Goal: Information Seeking & Learning: Learn about a topic

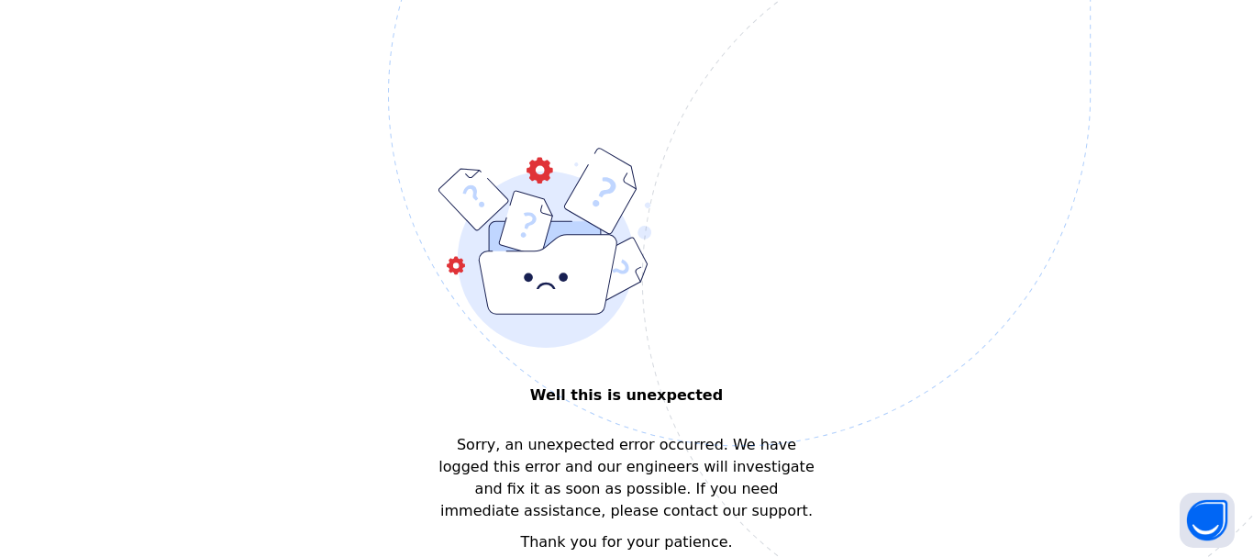
click at [967, 261] on img at bounding box center [866, 186] width 957 height 887
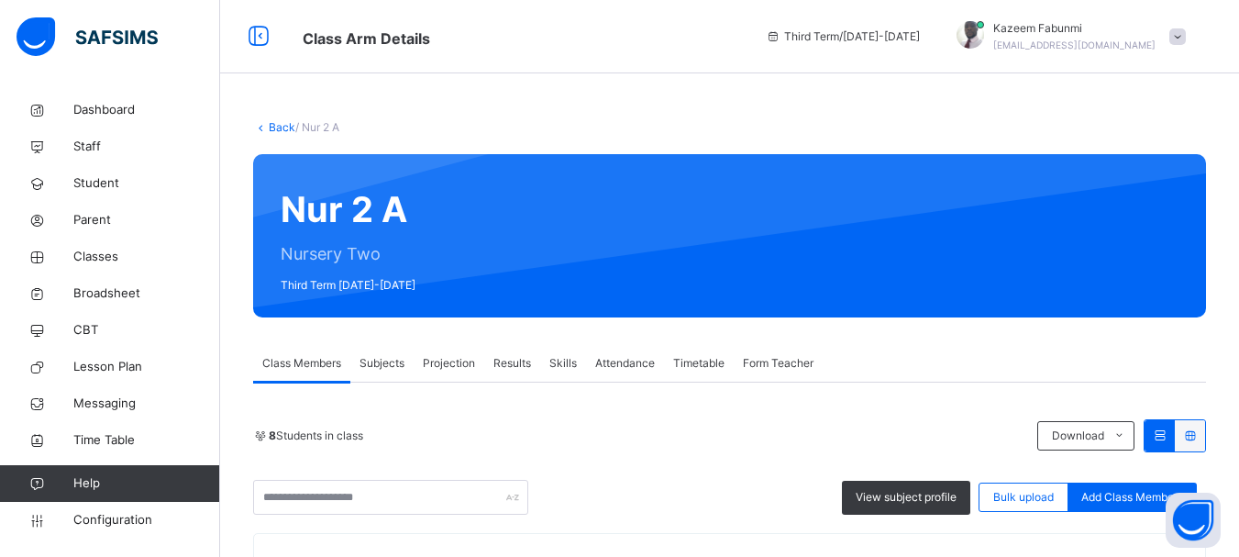
click at [284, 124] on link "Back" at bounding box center [282, 127] width 27 height 14
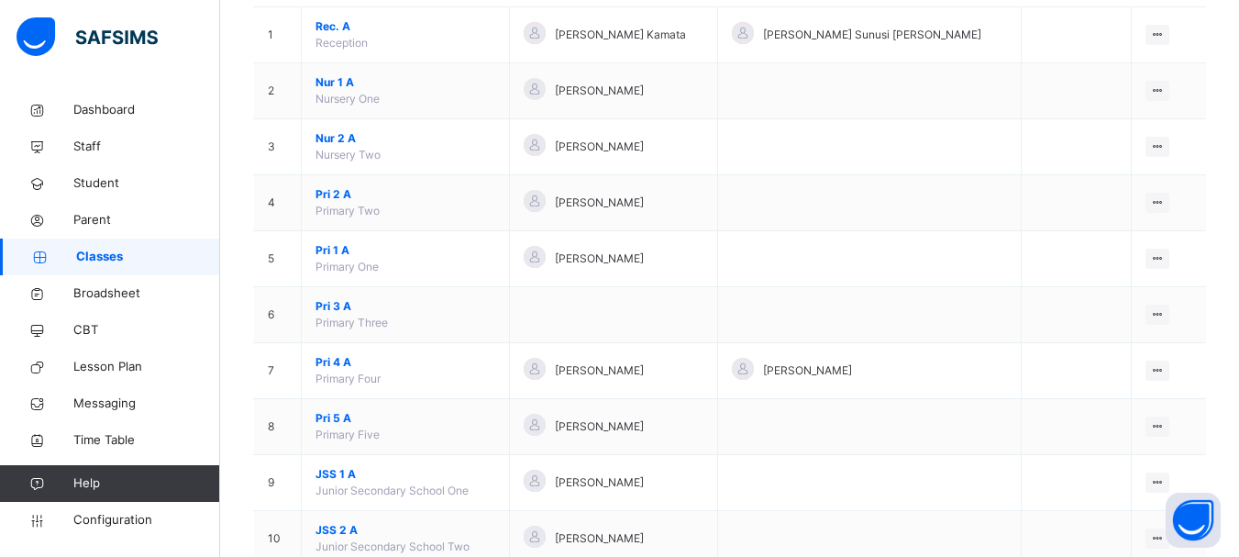
scroll to position [254, 0]
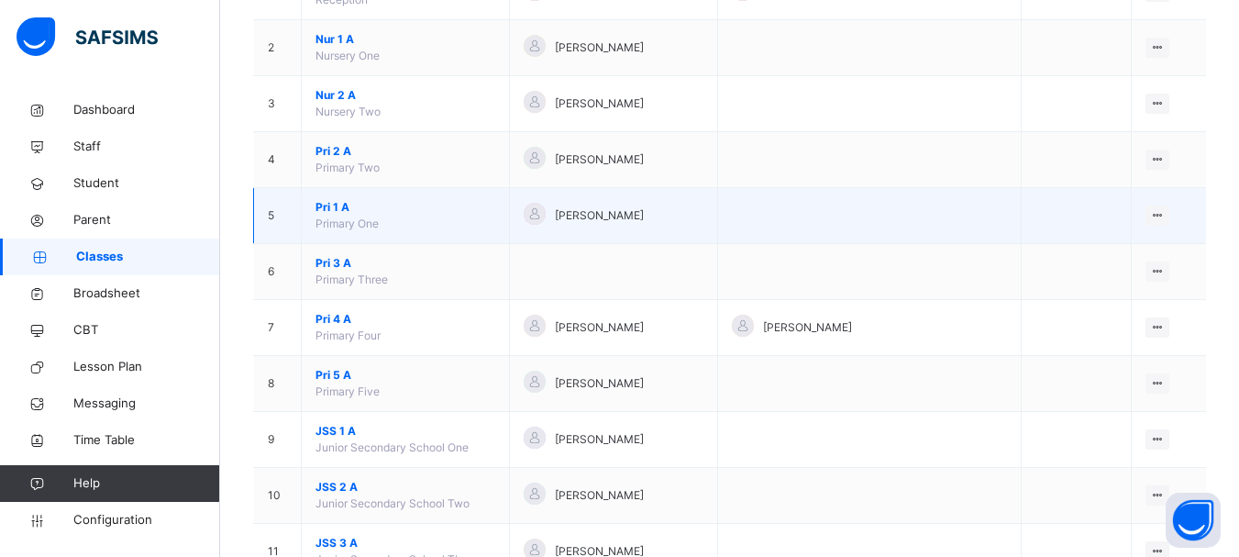
click at [336, 210] on span "Pri 1 A" at bounding box center [406, 207] width 180 height 17
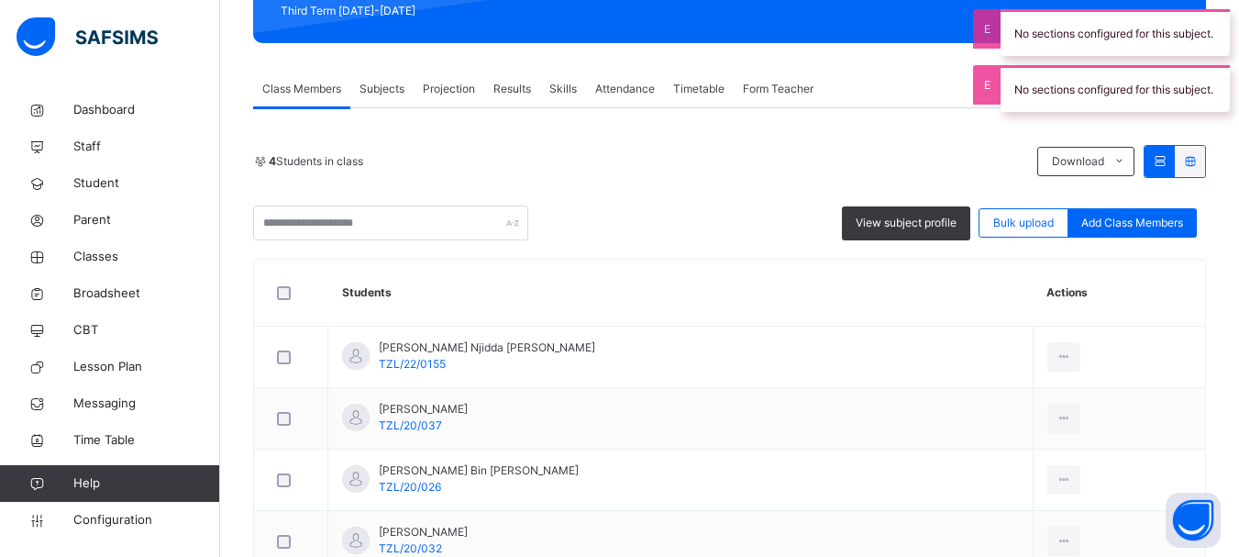
scroll to position [276, 0]
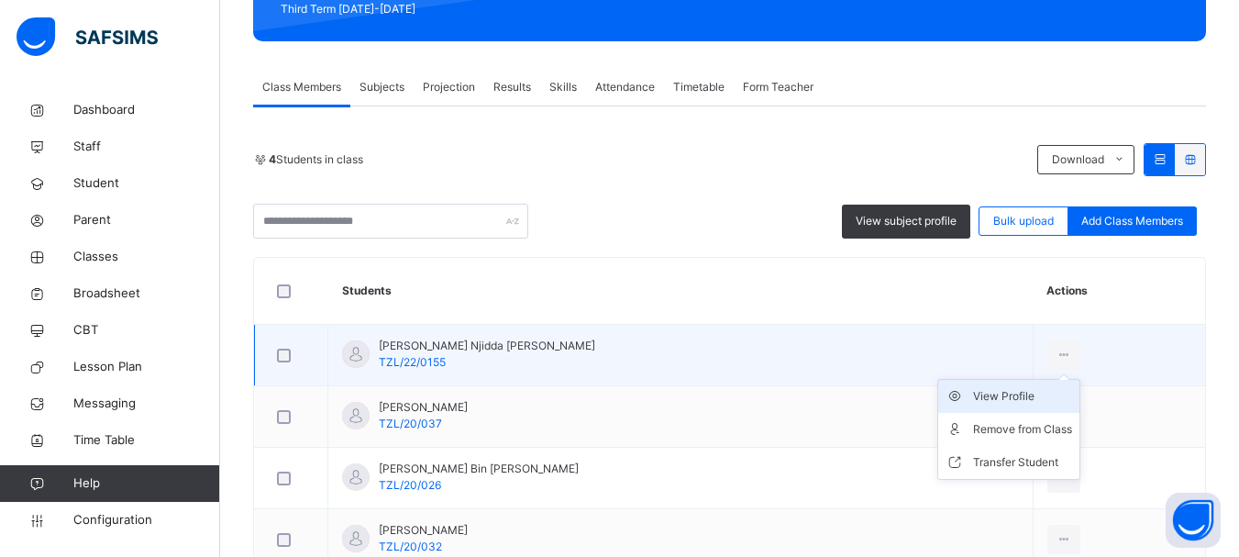
click at [973, 396] on div "View Profile" at bounding box center [1022, 396] width 99 height 18
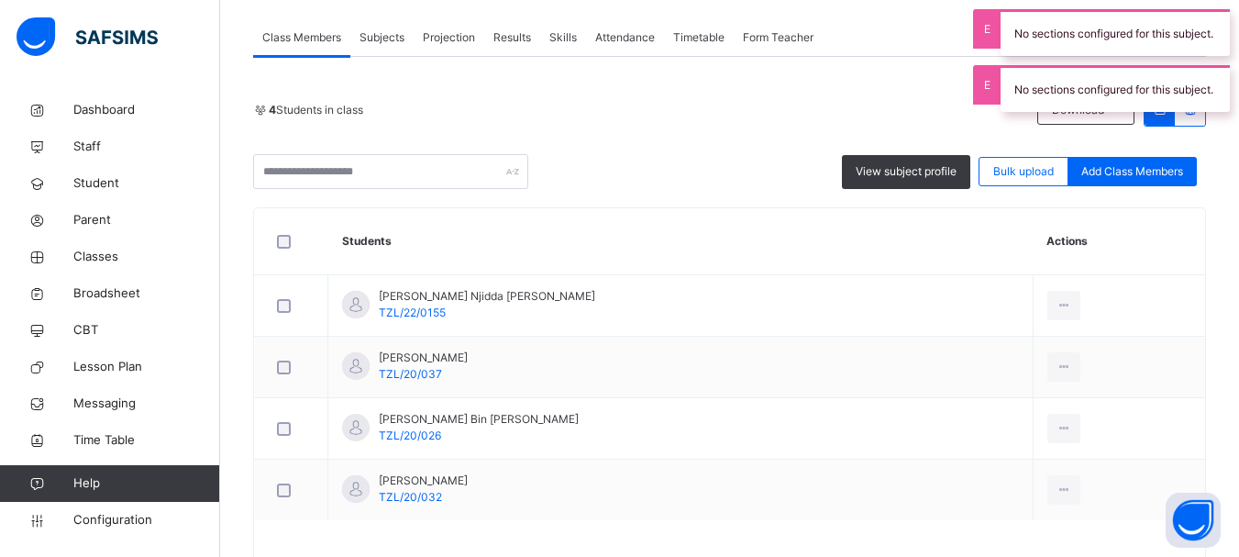
scroll to position [342, 0]
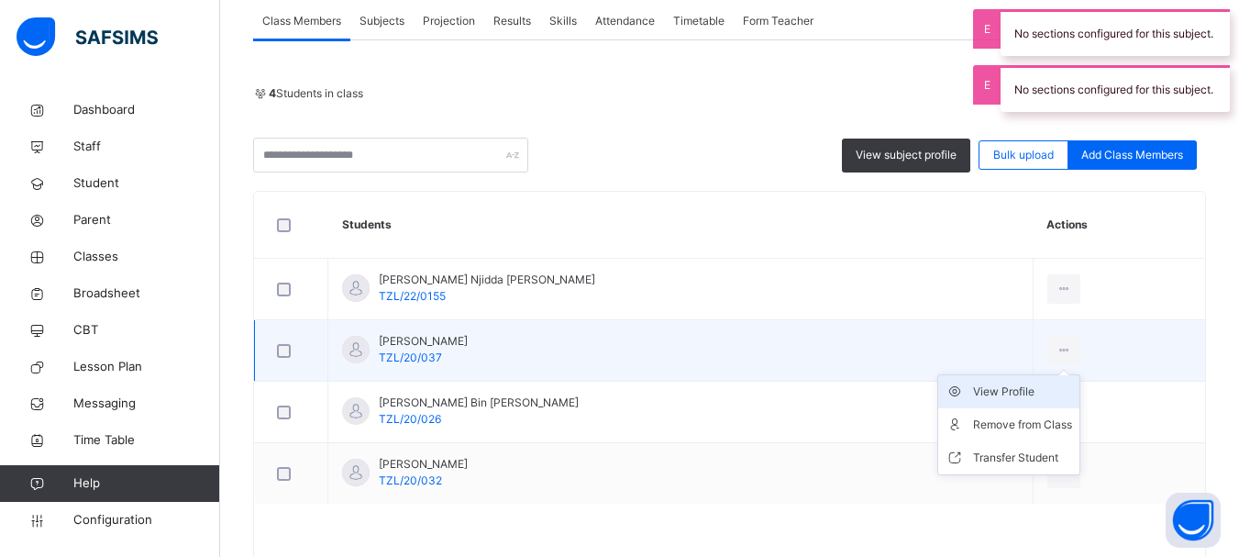
click at [973, 390] on div "View Profile" at bounding box center [1022, 392] width 99 height 18
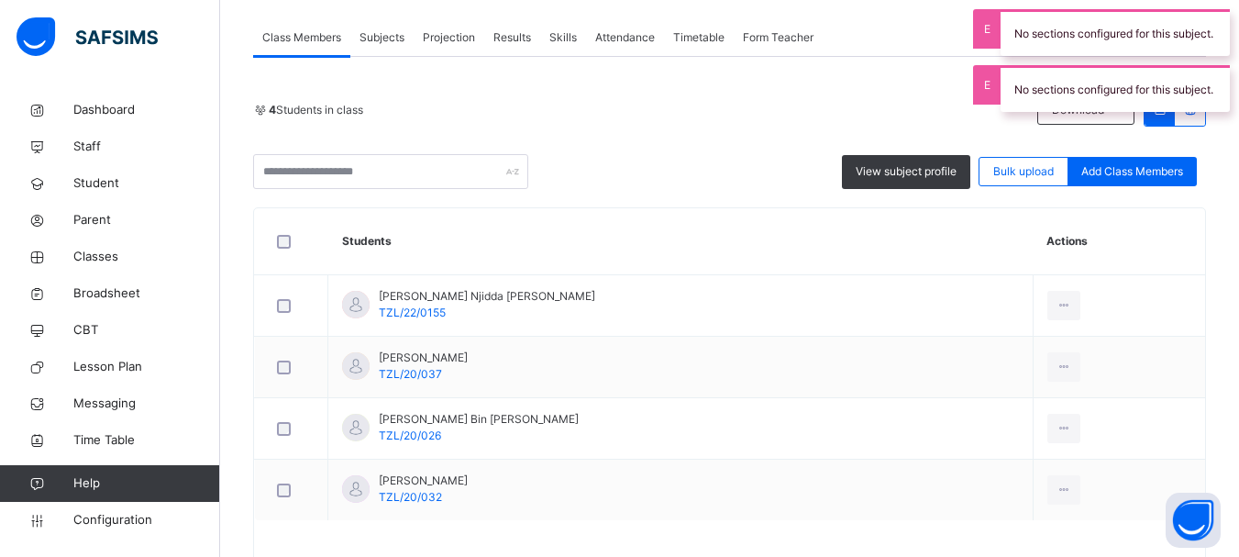
scroll to position [391, 0]
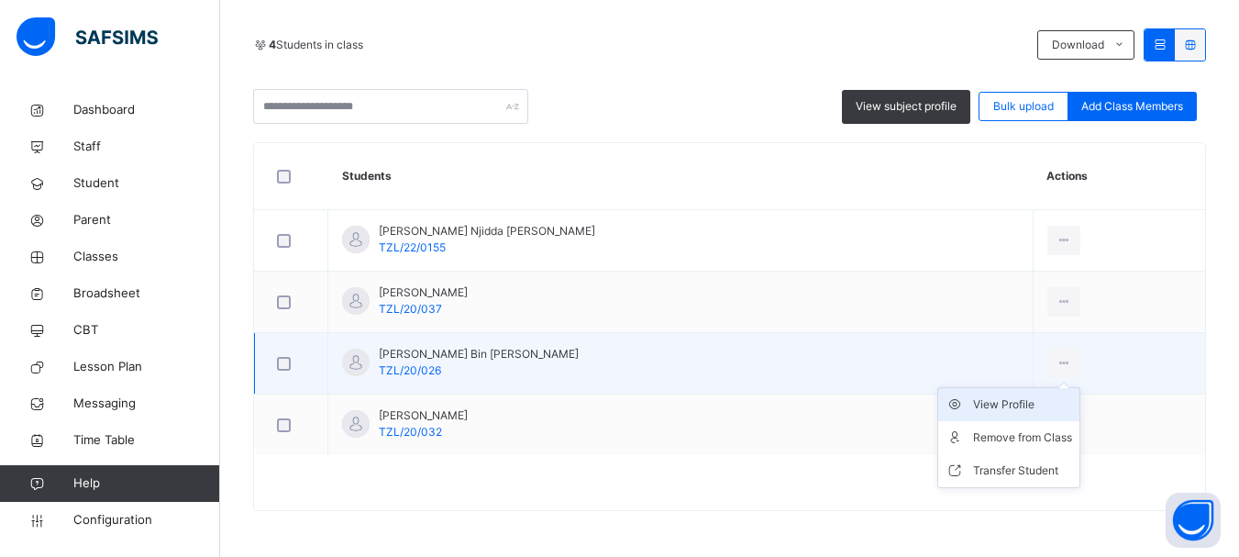
click at [973, 406] on div "View Profile" at bounding box center [1022, 404] width 99 height 18
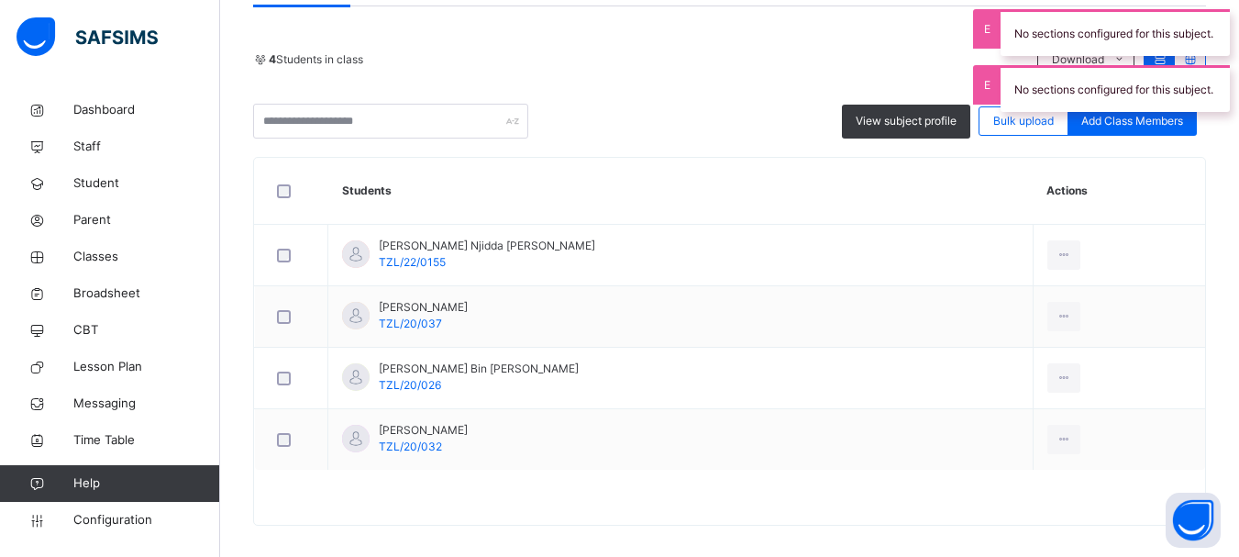
scroll to position [391, 0]
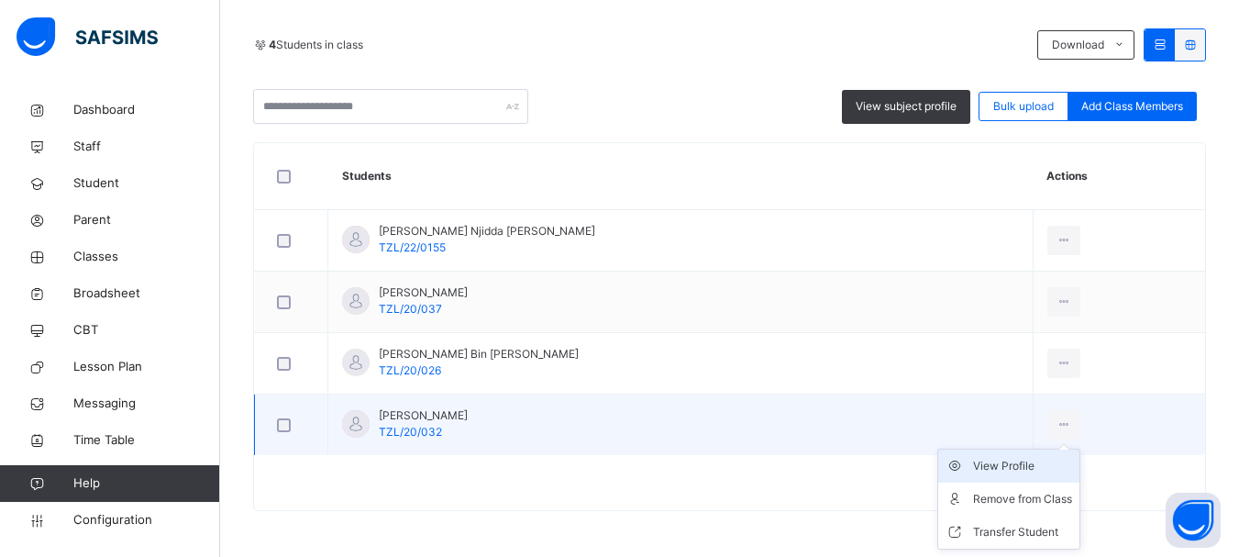
click at [983, 462] on div "View Profile" at bounding box center [1022, 466] width 99 height 18
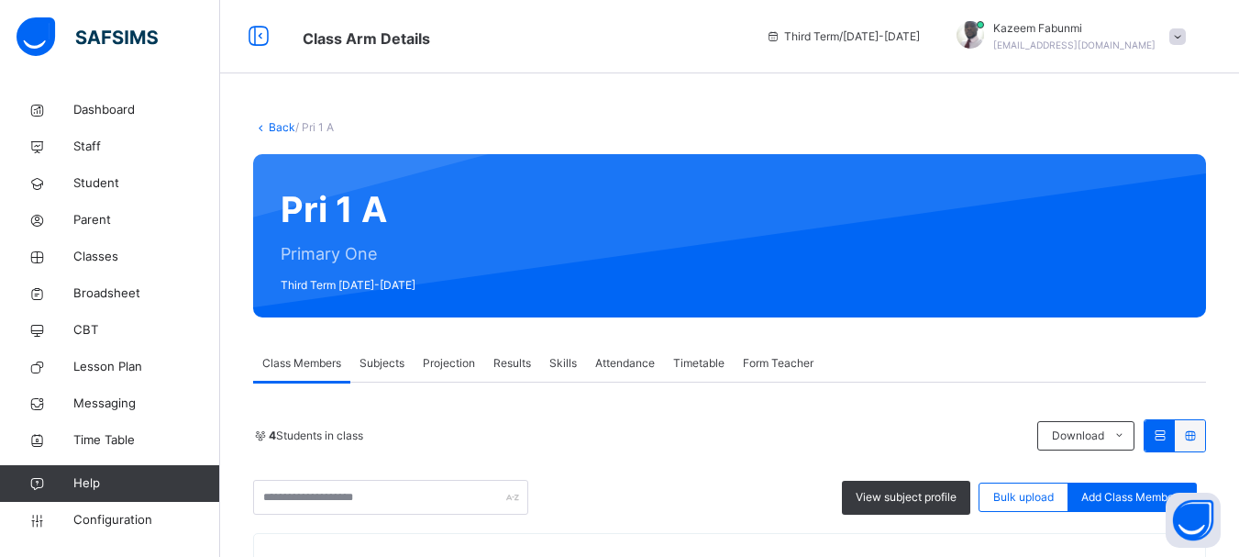
click at [278, 127] on link "Back" at bounding box center [282, 127] width 27 height 14
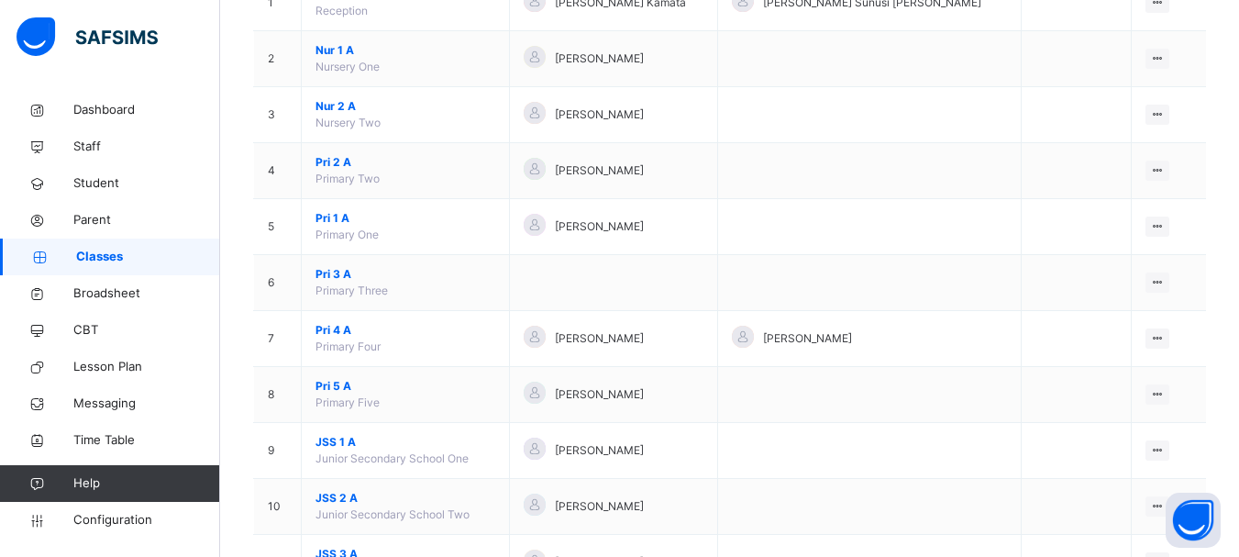
scroll to position [241, 0]
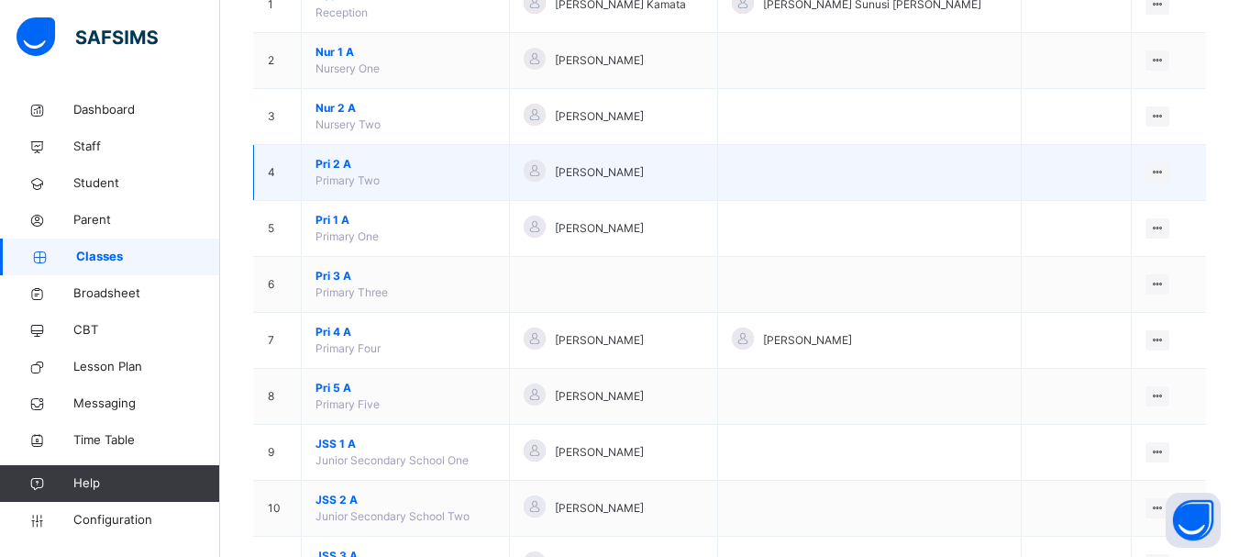
click at [334, 162] on span "Pri 2 A" at bounding box center [406, 164] width 180 height 17
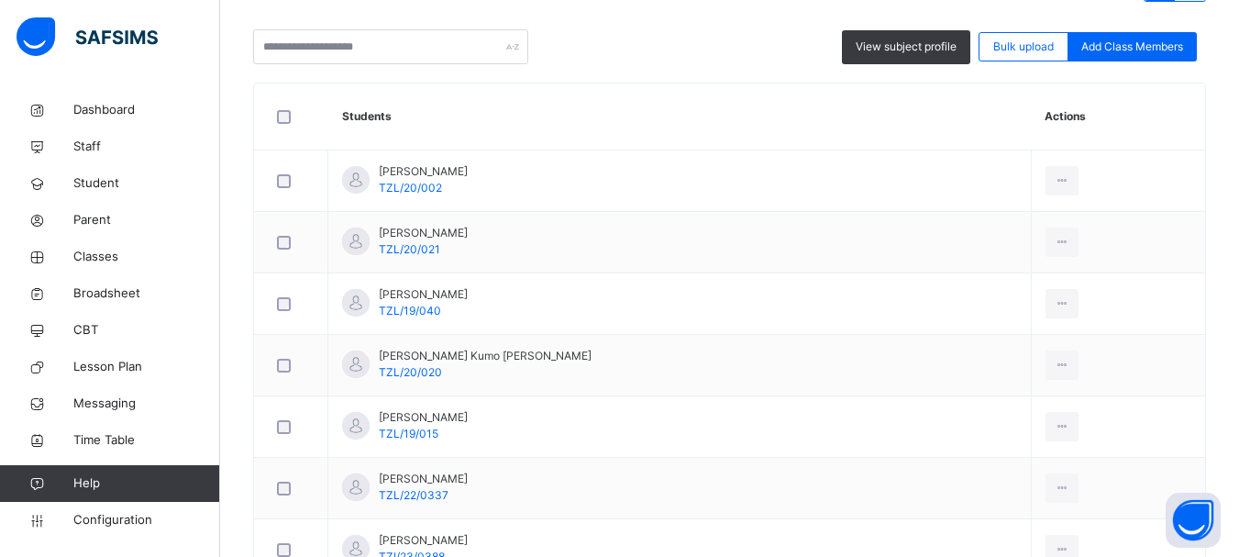
scroll to position [479, 0]
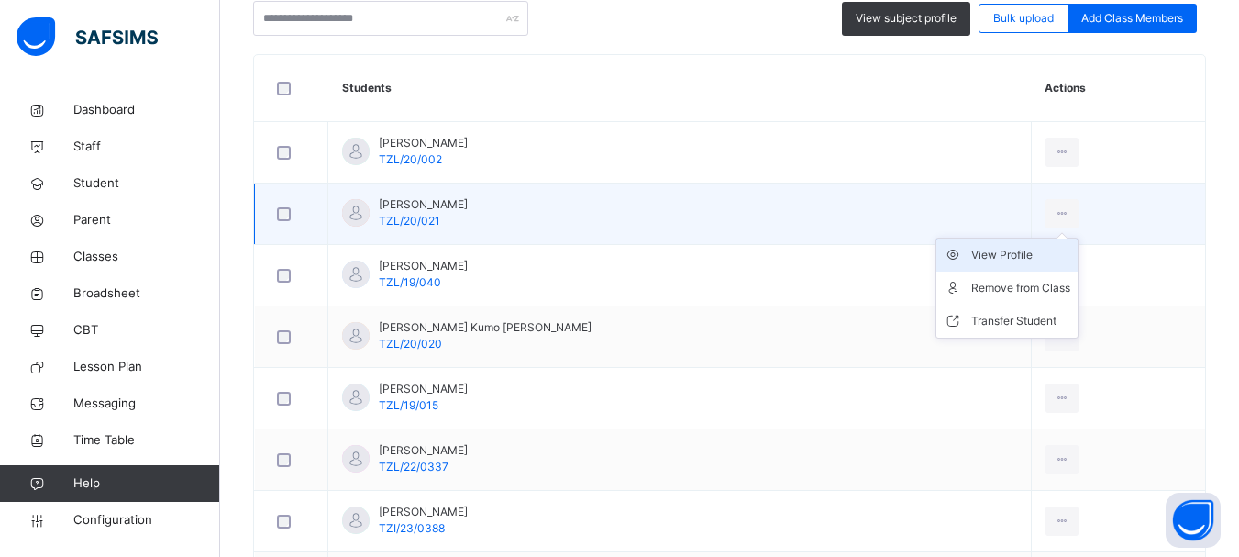
click at [985, 255] on div "View Profile" at bounding box center [1021, 255] width 99 height 18
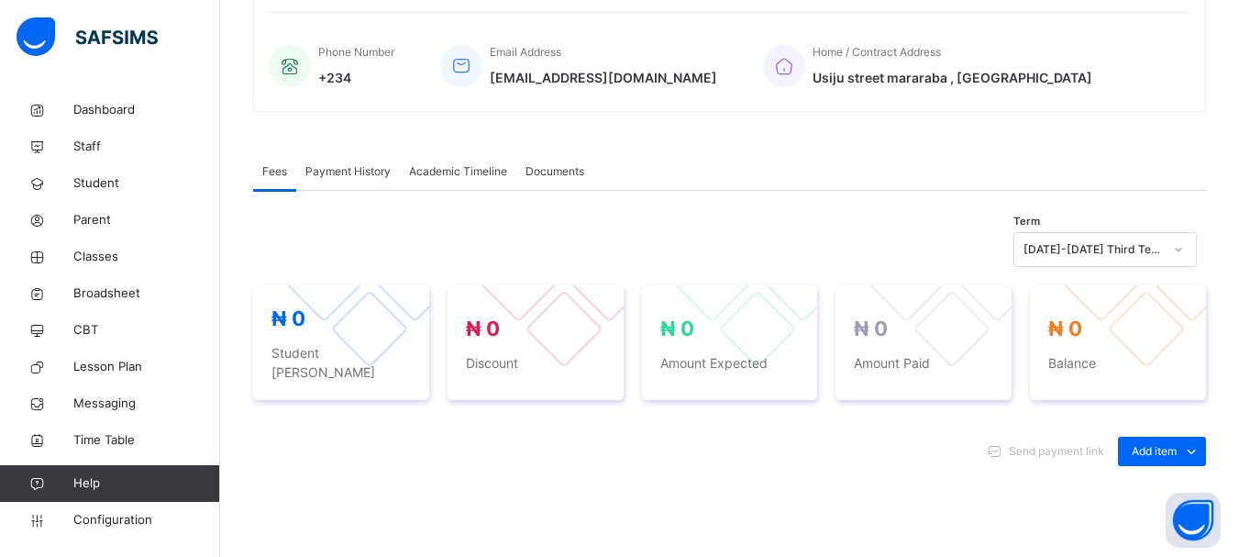
scroll to position [479, 0]
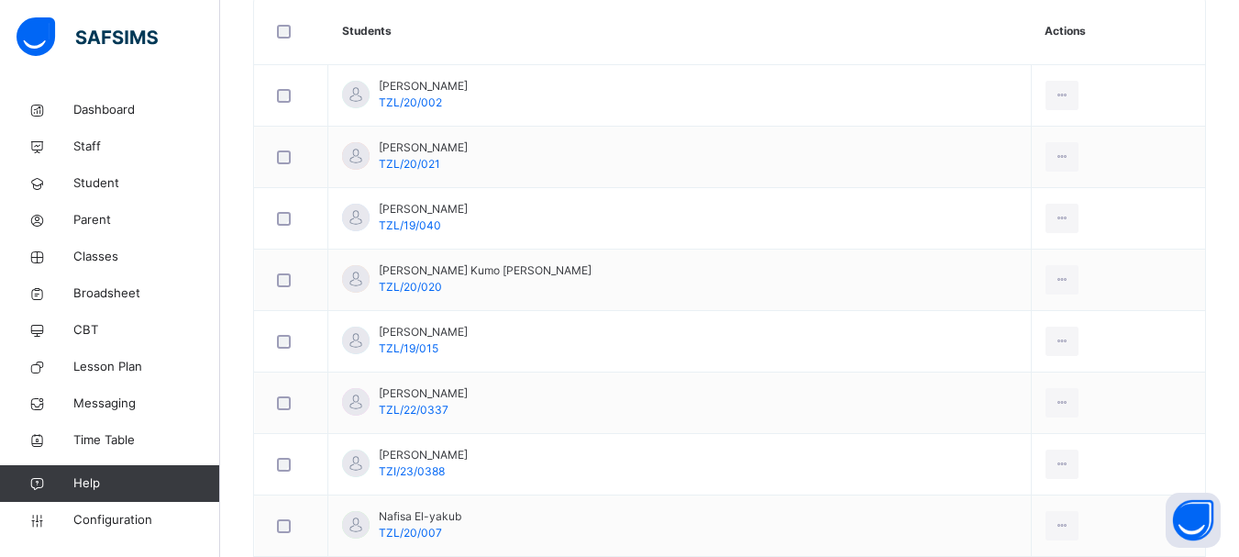
scroll to position [549, 0]
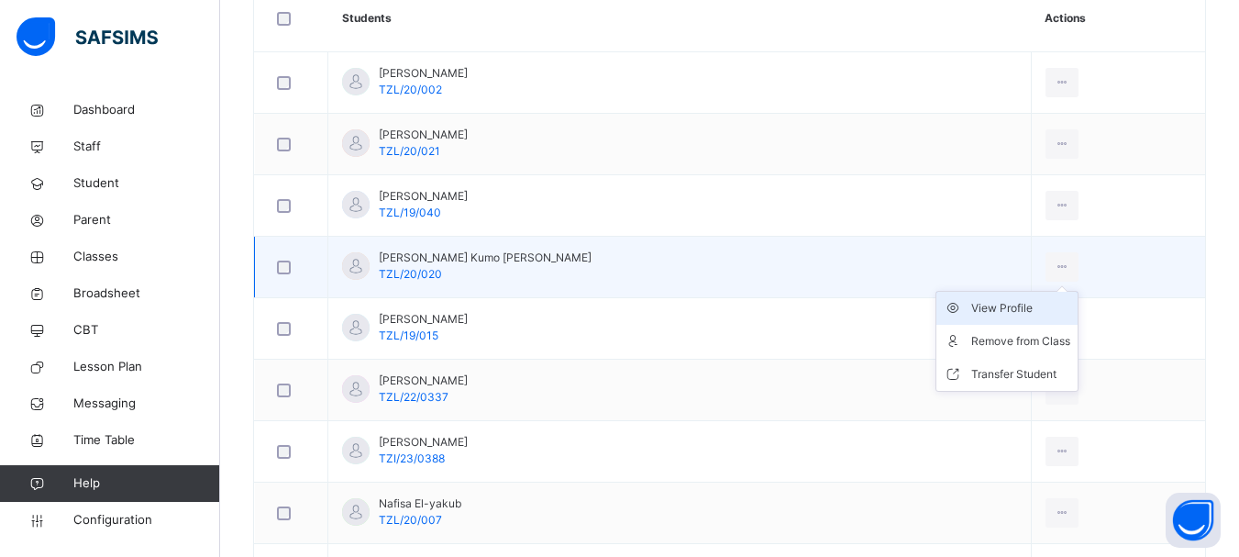
click at [987, 307] on div "View Profile" at bounding box center [1021, 308] width 99 height 18
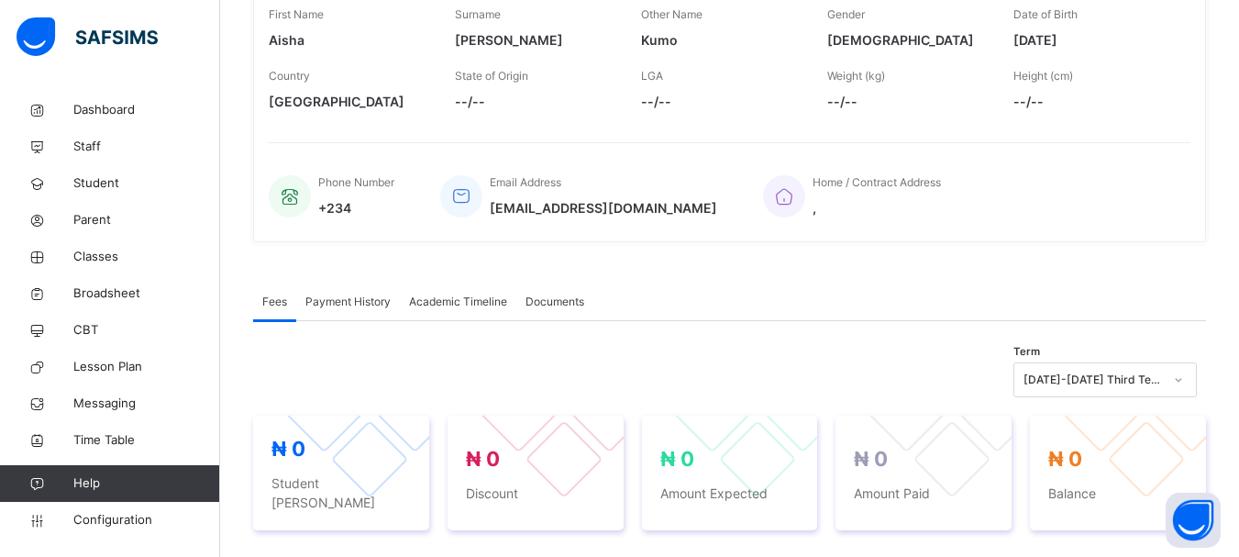
scroll to position [294, 0]
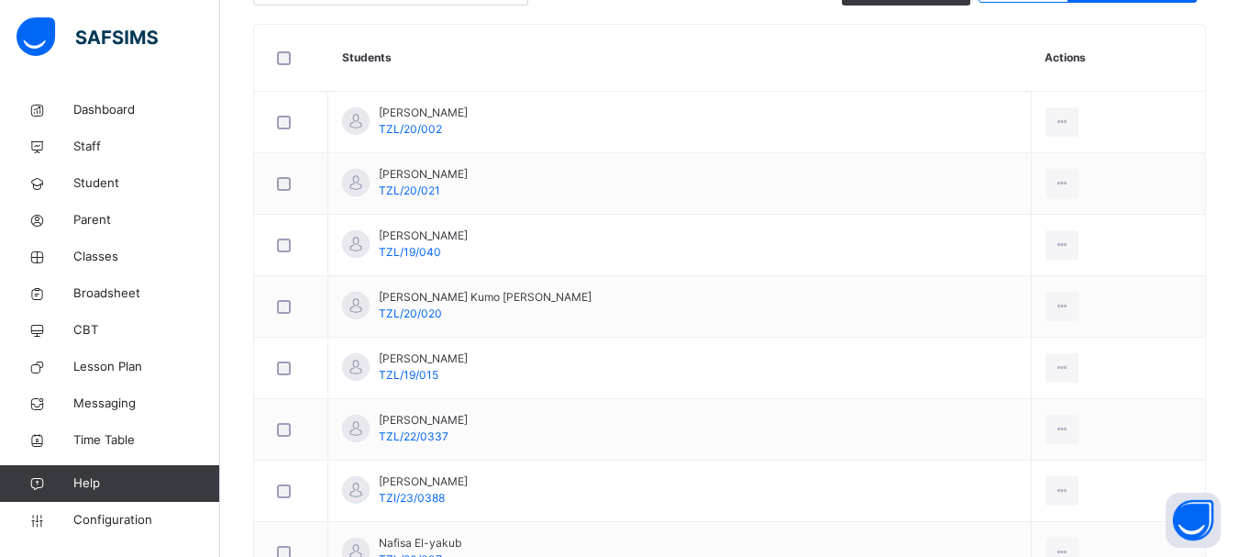
scroll to position [518, 0]
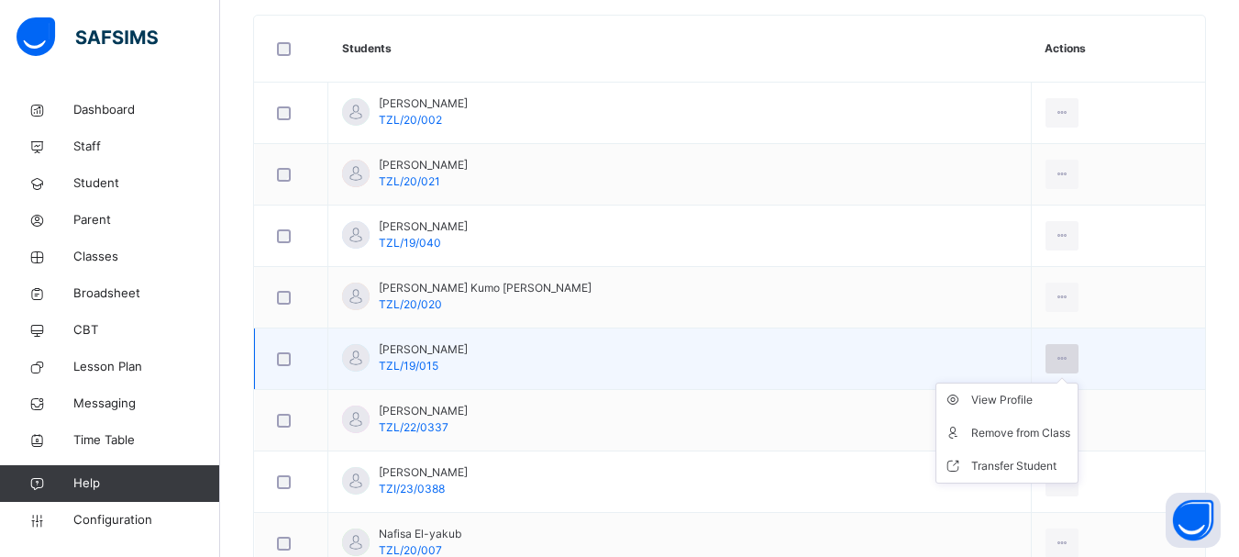
click at [1055, 360] on icon at bounding box center [1063, 358] width 16 height 17
click at [993, 397] on div "View Profile" at bounding box center [1021, 400] width 99 height 18
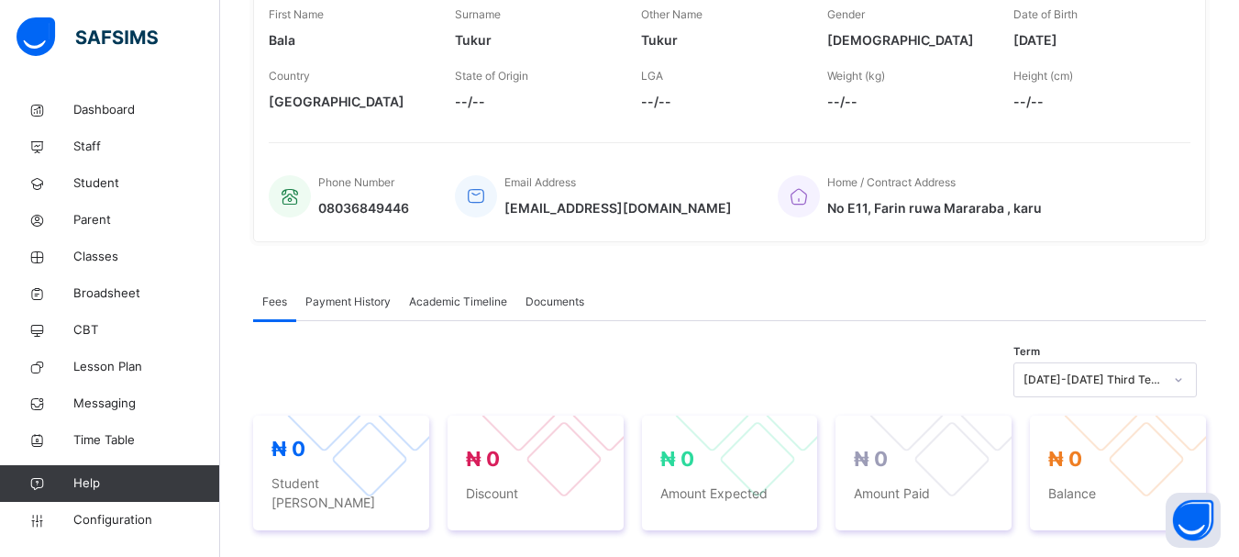
scroll to position [314, 0]
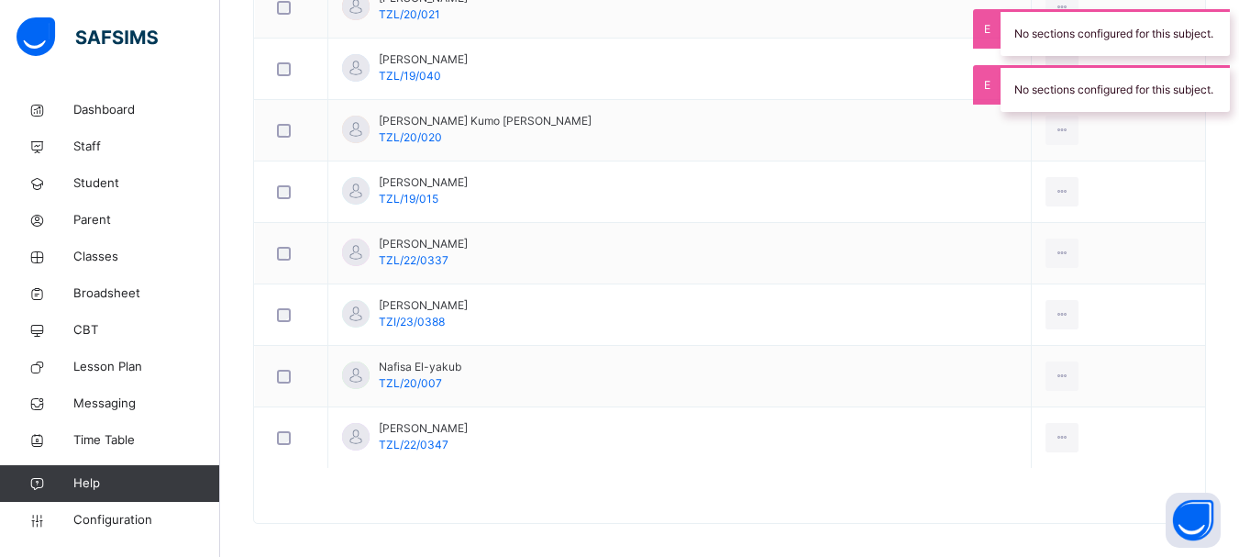
scroll to position [692, 0]
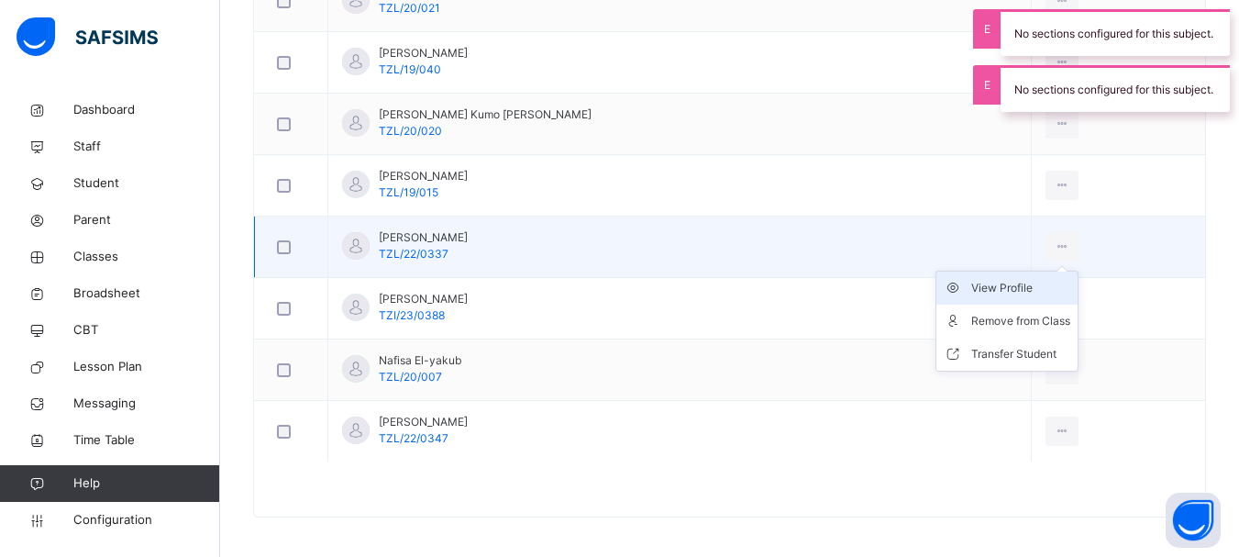
click at [1007, 289] on div "View Profile" at bounding box center [1021, 288] width 99 height 18
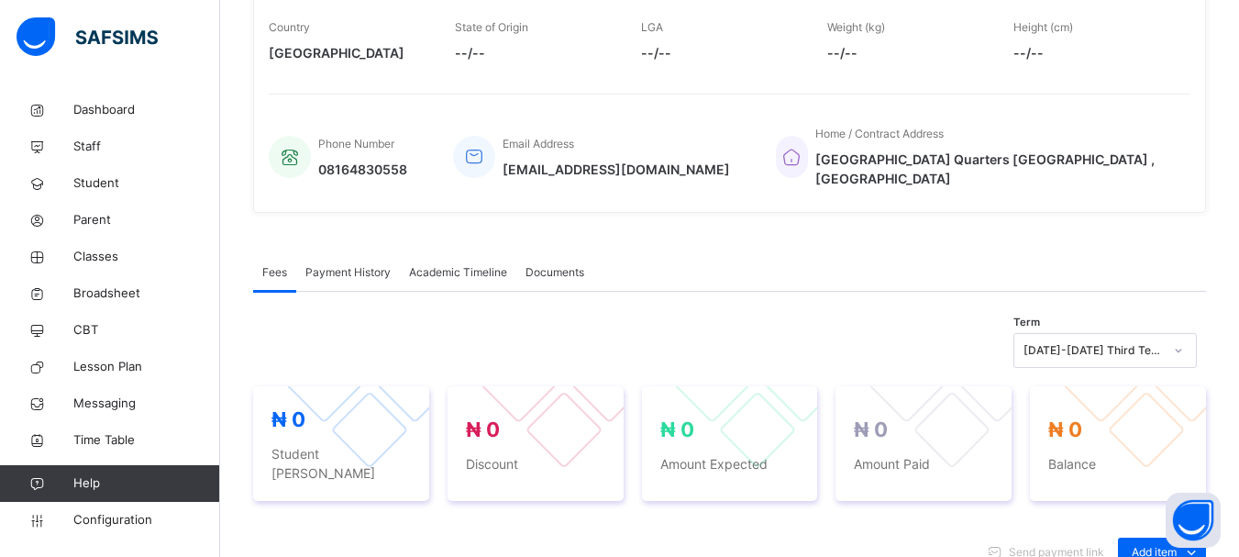
scroll to position [355, 0]
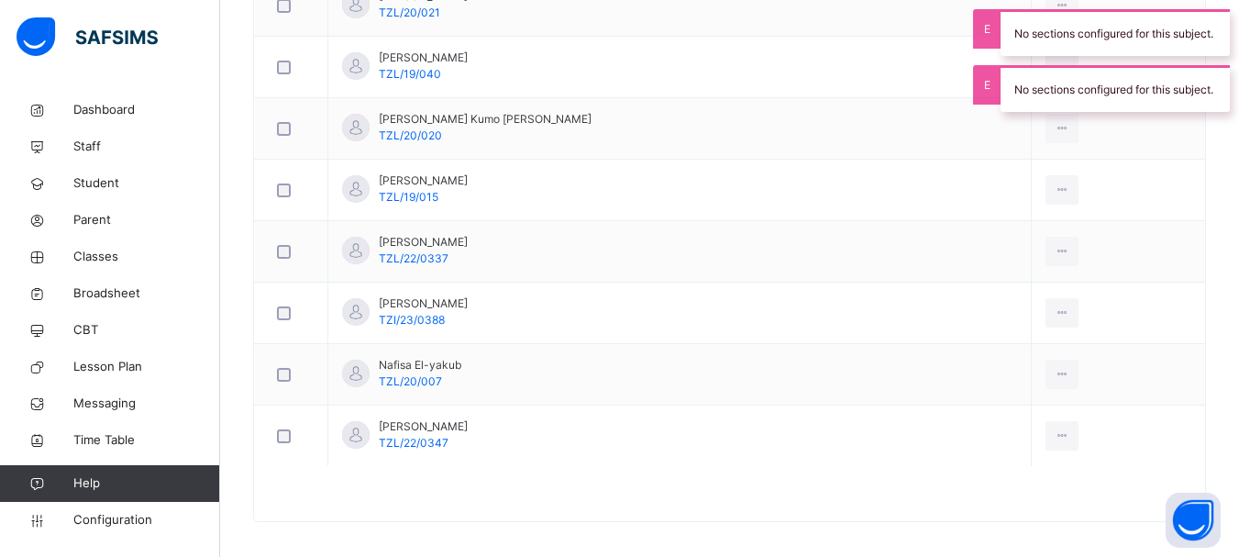
scroll to position [692, 0]
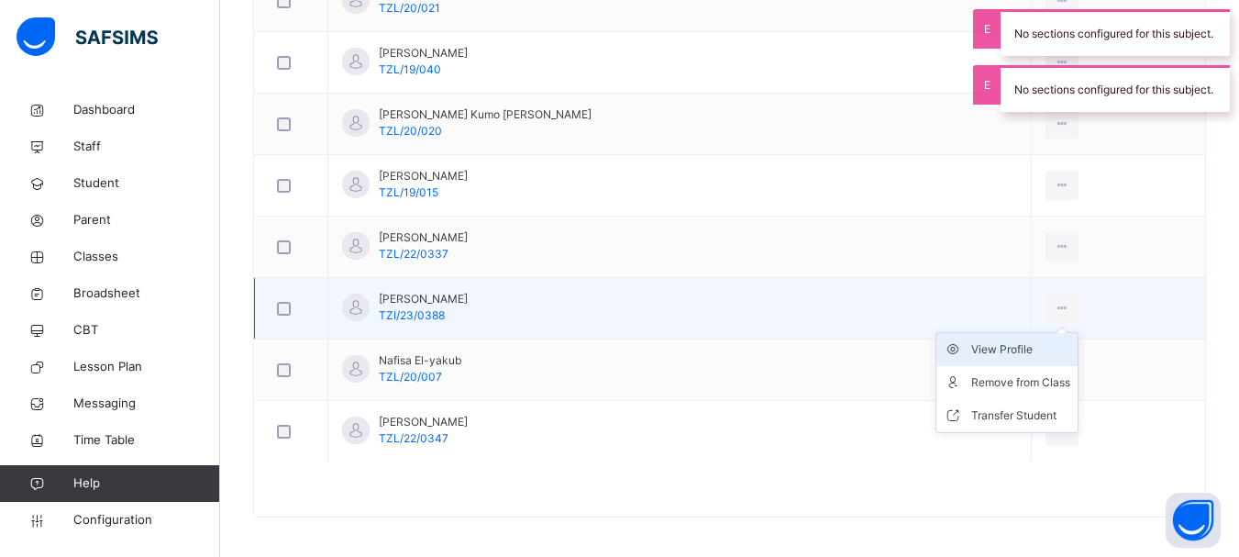
click at [1008, 351] on div "View Profile" at bounding box center [1021, 349] width 99 height 18
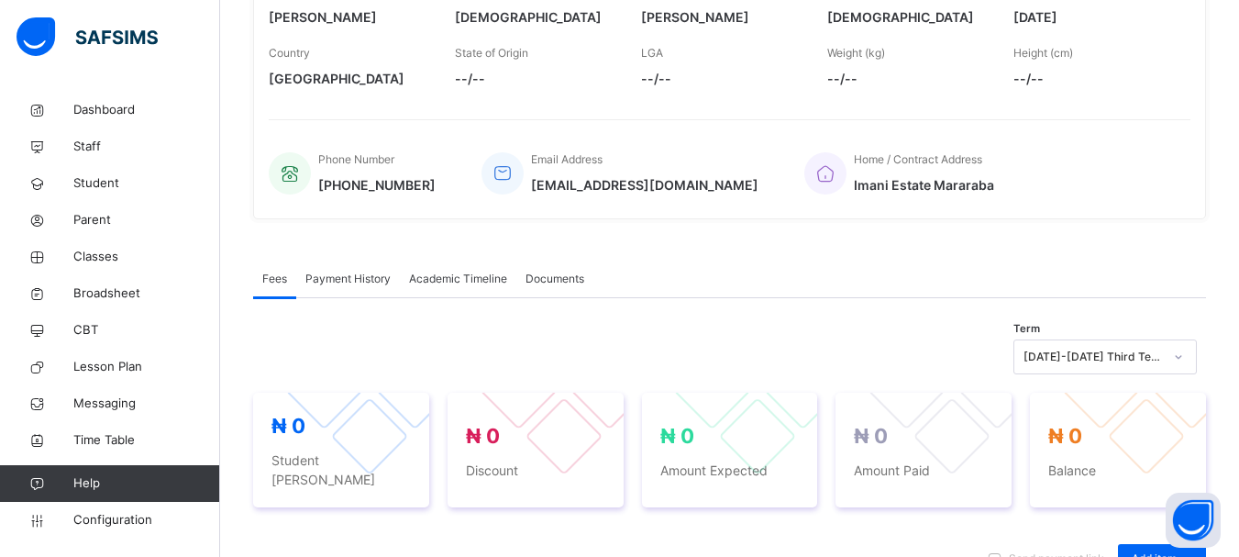
scroll to position [328, 0]
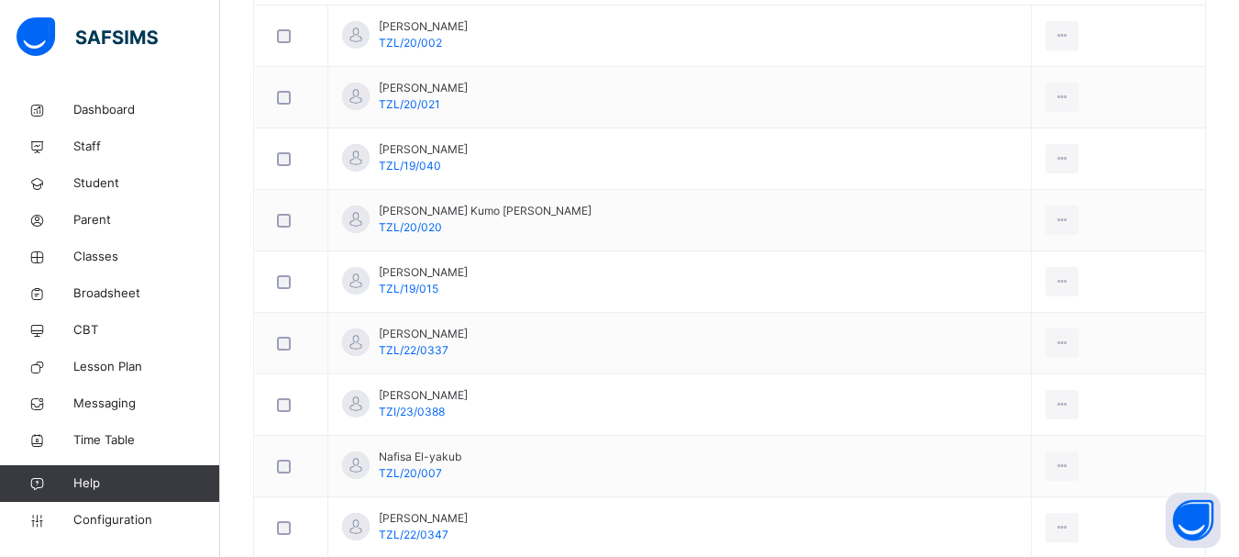
scroll to position [698, 0]
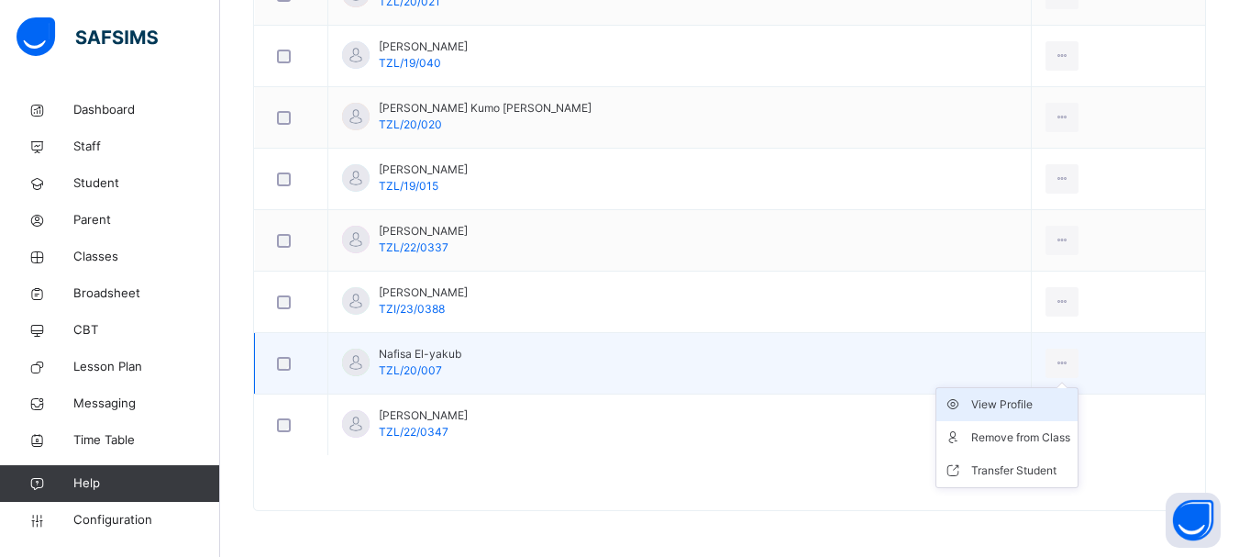
click at [1008, 405] on div "View Profile" at bounding box center [1021, 404] width 99 height 18
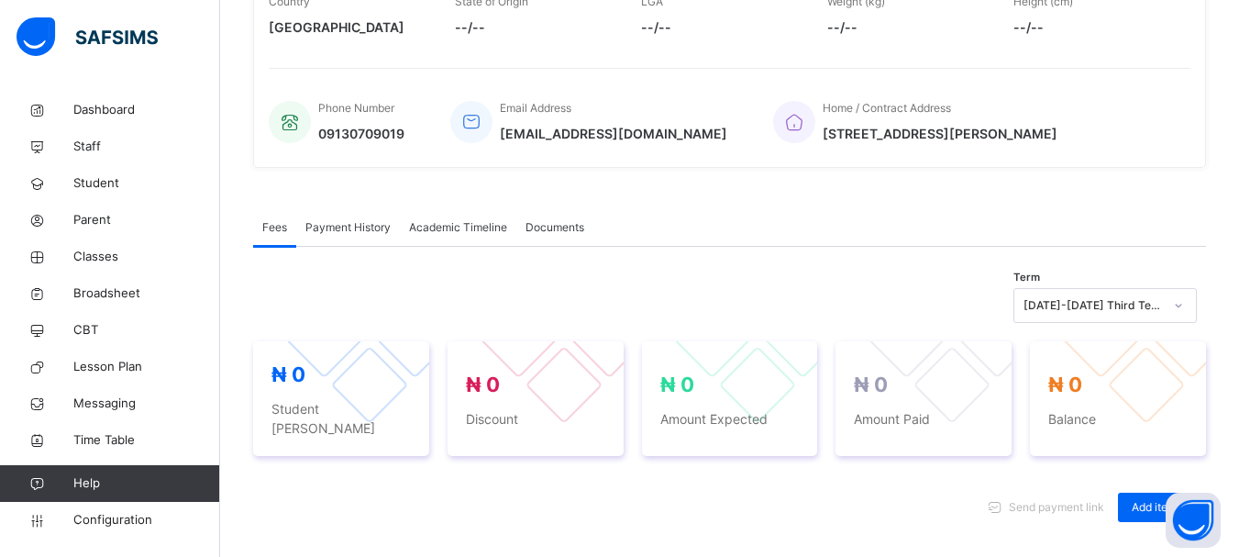
scroll to position [388, 0]
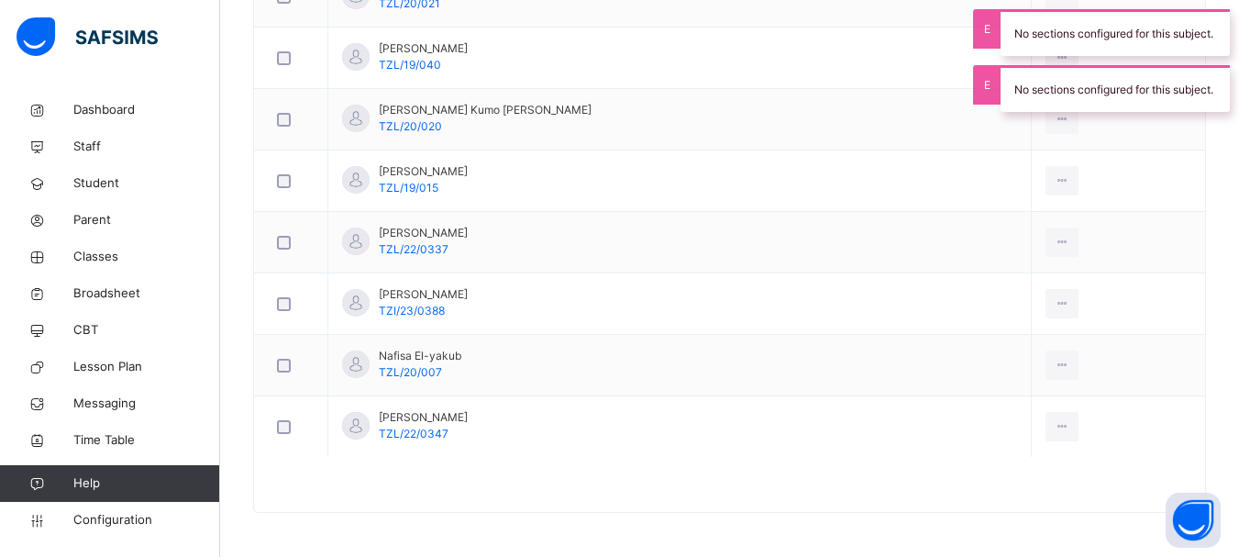
scroll to position [698, 0]
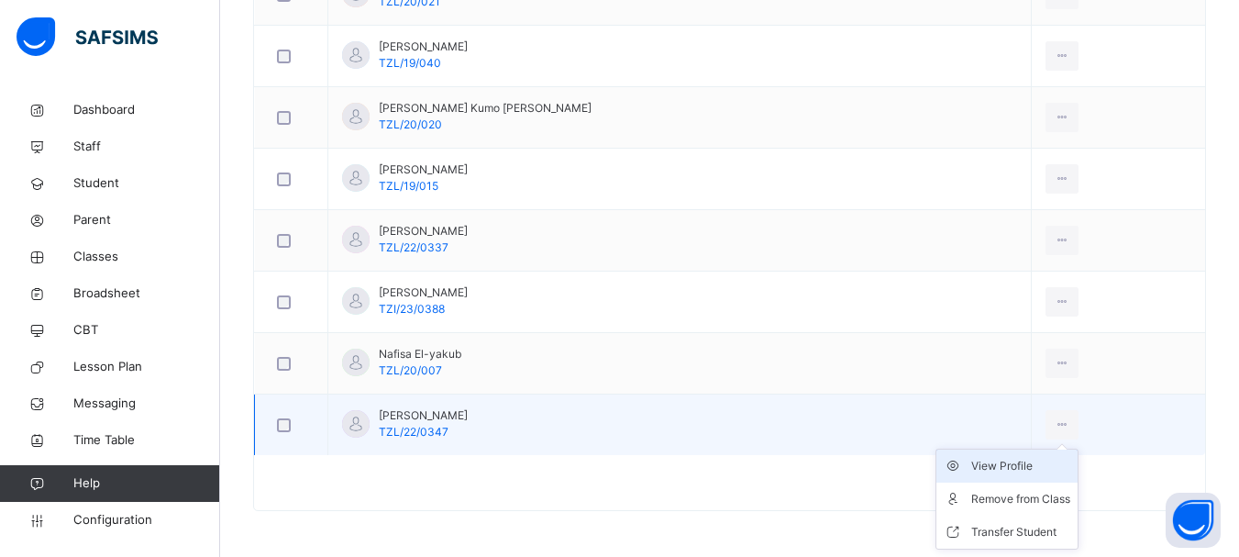
click at [1002, 463] on div "View Profile" at bounding box center [1021, 466] width 99 height 18
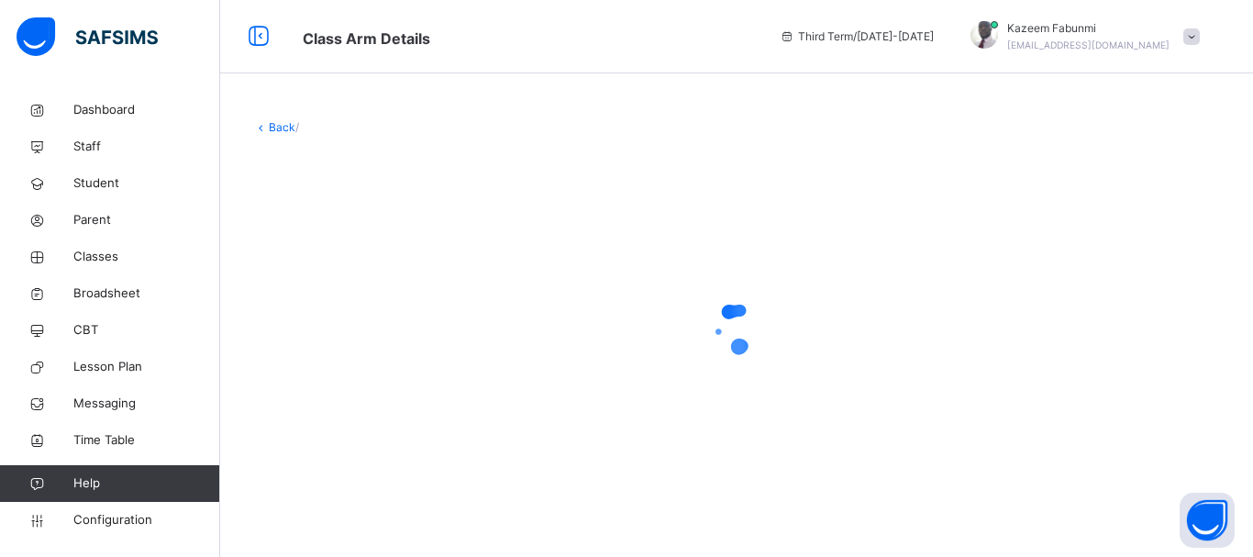
click at [287, 127] on link "Back" at bounding box center [282, 127] width 27 height 14
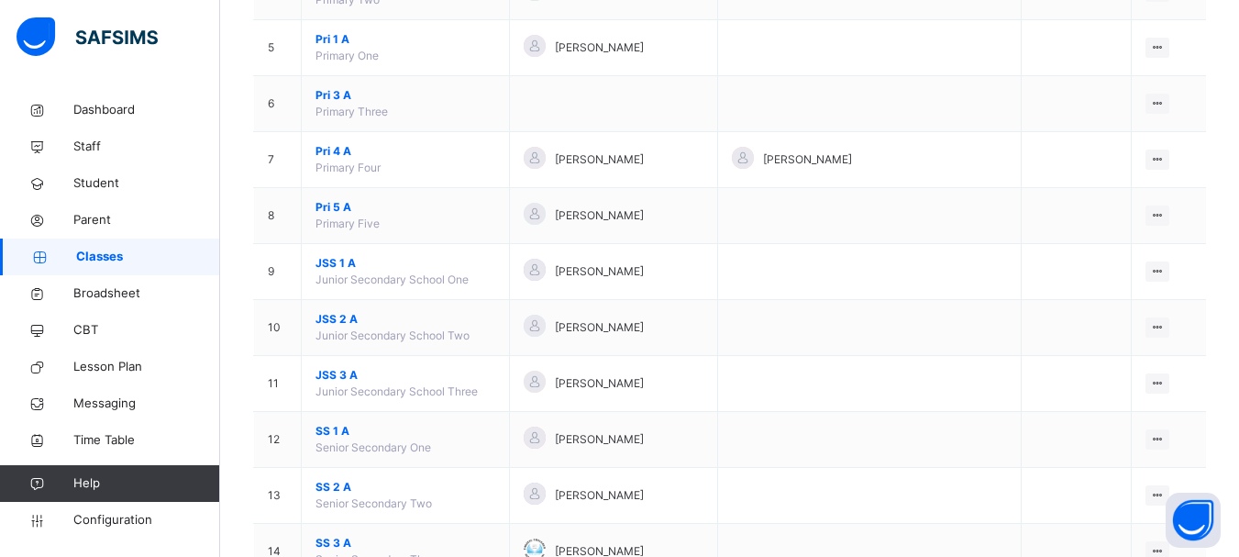
scroll to position [400, 0]
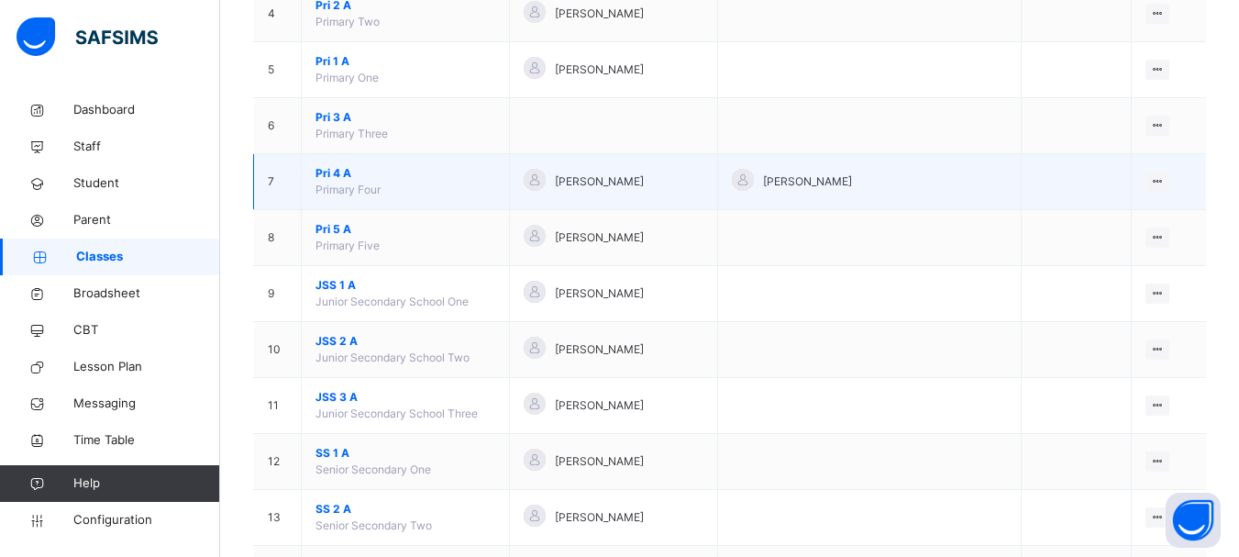
click at [342, 175] on span "Pri 4 A" at bounding box center [406, 173] width 180 height 17
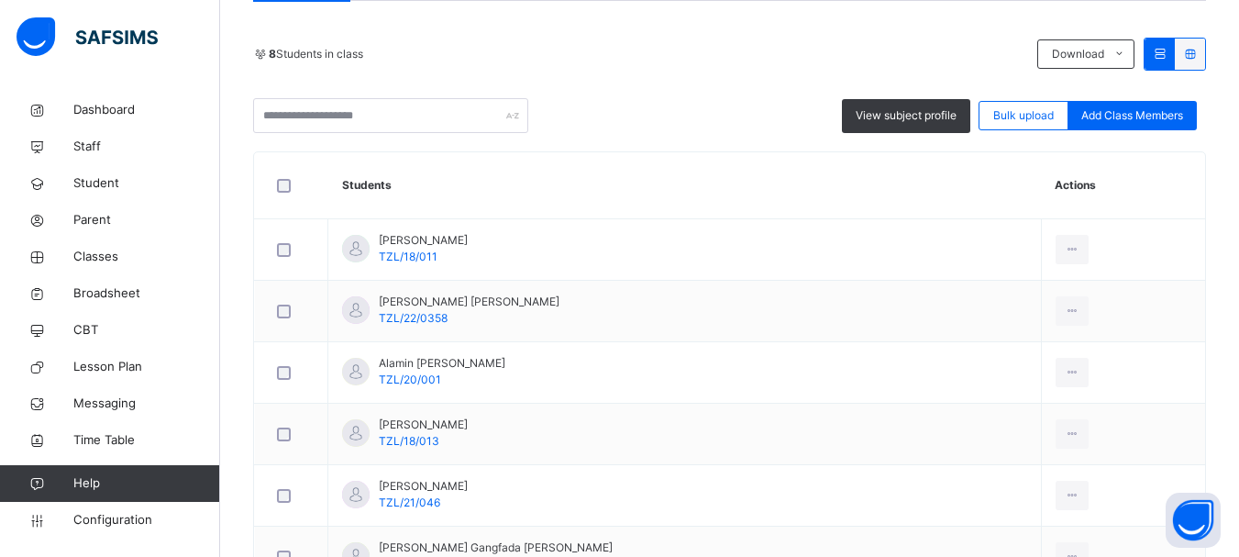
scroll to position [384, 0]
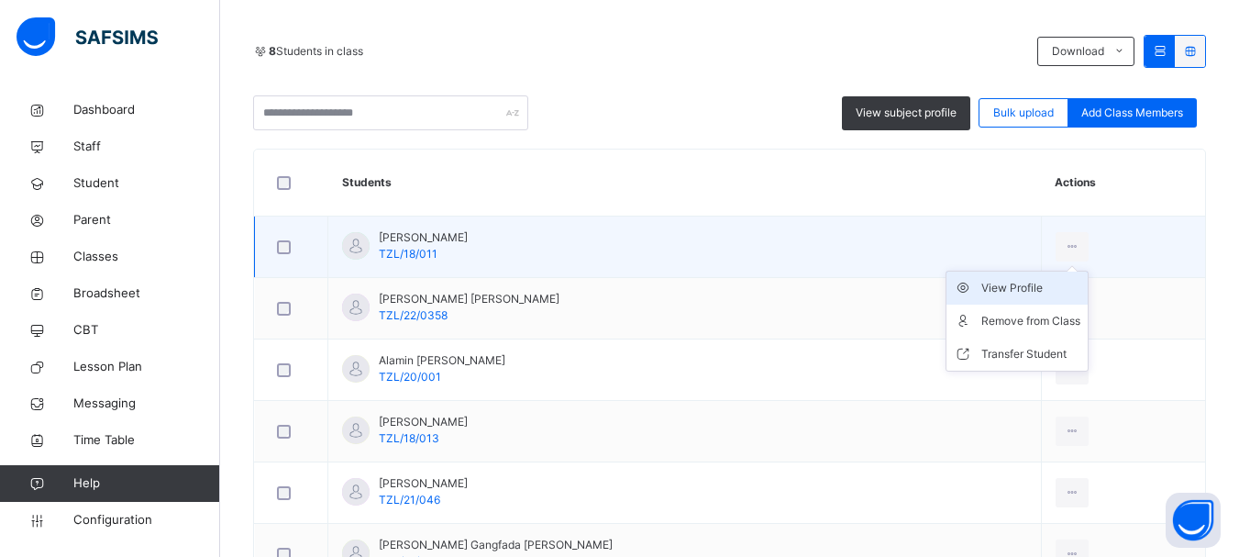
click at [994, 281] on div "View Profile" at bounding box center [1031, 288] width 99 height 18
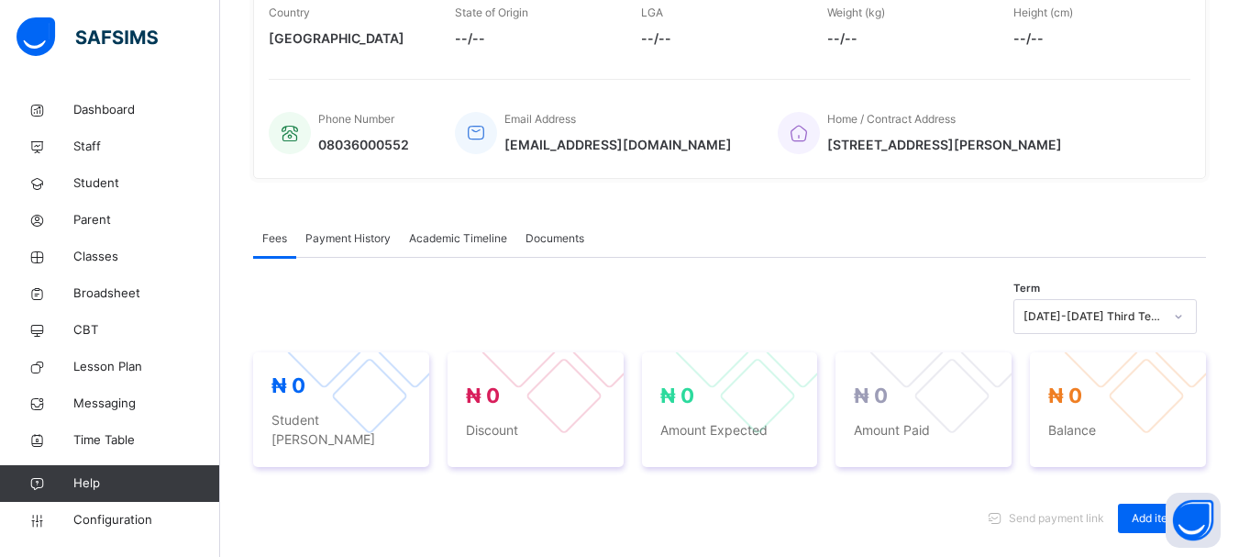
scroll to position [394, 0]
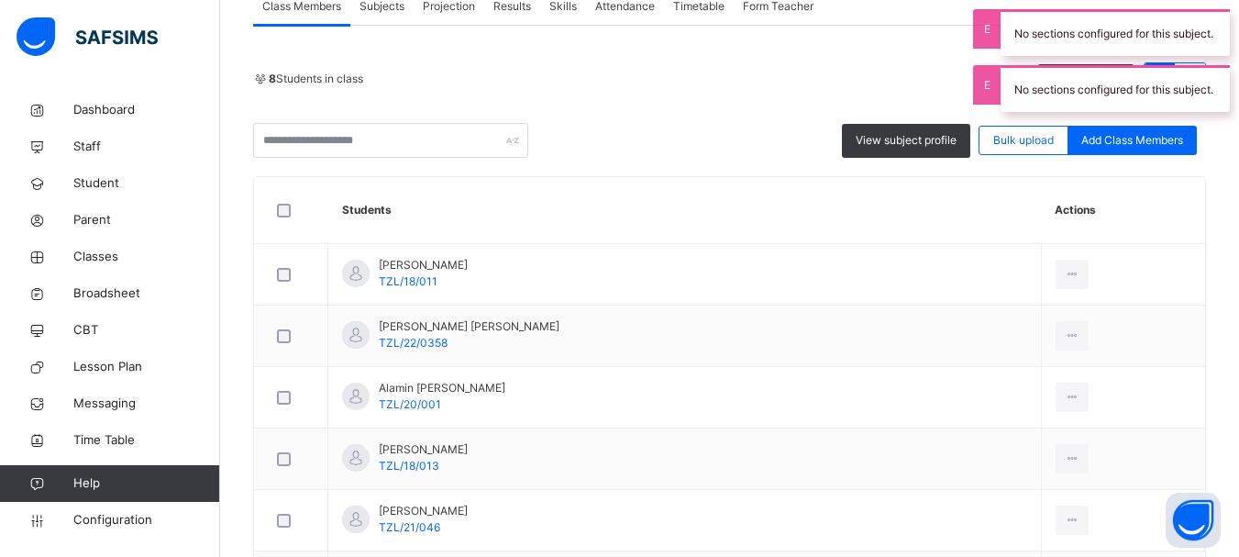
scroll to position [376, 0]
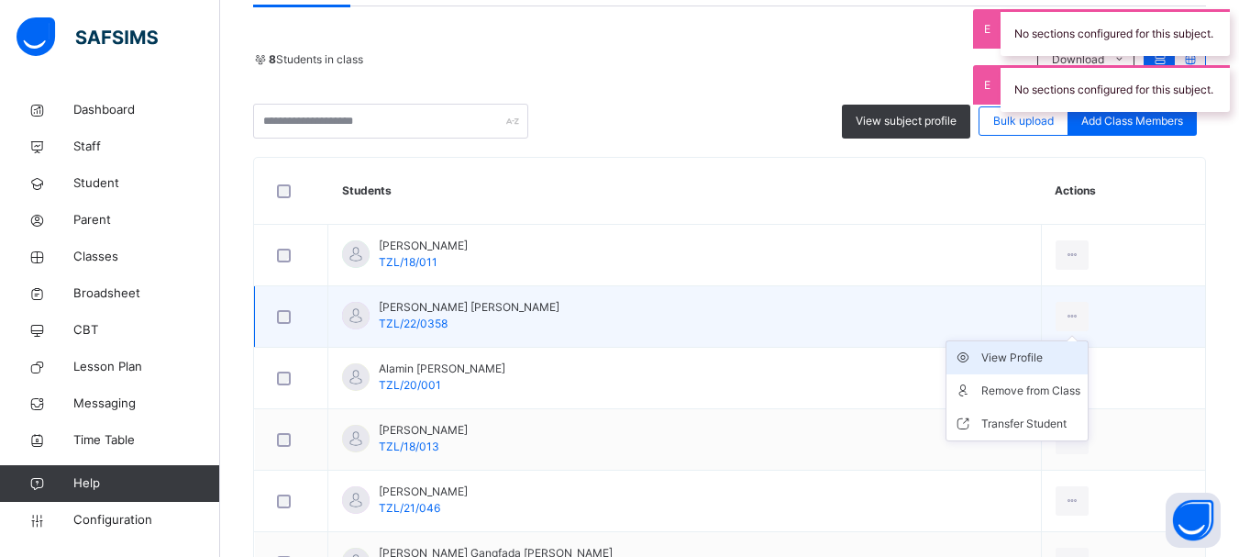
click at [985, 354] on div "View Profile" at bounding box center [1031, 358] width 99 height 18
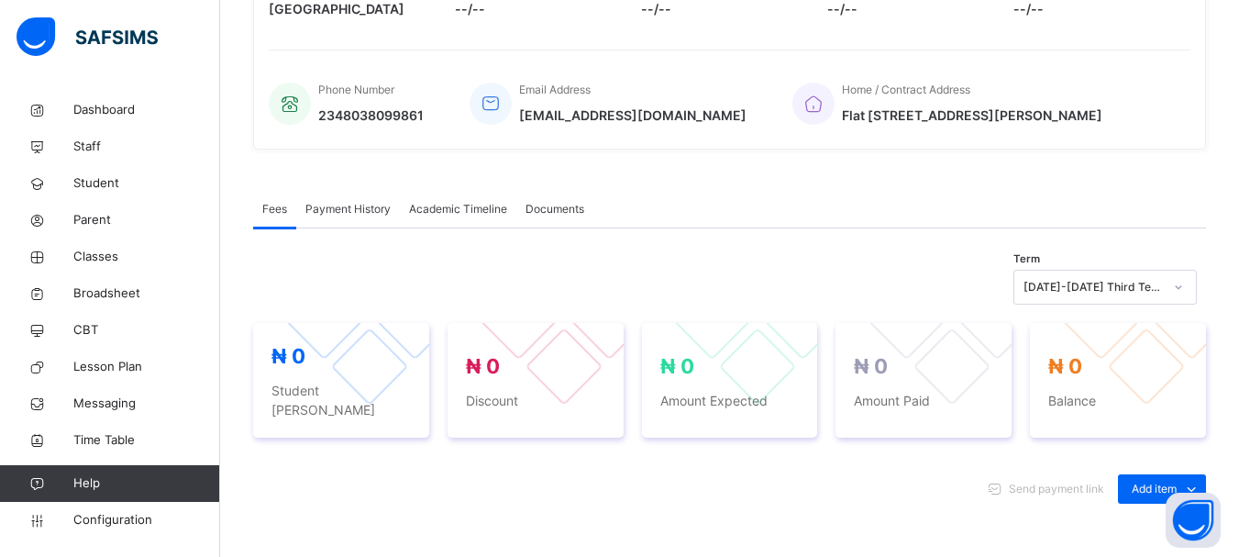
scroll to position [414, 0]
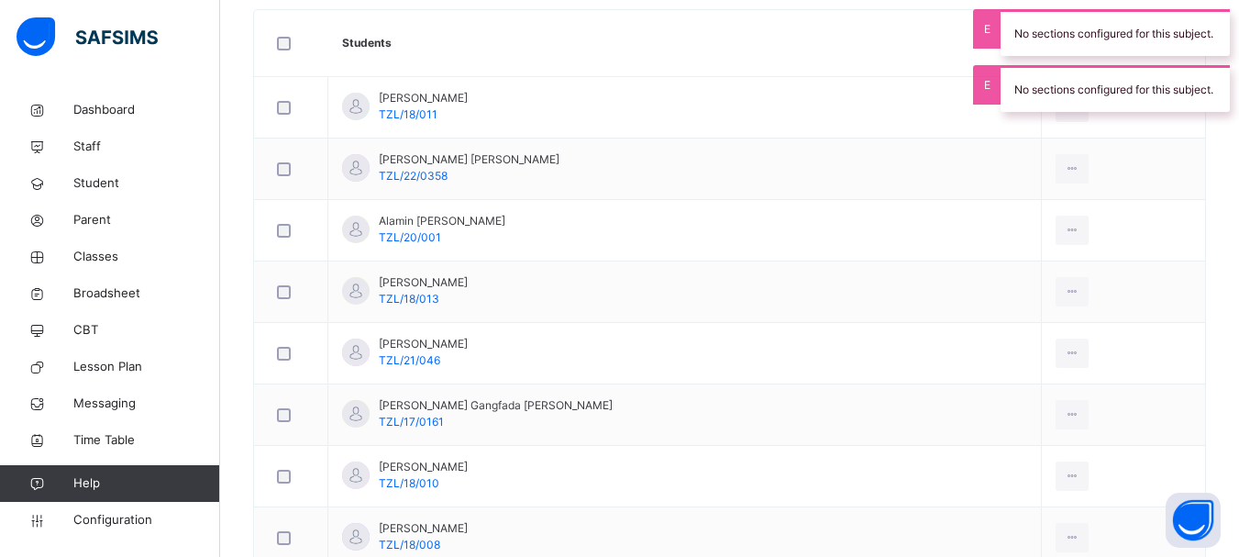
scroll to position [532, 0]
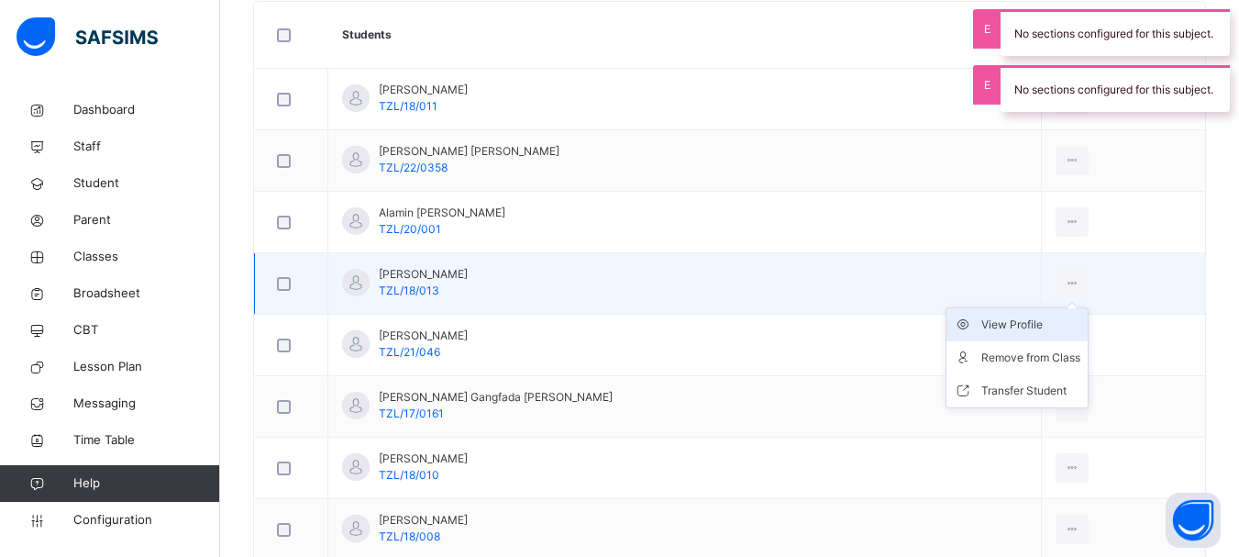
click at [997, 327] on div "View Profile" at bounding box center [1031, 325] width 99 height 18
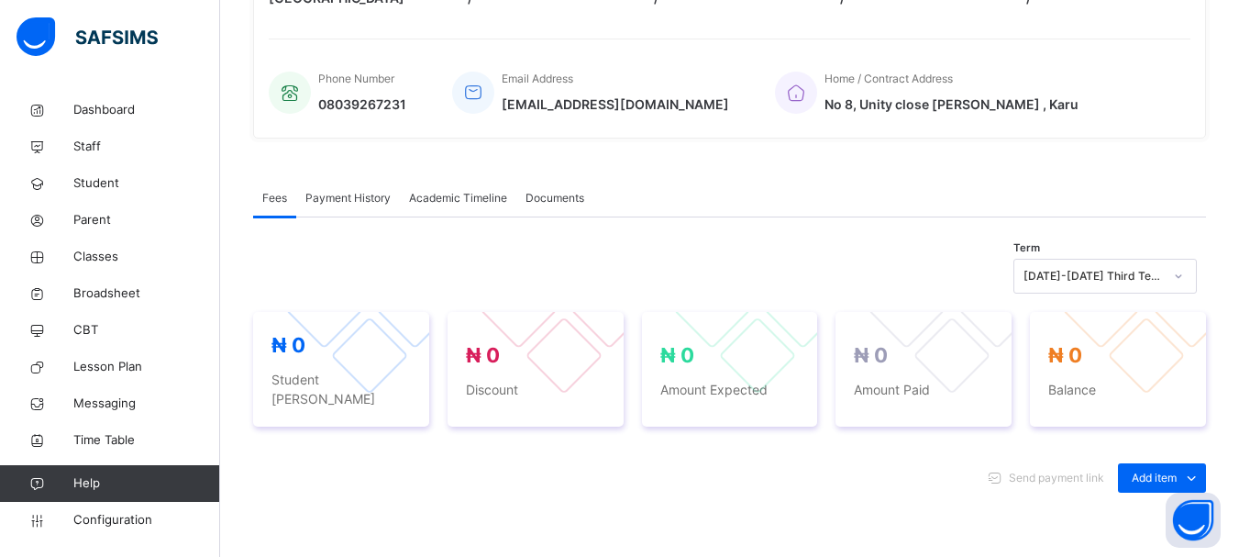
scroll to position [419, 0]
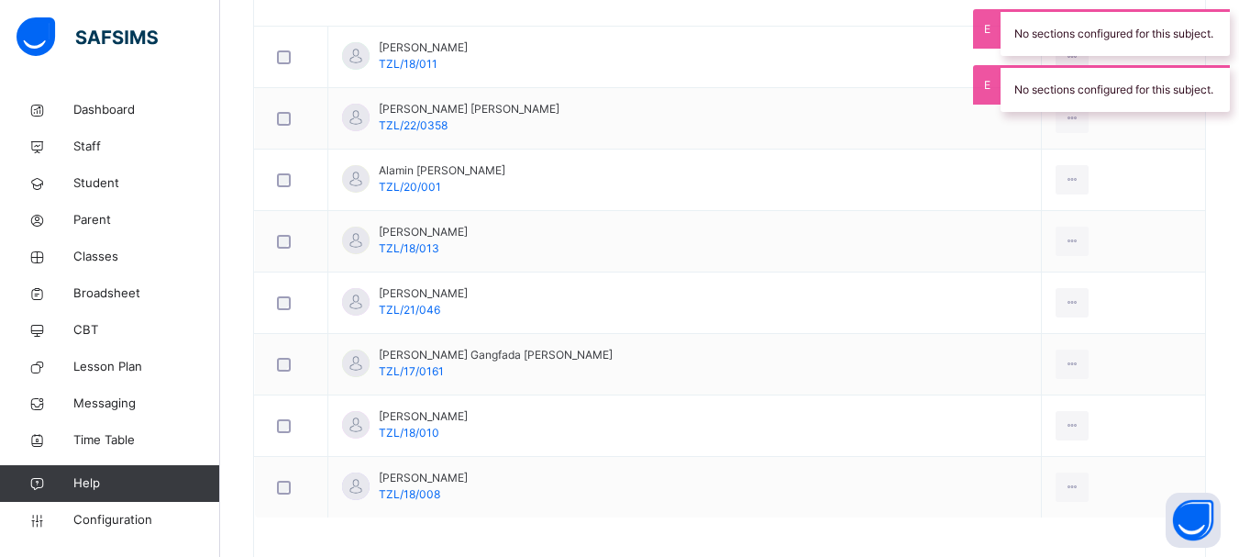
scroll to position [578, 0]
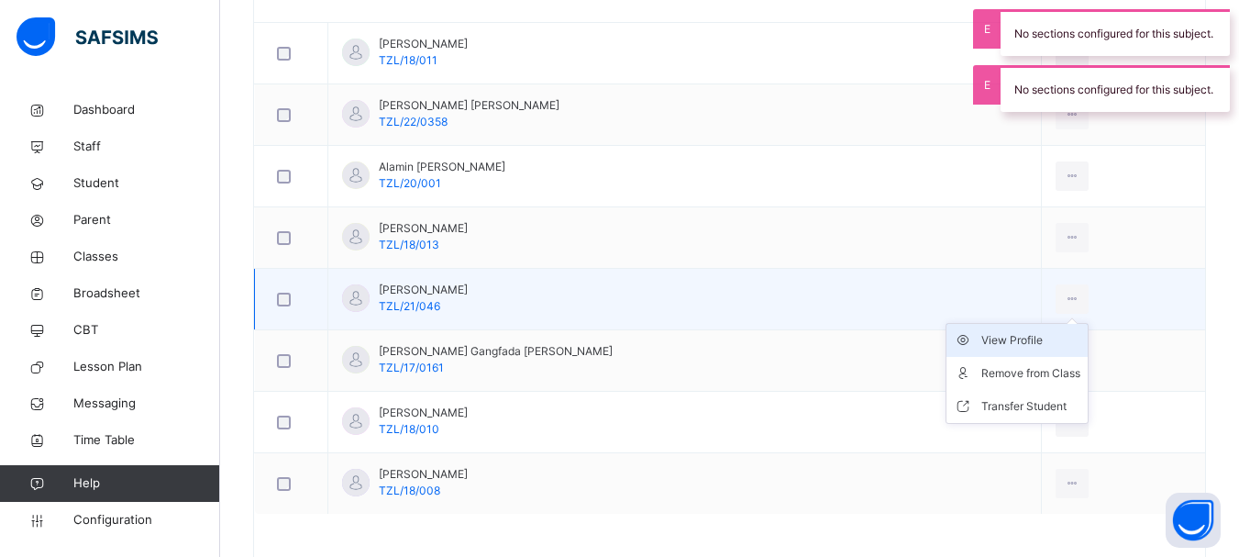
click at [984, 336] on div "View Profile" at bounding box center [1031, 340] width 99 height 18
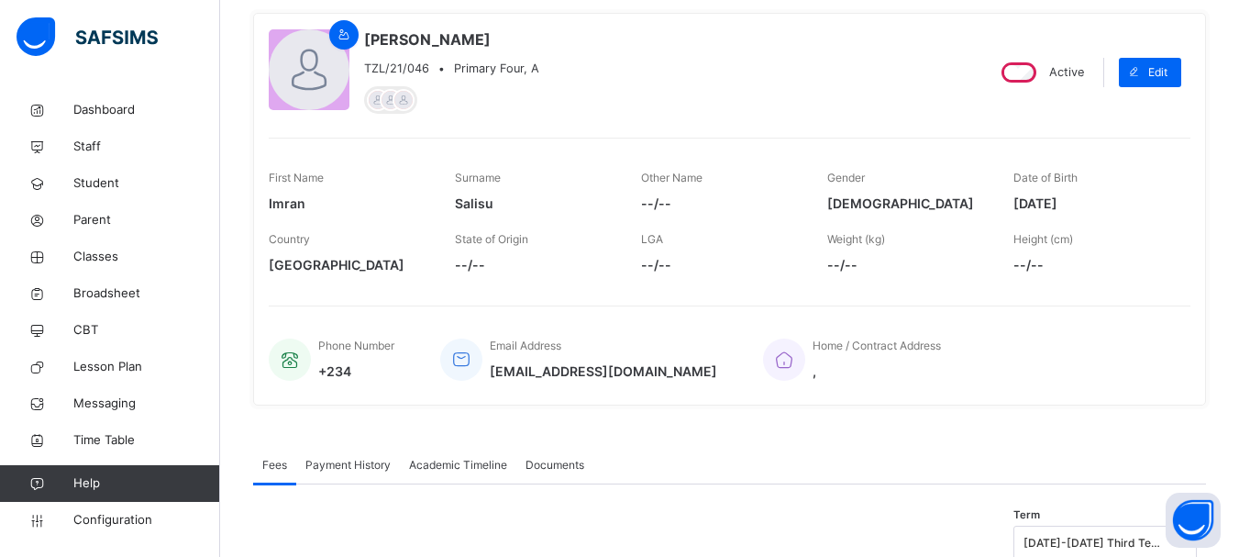
scroll to position [143, 0]
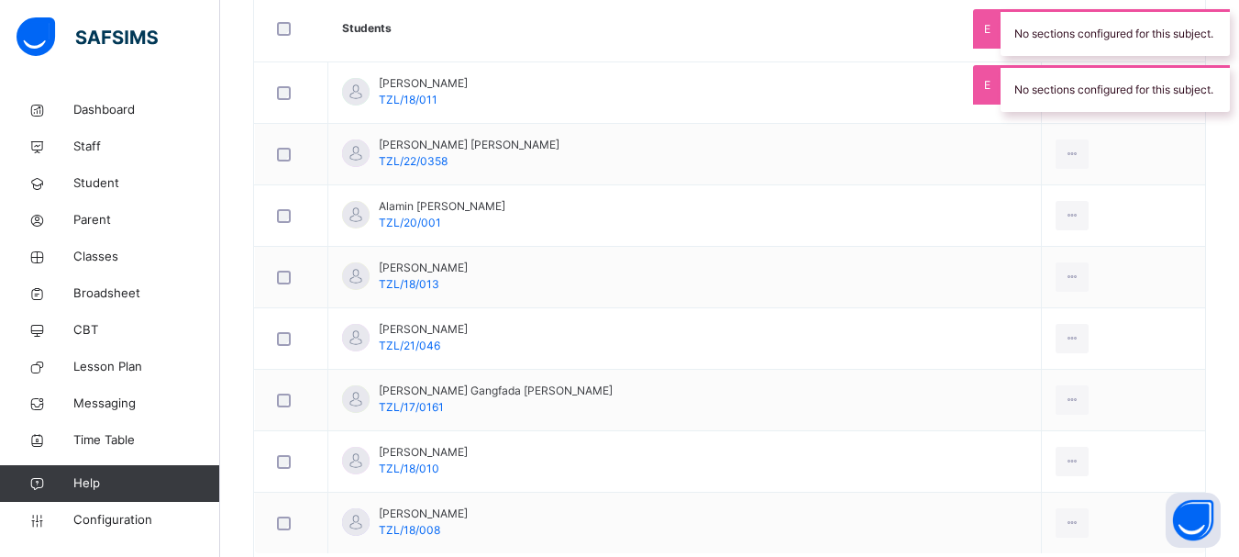
scroll to position [540, 0]
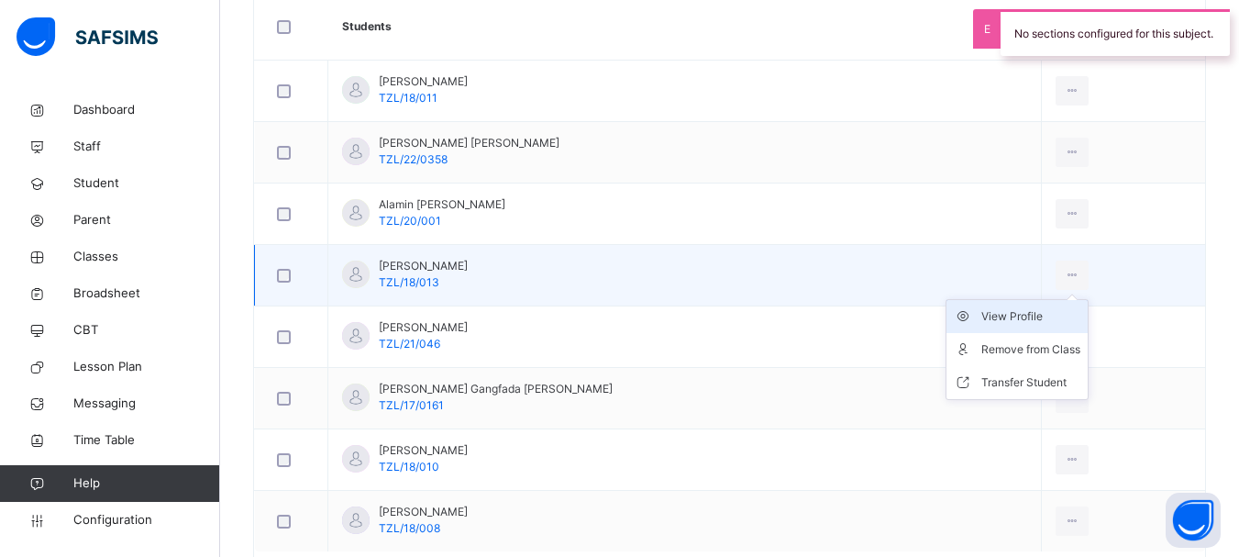
click at [1005, 315] on div "View Profile" at bounding box center [1031, 316] width 99 height 18
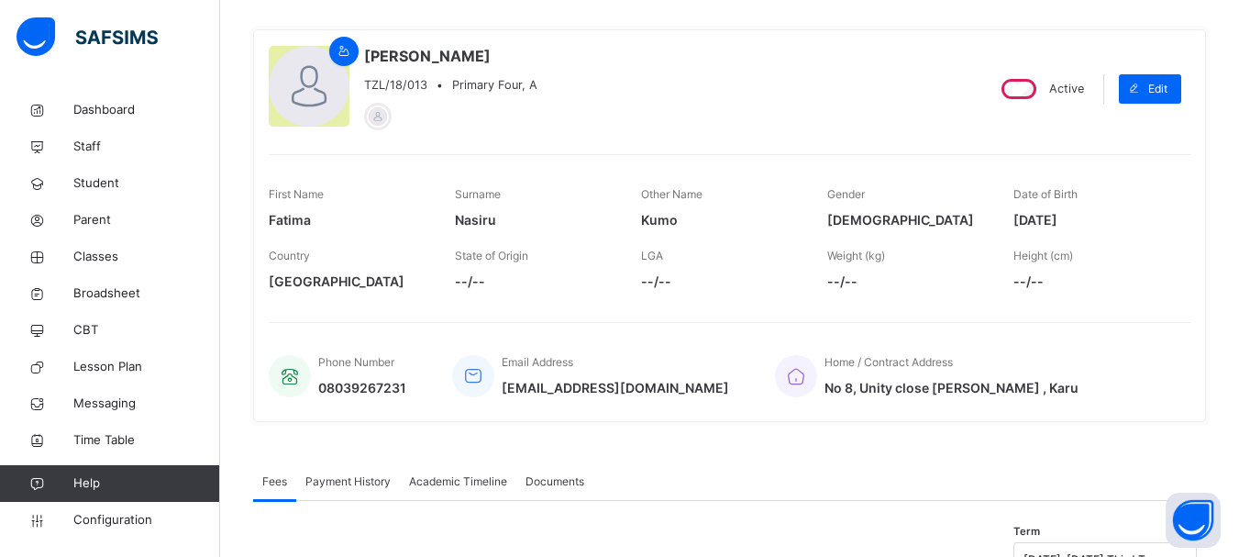
scroll to position [119, 0]
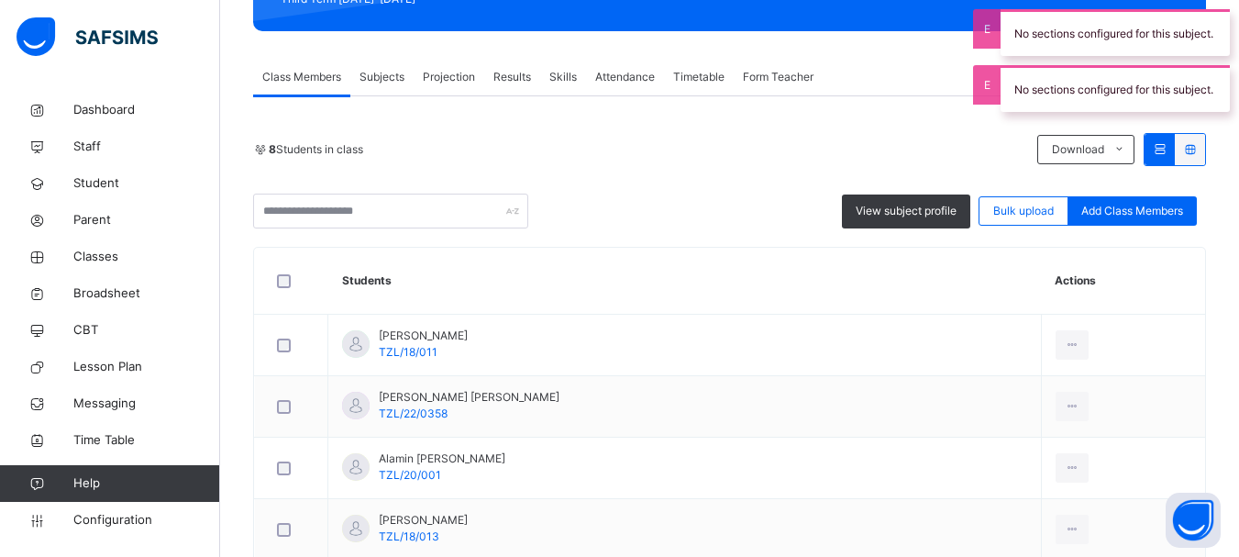
scroll to position [353, 0]
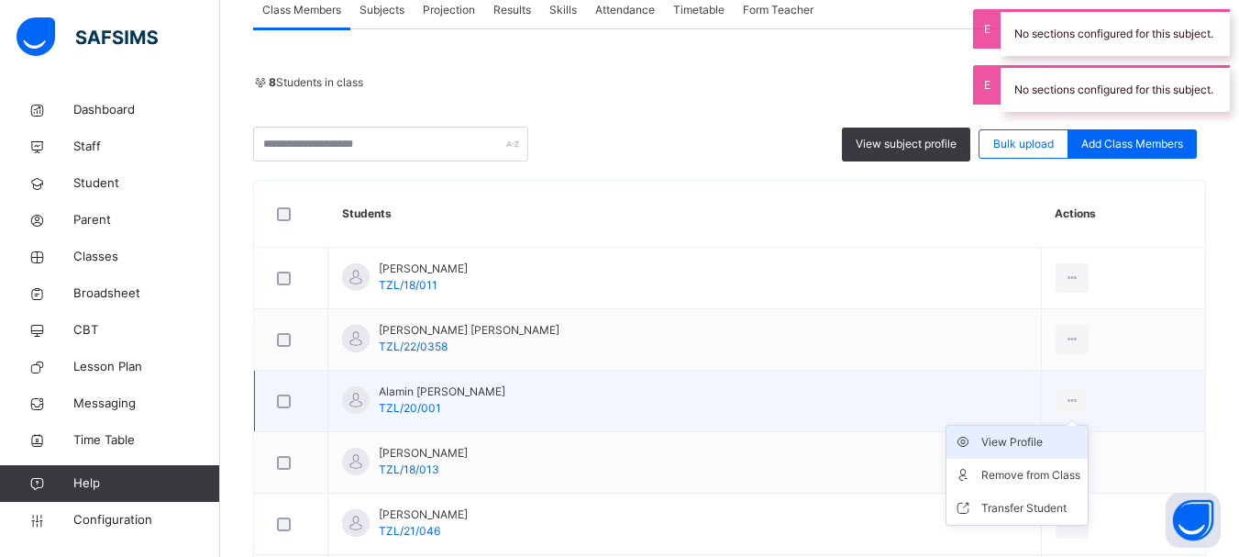
click at [1005, 438] on div "View Profile" at bounding box center [1031, 442] width 99 height 18
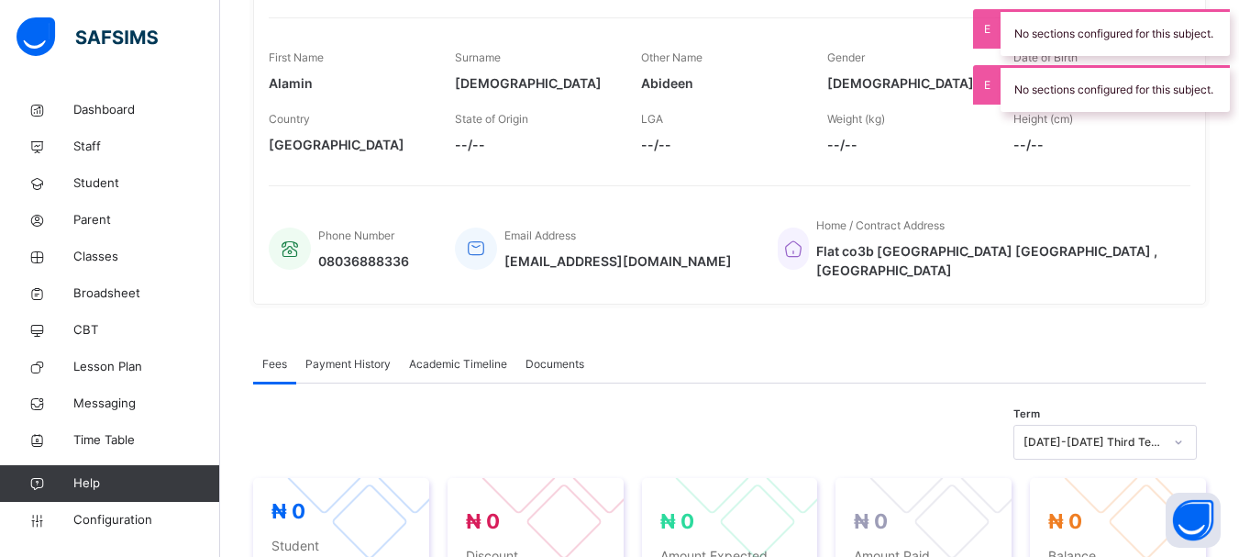
scroll to position [259, 0]
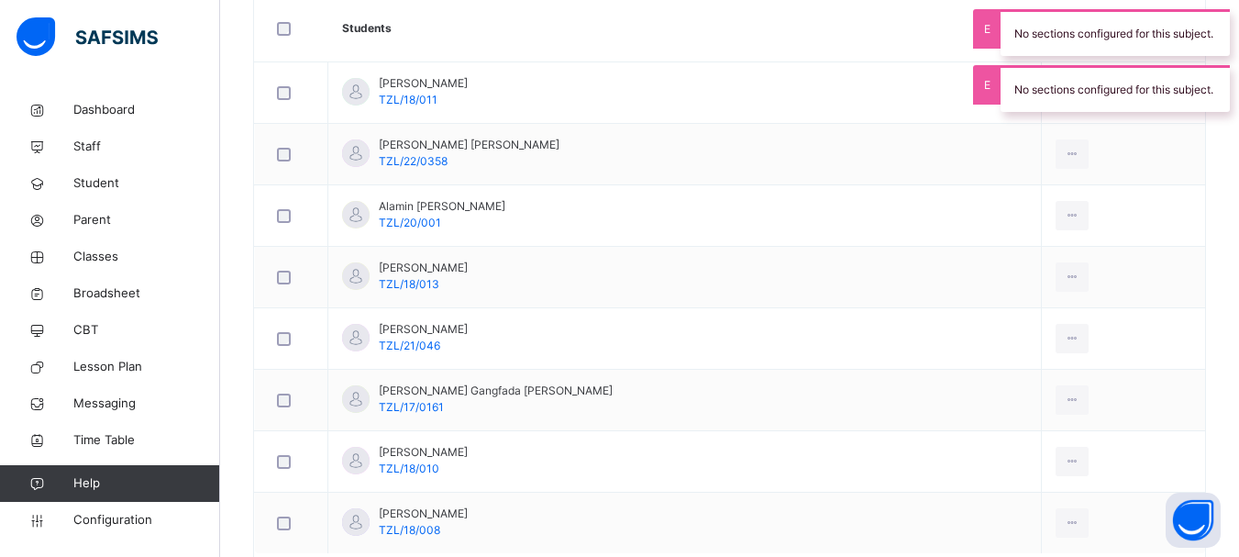
scroll to position [563, 0]
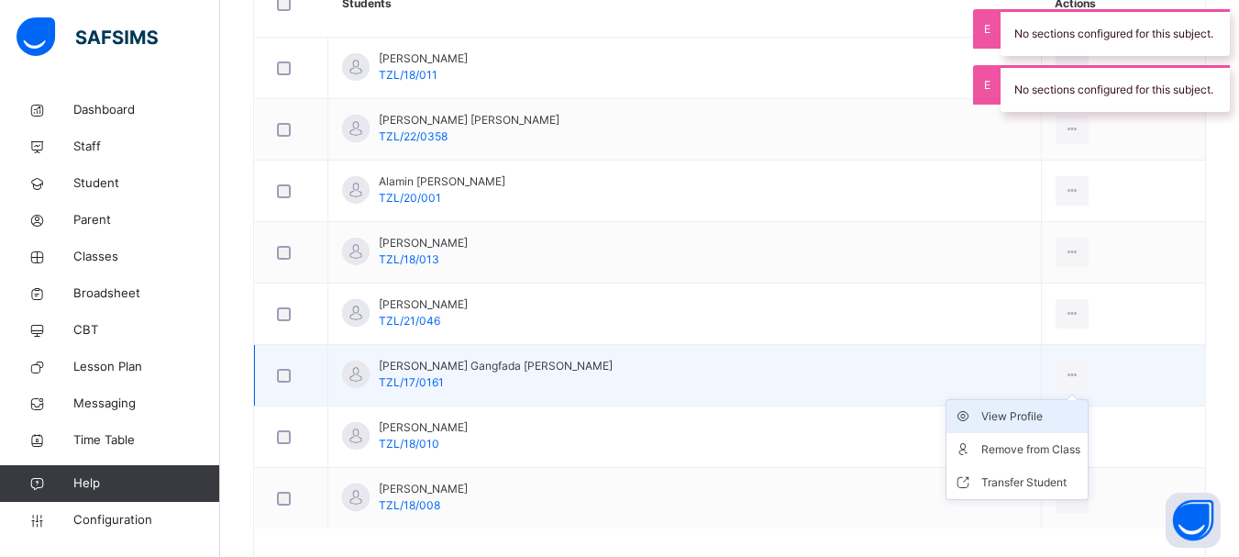
click at [1002, 416] on div "View Profile" at bounding box center [1031, 416] width 99 height 18
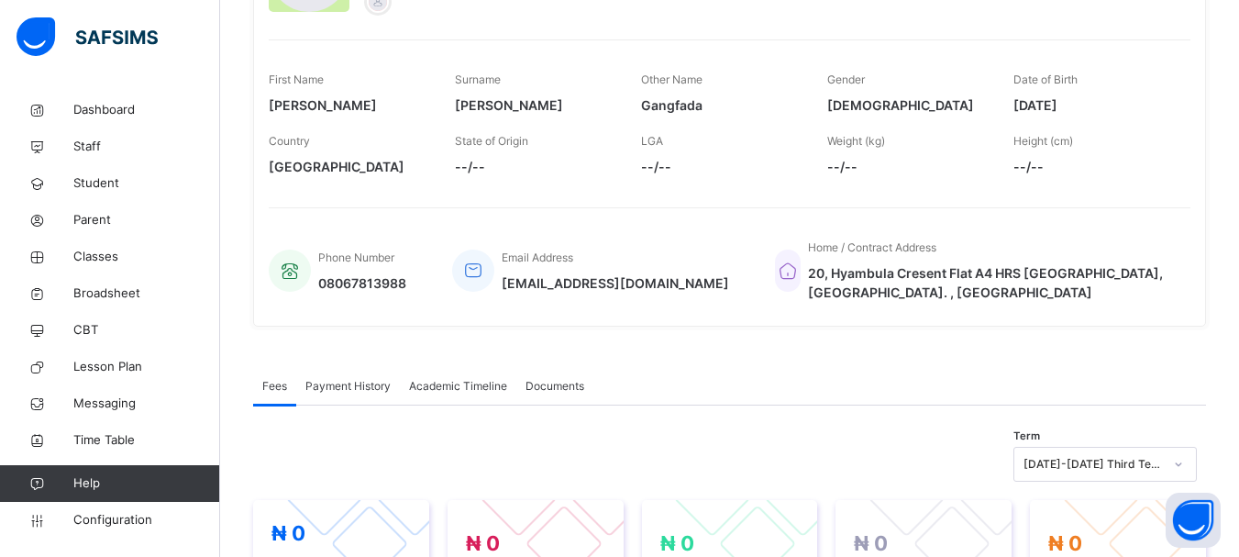
scroll to position [255, 0]
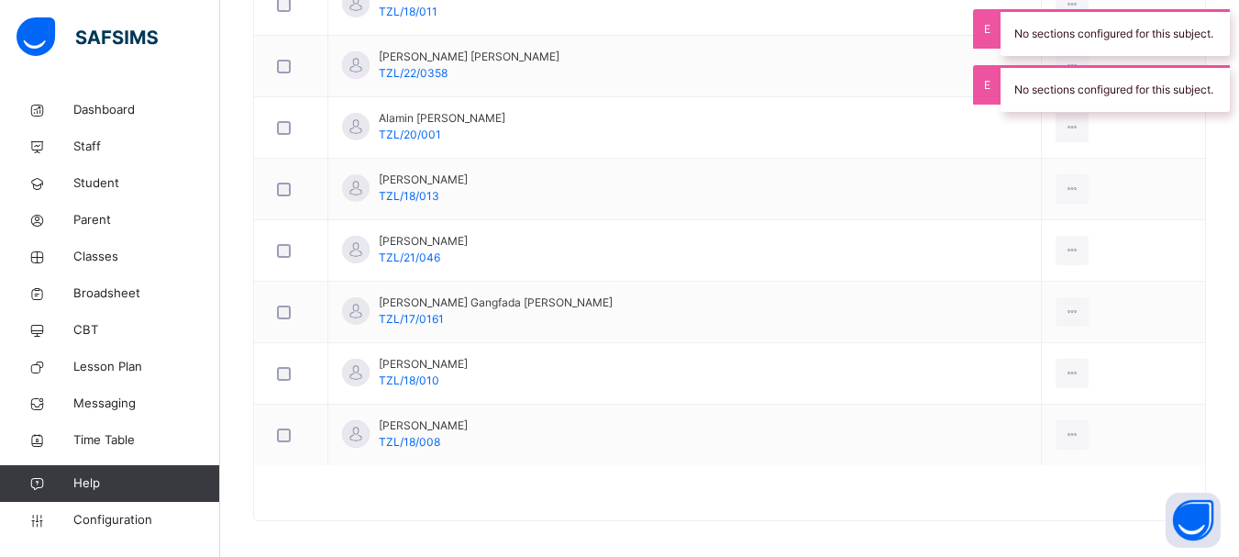
scroll to position [637, 0]
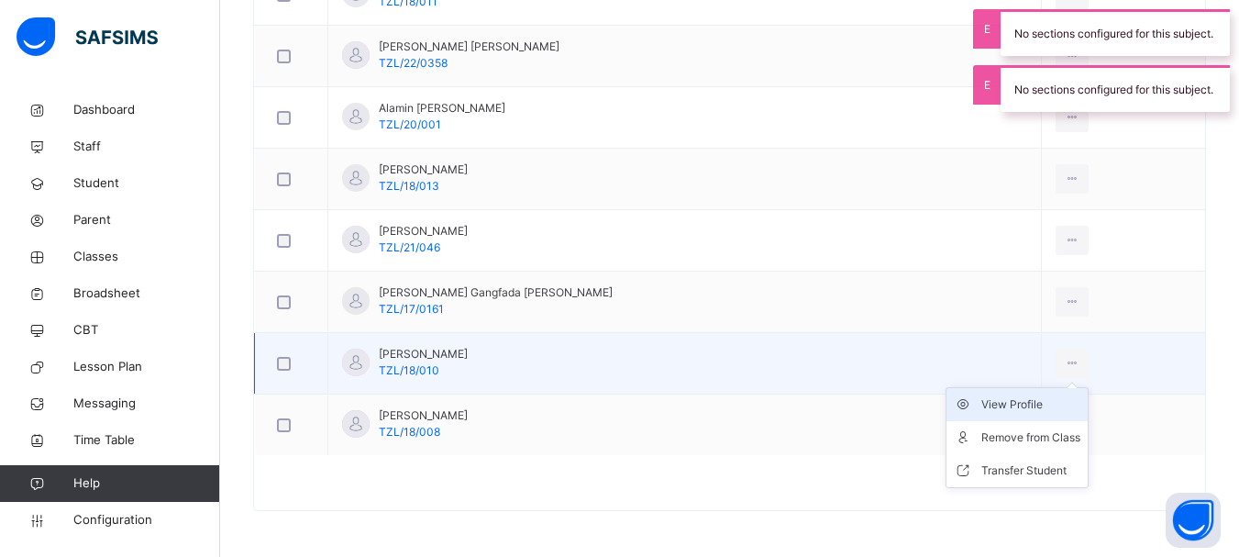
click at [982, 403] on div "View Profile" at bounding box center [1031, 404] width 99 height 18
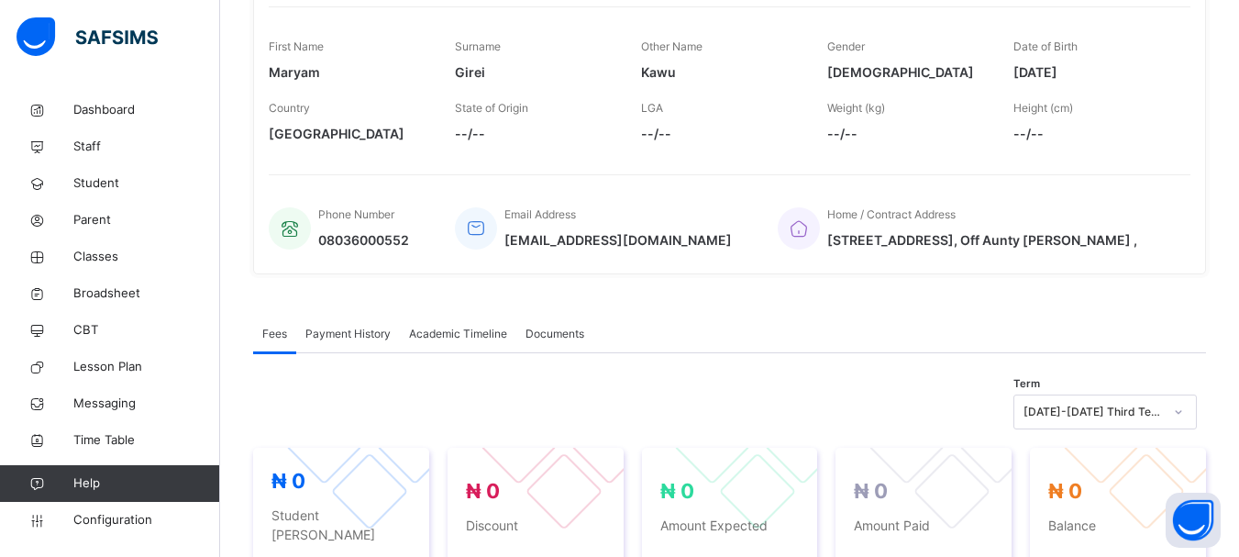
scroll to position [277, 0]
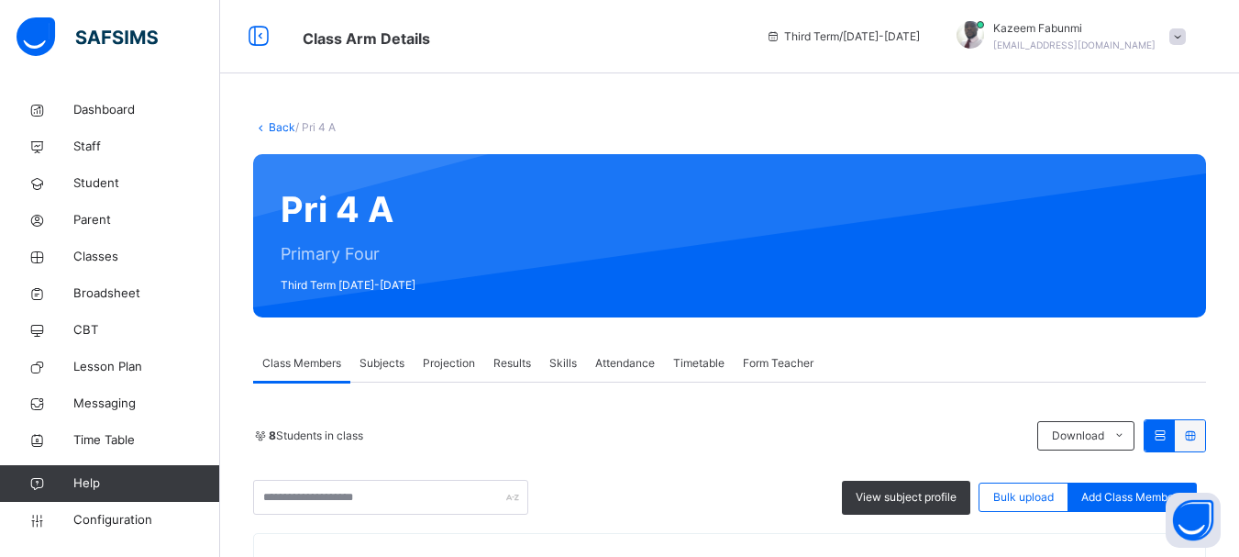
scroll to position [637, 0]
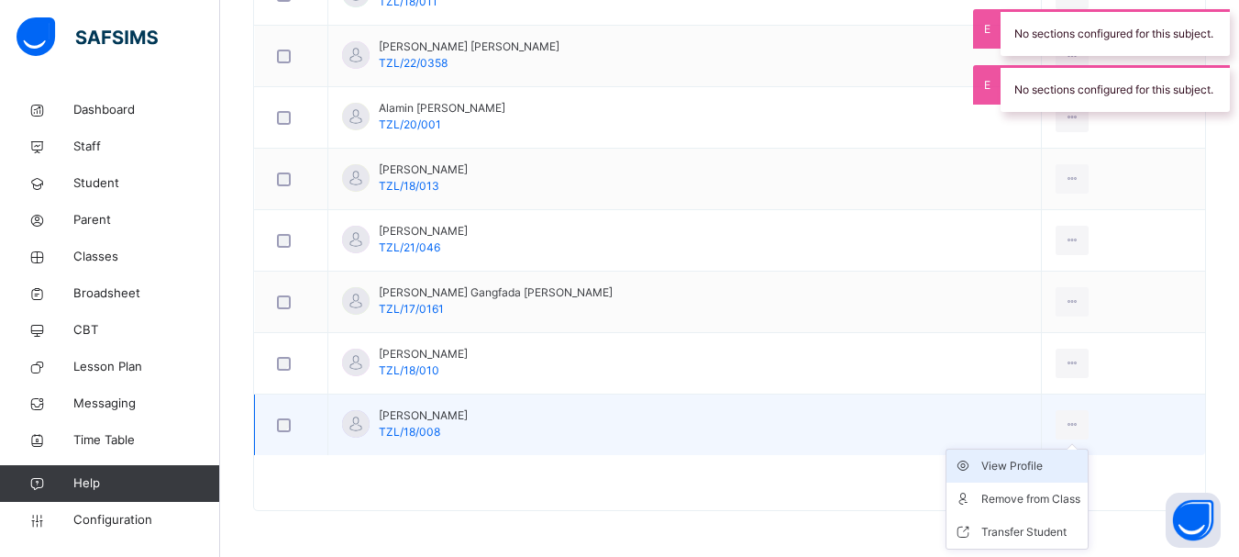
click at [982, 461] on div "View Profile" at bounding box center [1031, 466] width 99 height 18
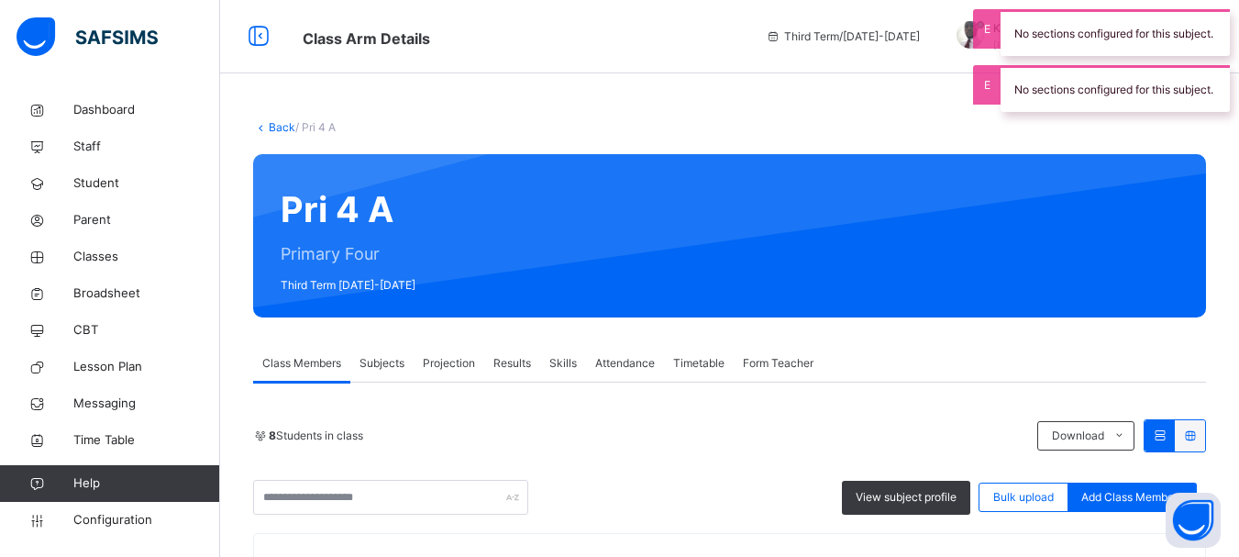
click at [281, 126] on link "Back" at bounding box center [282, 127] width 27 height 14
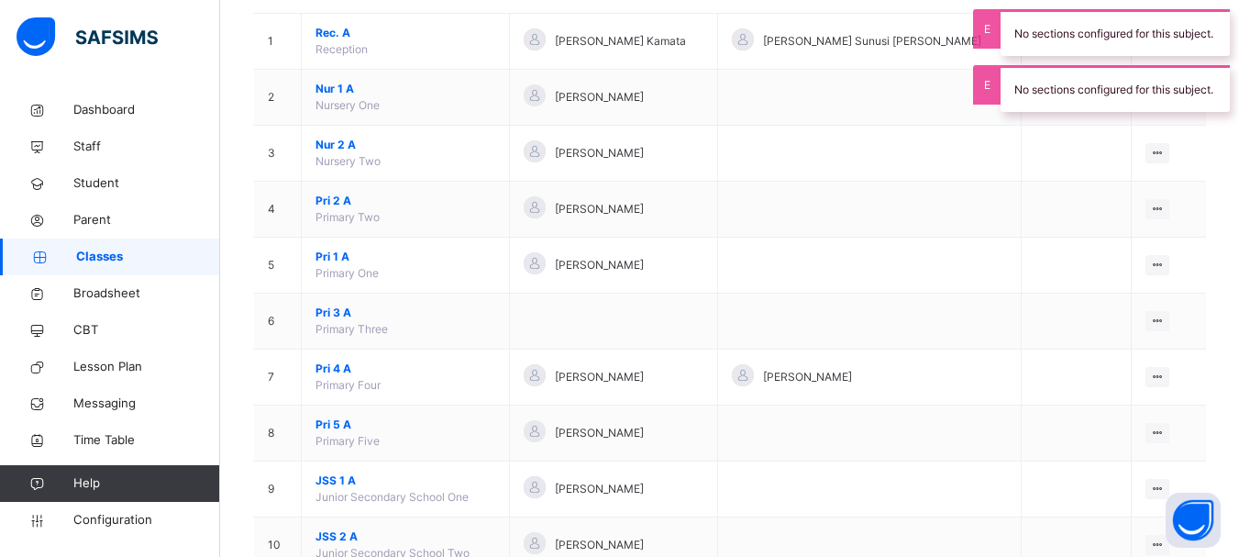
scroll to position [335, 0]
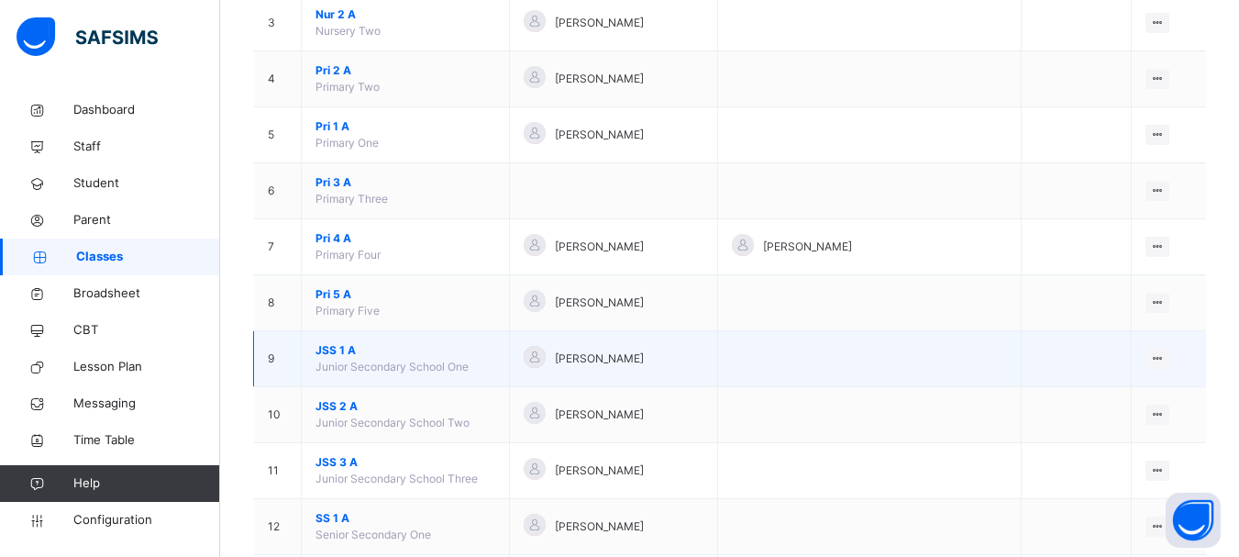
click at [334, 348] on span "JSS 1 A" at bounding box center [406, 350] width 180 height 17
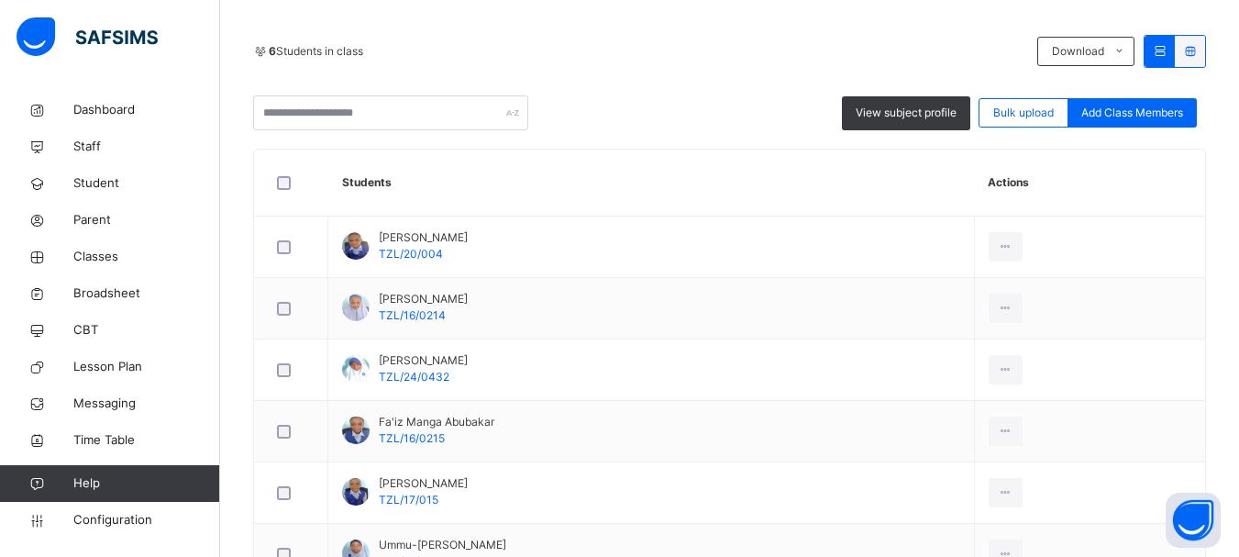
scroll to position [471, 0]
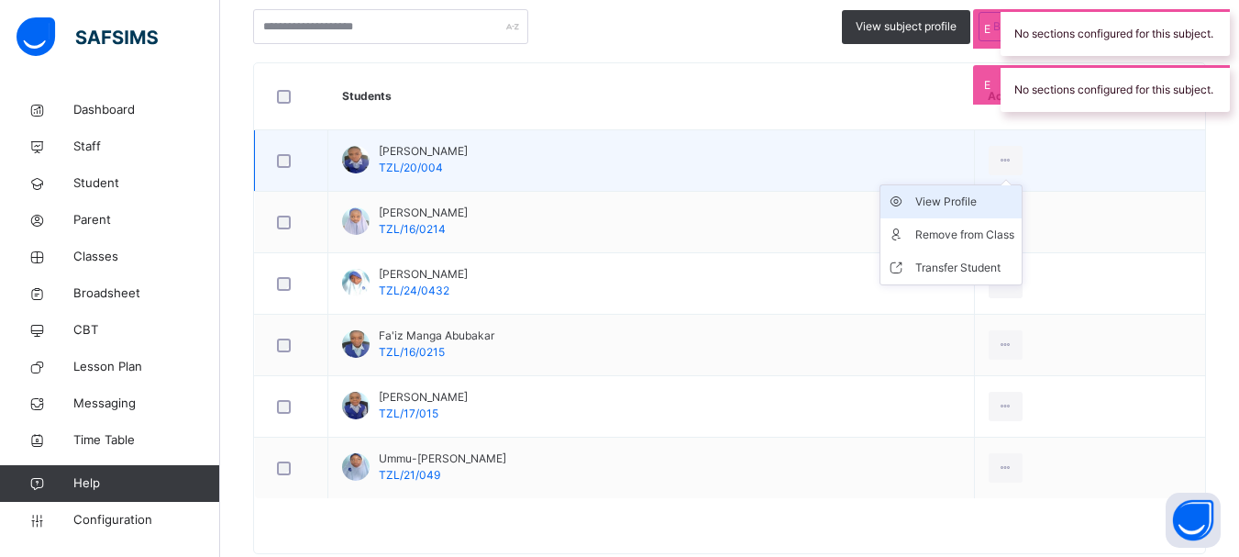
click at [942, 205] on div "View Profile" at bounding box center [965, 202] width 99 height 18
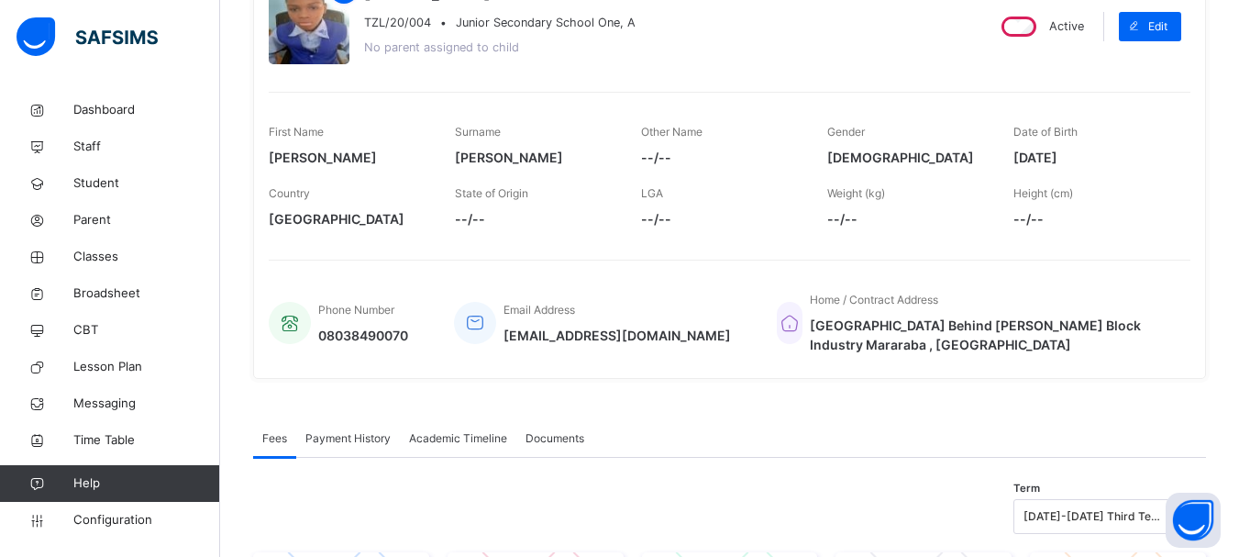
scroll to position [186, 0]
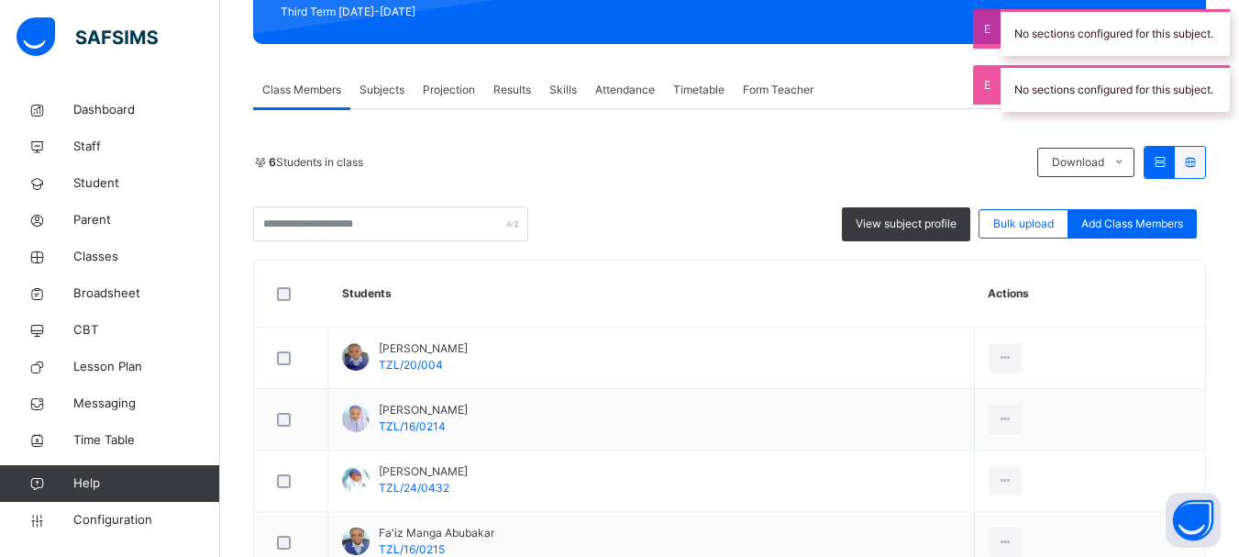
scroll to position [315, 0]
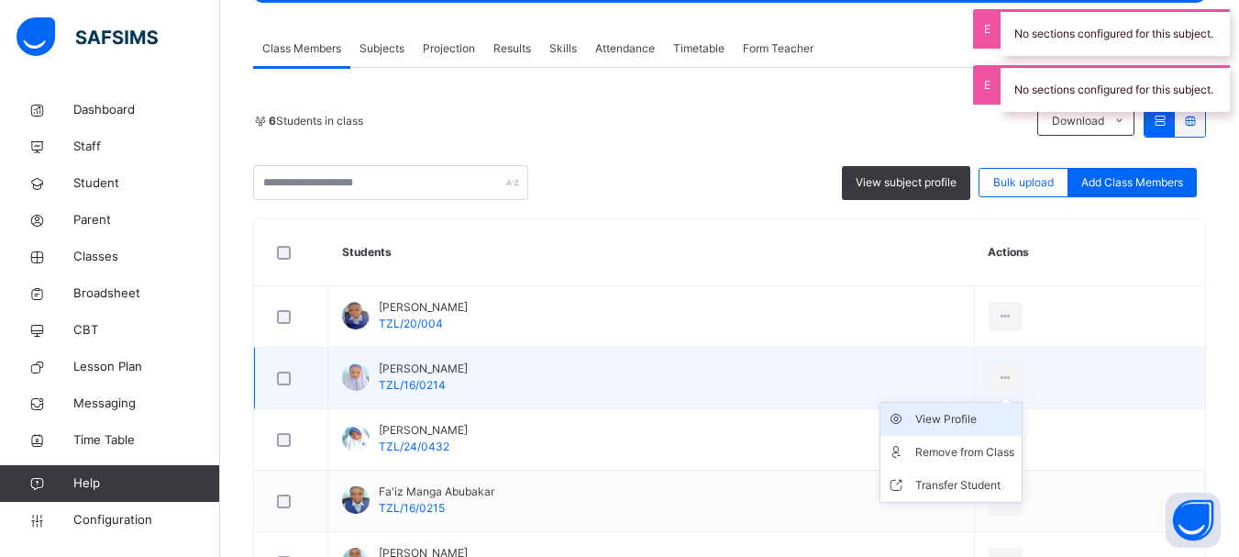
click at [934, 418] on div "View Profile" at bounding box center [965, 419] width 99 height 18
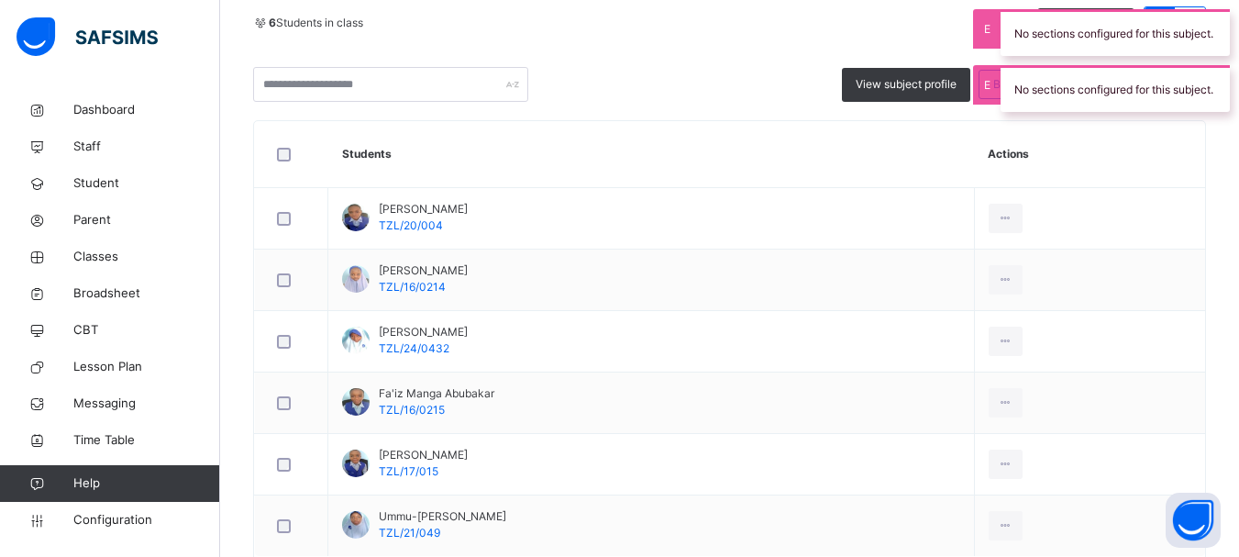
scroll to position [415, 0]
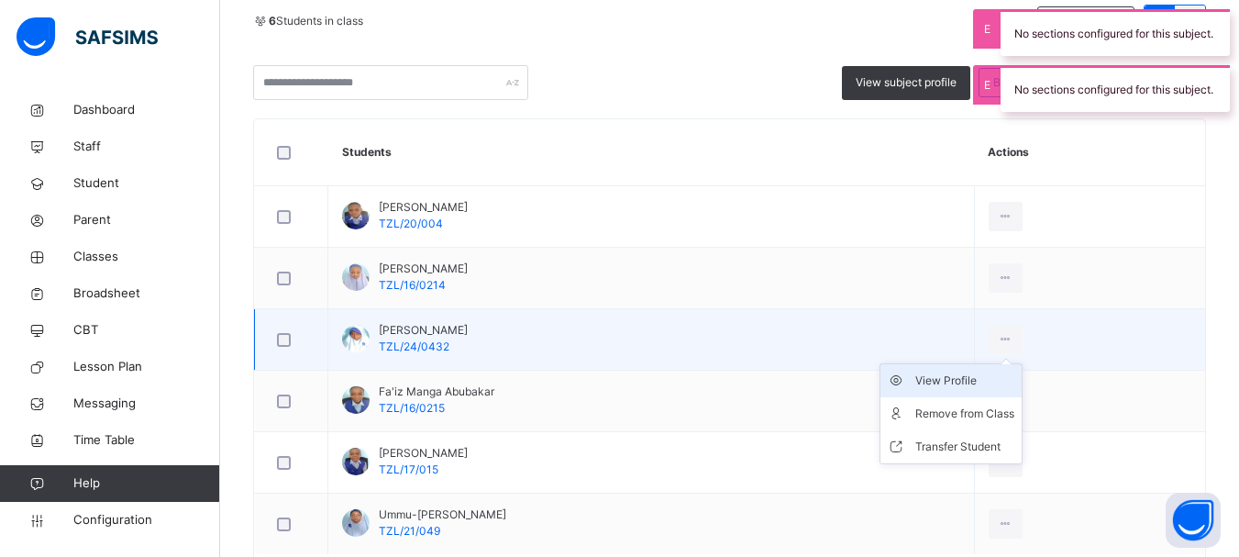
click at [975, 373] on div "View Profile" at bounding box center [965, 381] width 99 height 18
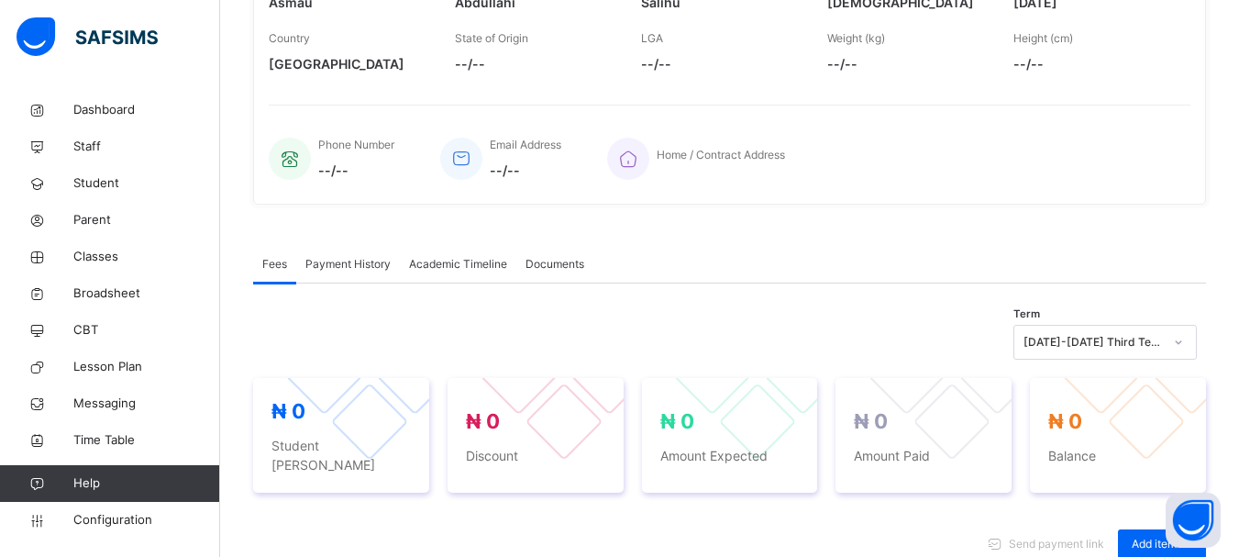
scroll to position [362, 0]
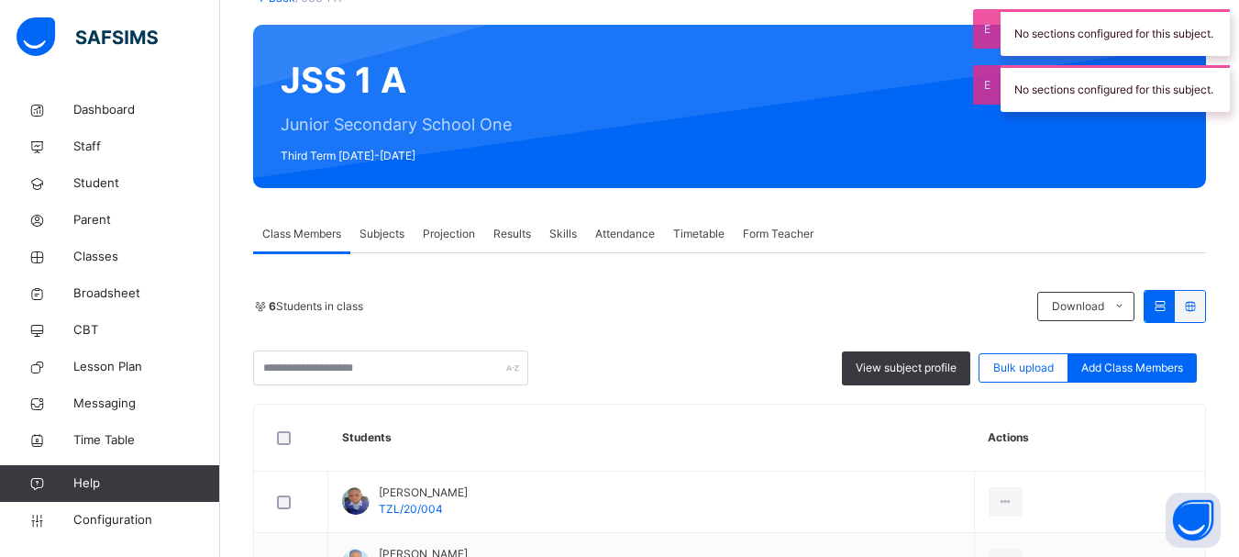
scroll to position [497, 0]
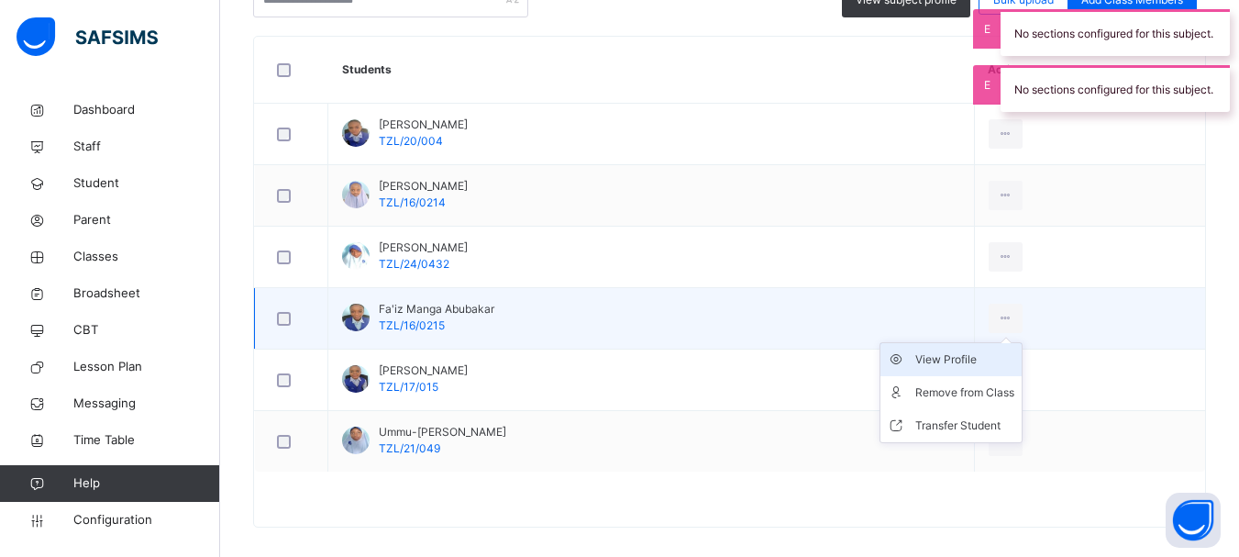
click at [967, 358] on div "View Profile" at bounding box center [965, 359] width 99 height 18
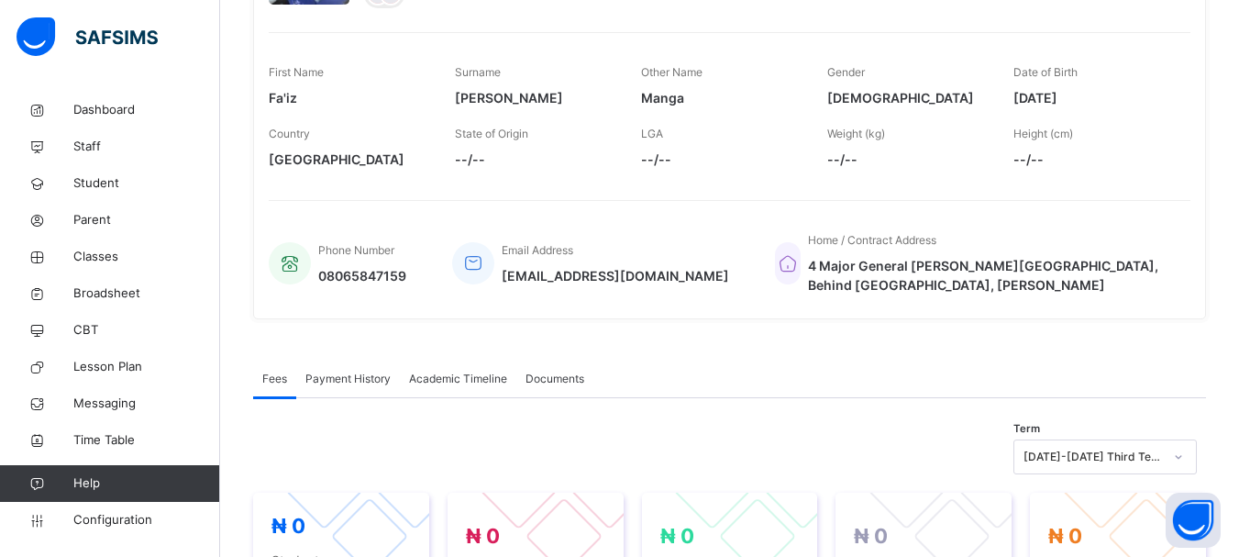
scroll to position [228, 0]
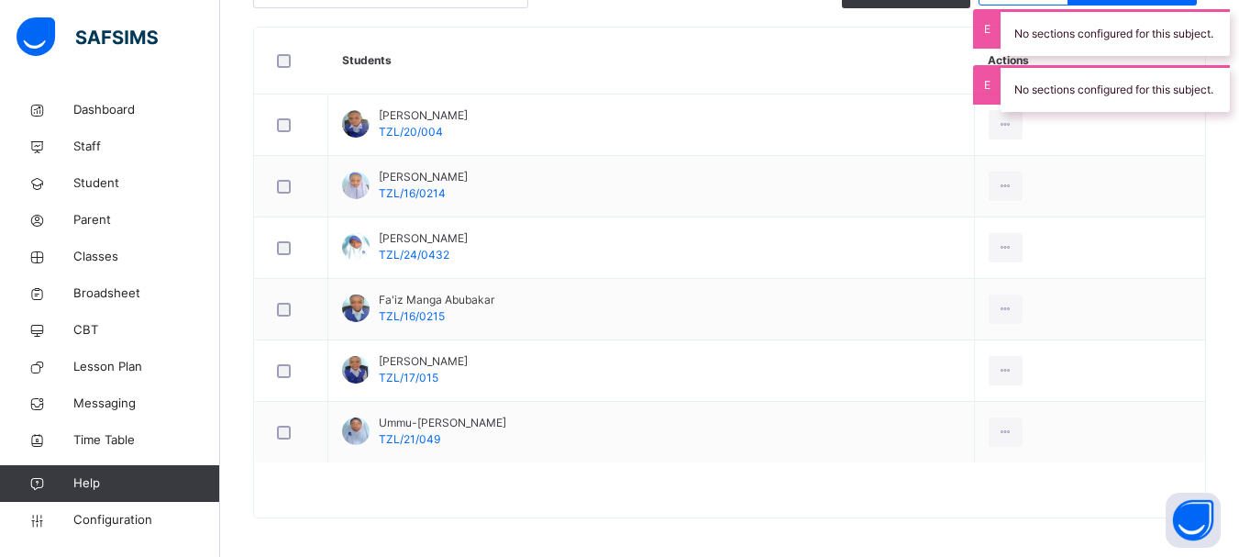
scroll to position [514, 0]
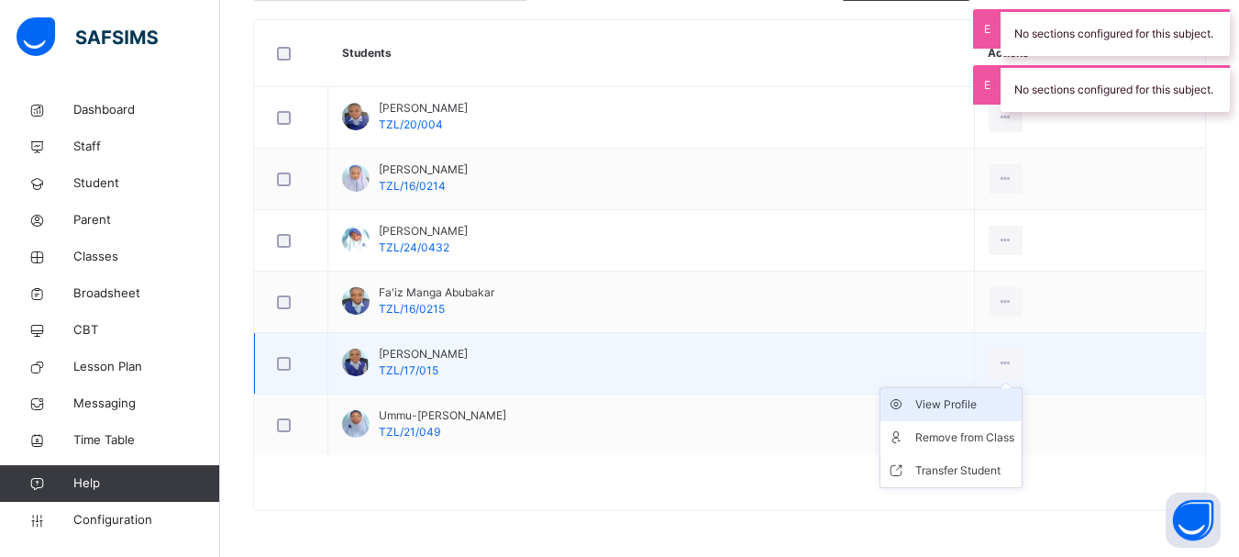
click at [977, 401] on div "View Profile" at bounding box center [965, 404] width 99 height 18
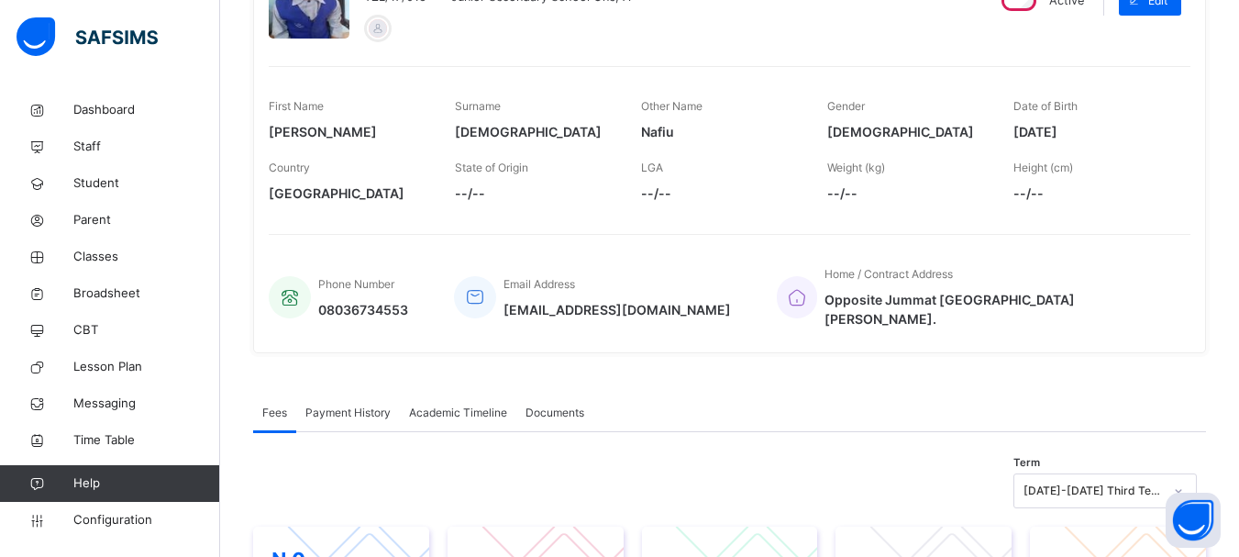
scroll to position [216, 0]
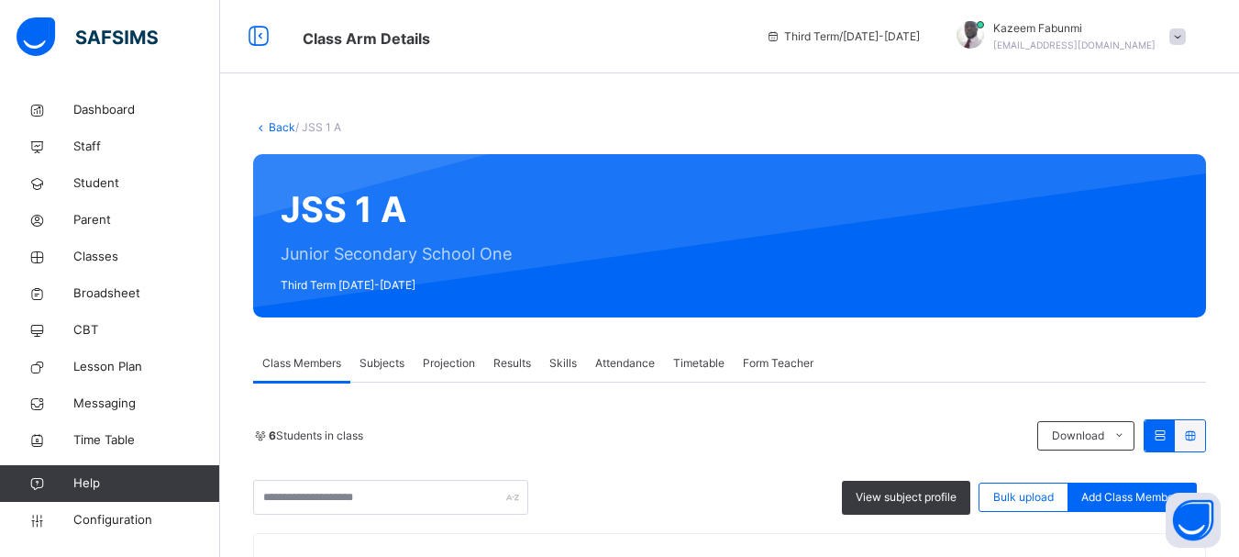
scroll to position [514, 0]
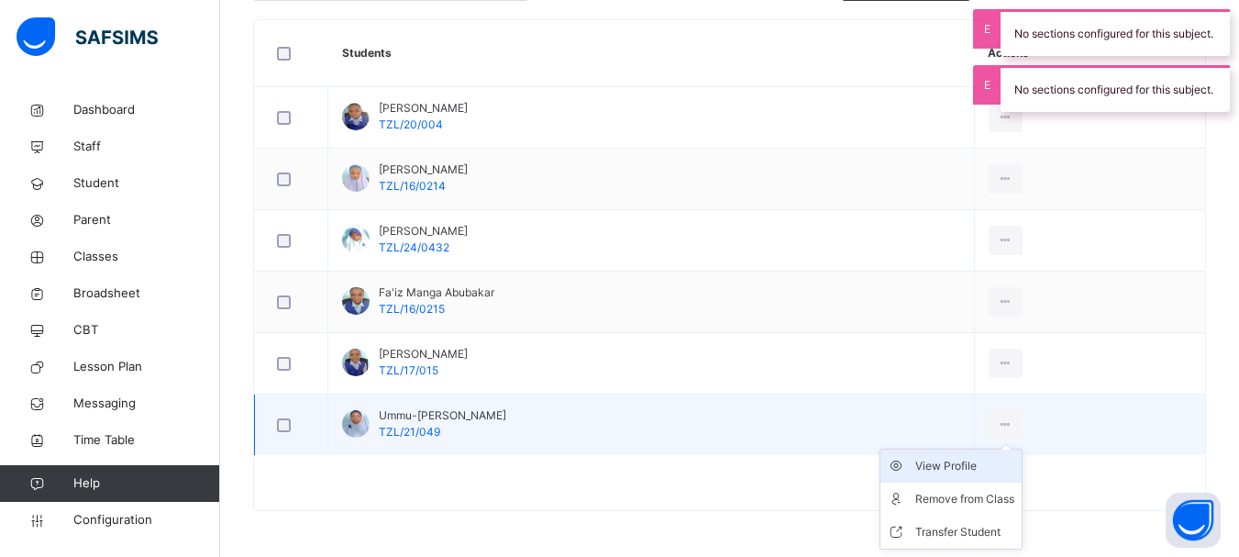
click at [946, 463] on div "View Profile" at bounding box center [965, 466] width 99 height 18
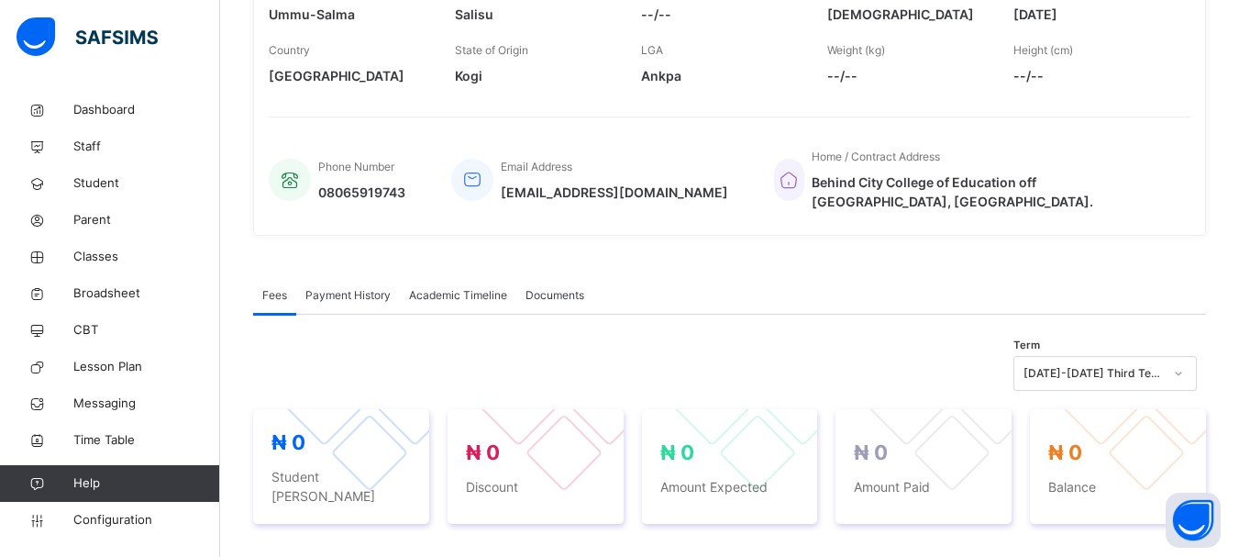
scroll to position [328, 0]
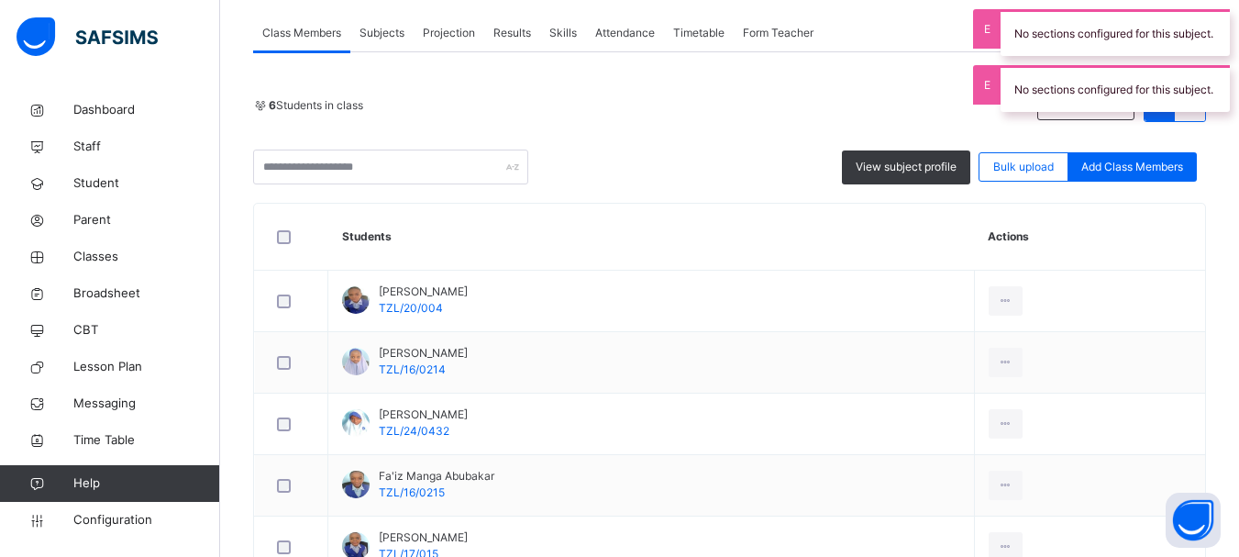
scroll to position [105, 0]
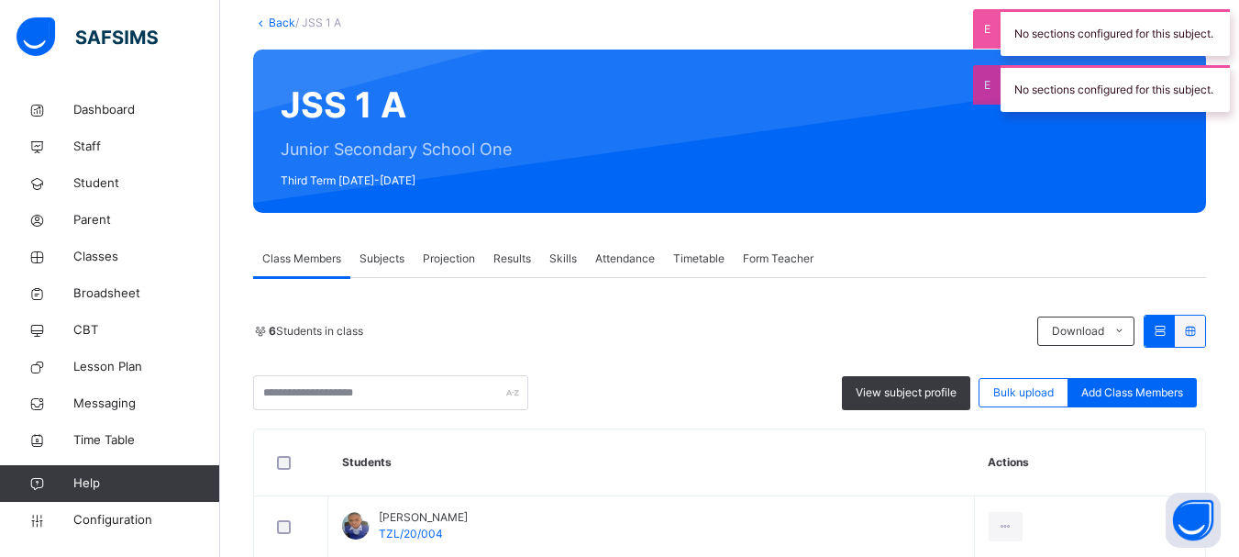
click at [278, 23] on link "Back" at bounding box center [282, 23] width 27 height 14
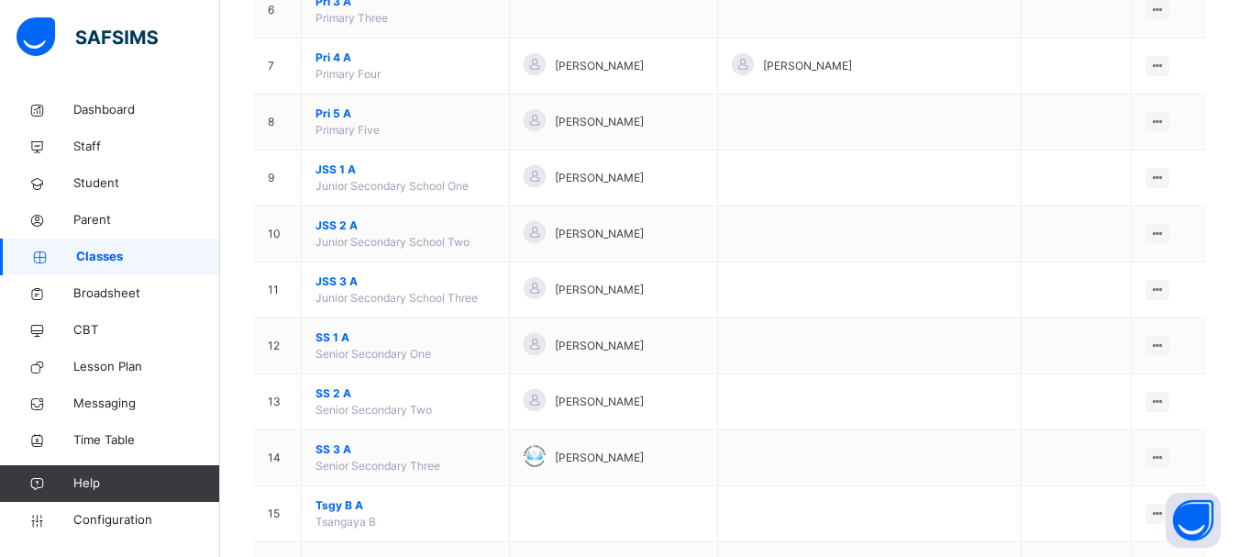
scroll to position [519, 0]
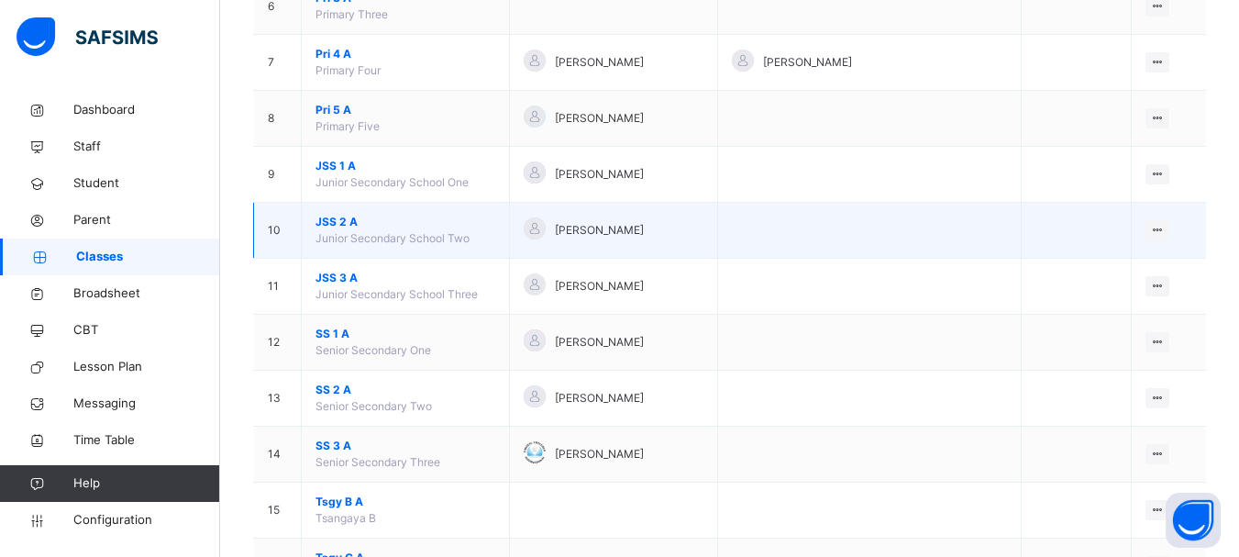
click at [339, 221] on span "JSS 2 A" at bounding box center [406, 222] width 180 height 17
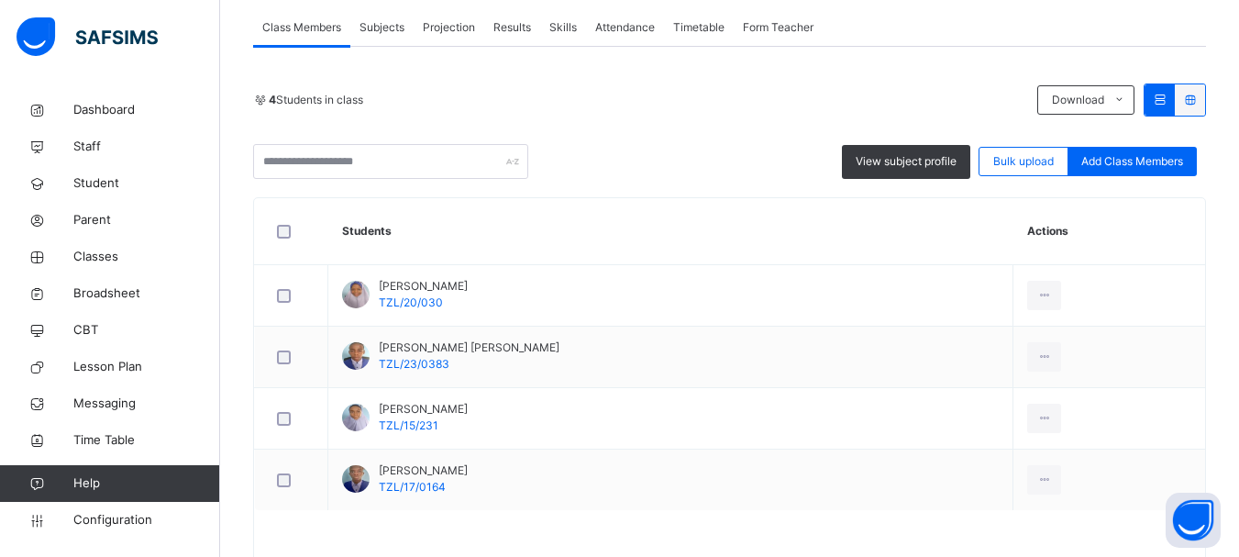
scroll to position [371, 0]
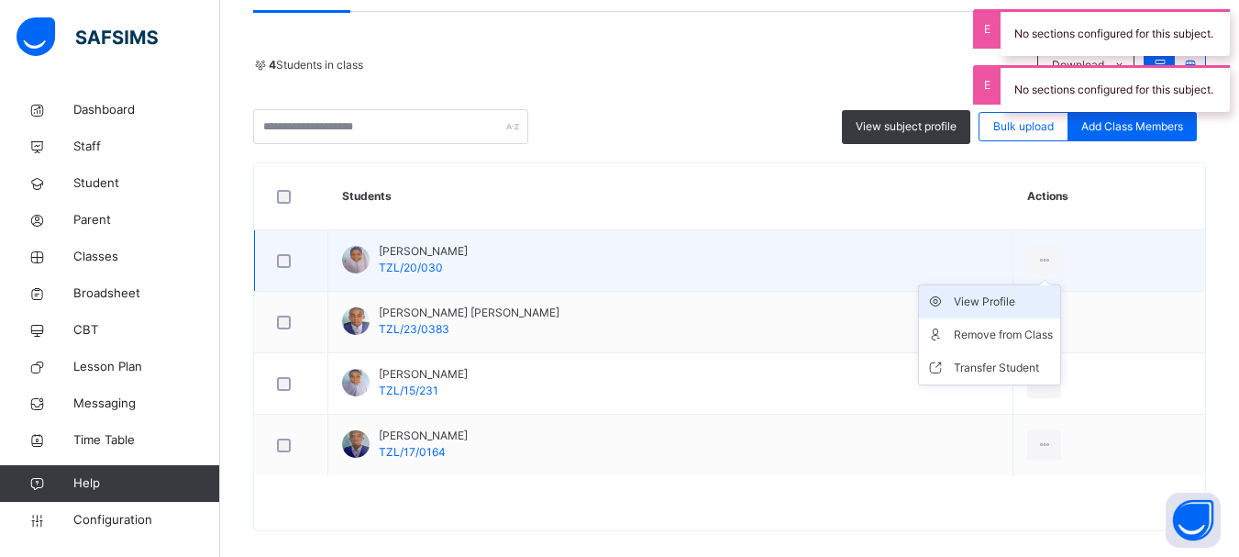
click at [973, 298] on div "View Profile" at bounding box center [1003, 302] width 99 height 18
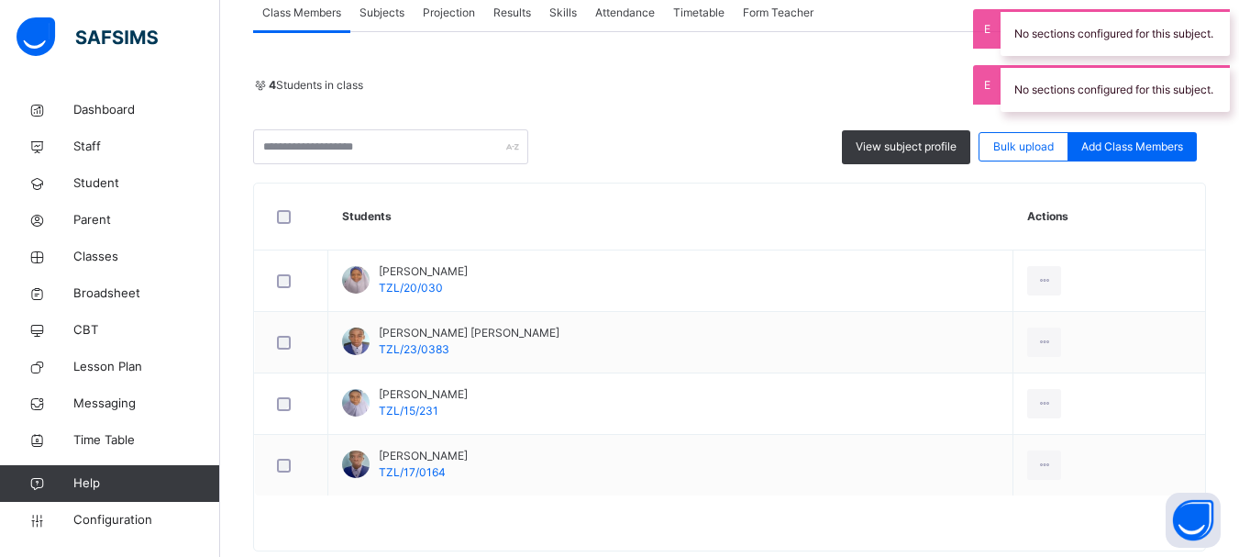
scroll to position [381, 0]
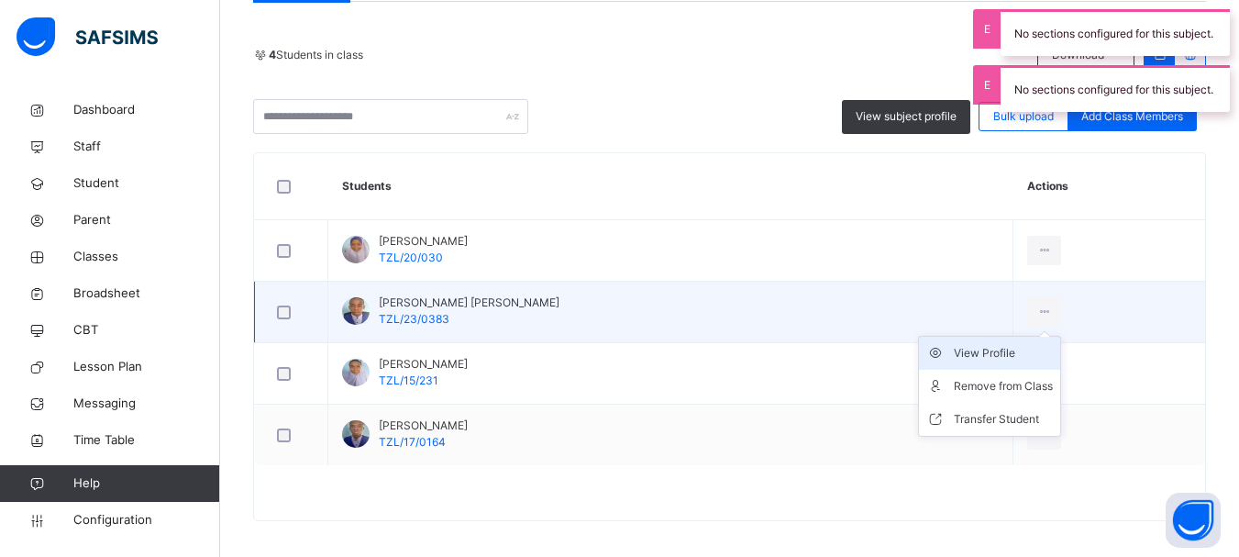
click at [962, 354] on div "View Profile" at bounding box center [1003, 353] width 99 height 18
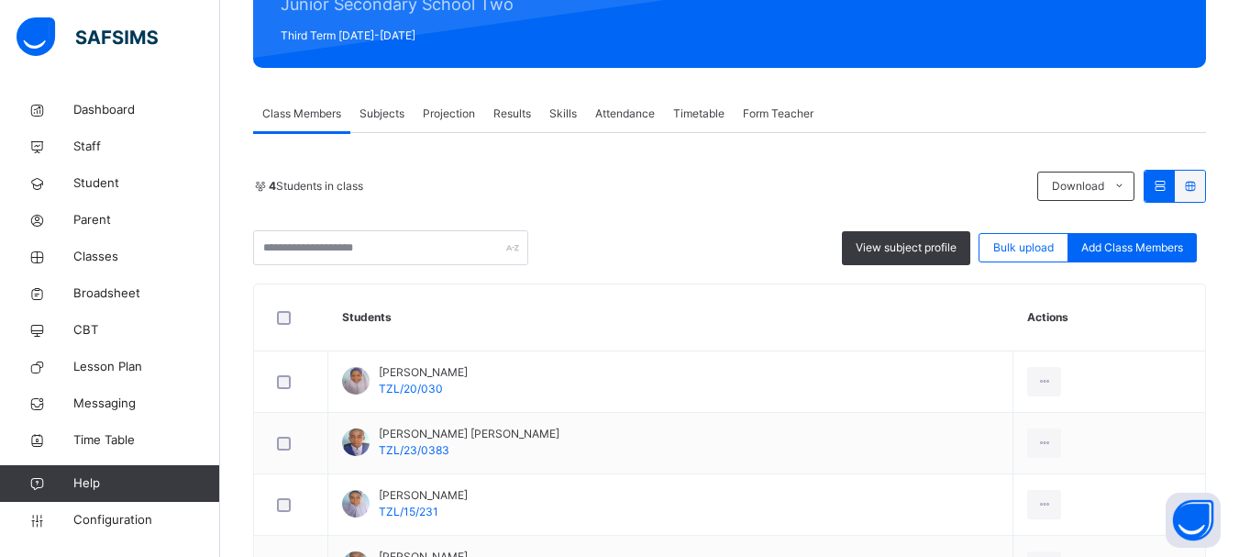
scroll to position [391, 0]
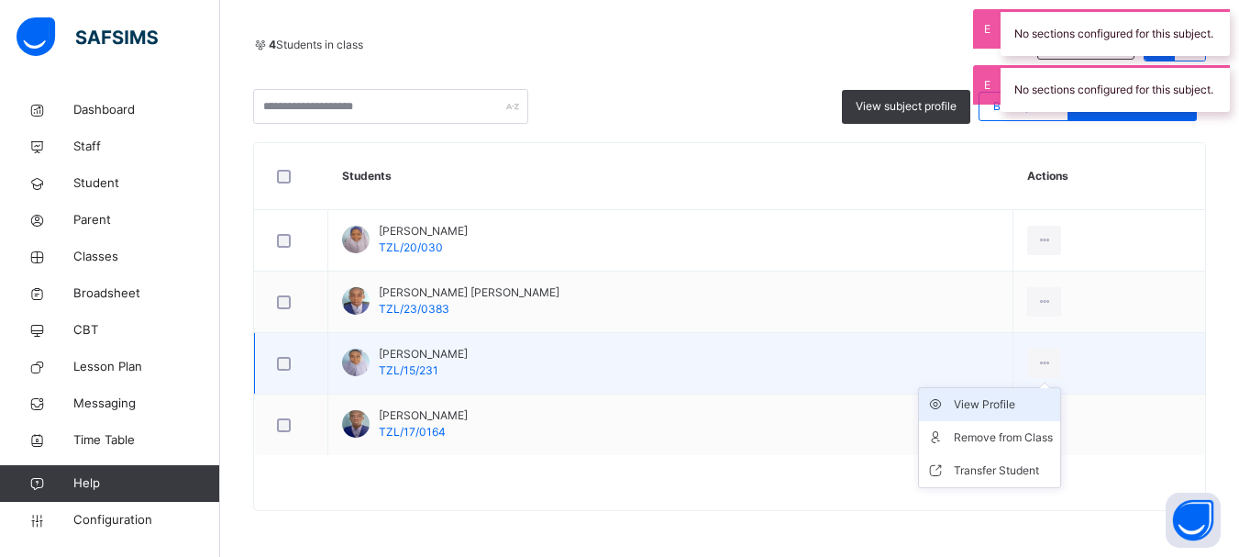
click at [978, 405] on div "View Profile" at bounding box center [1003, 404] width 99 height 18
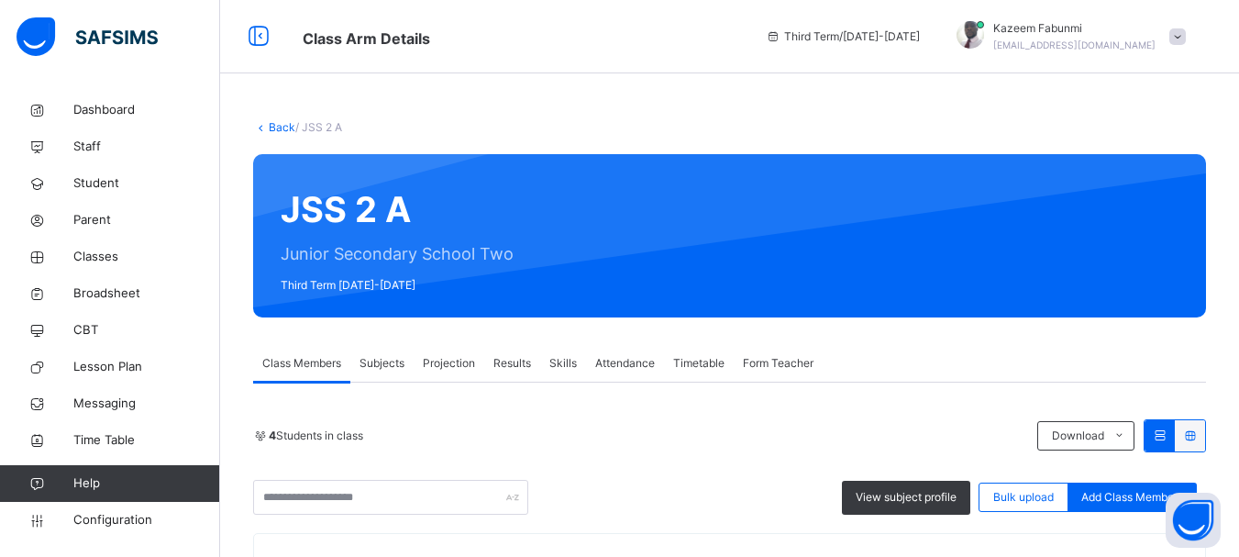
scroll to position [389, 0]
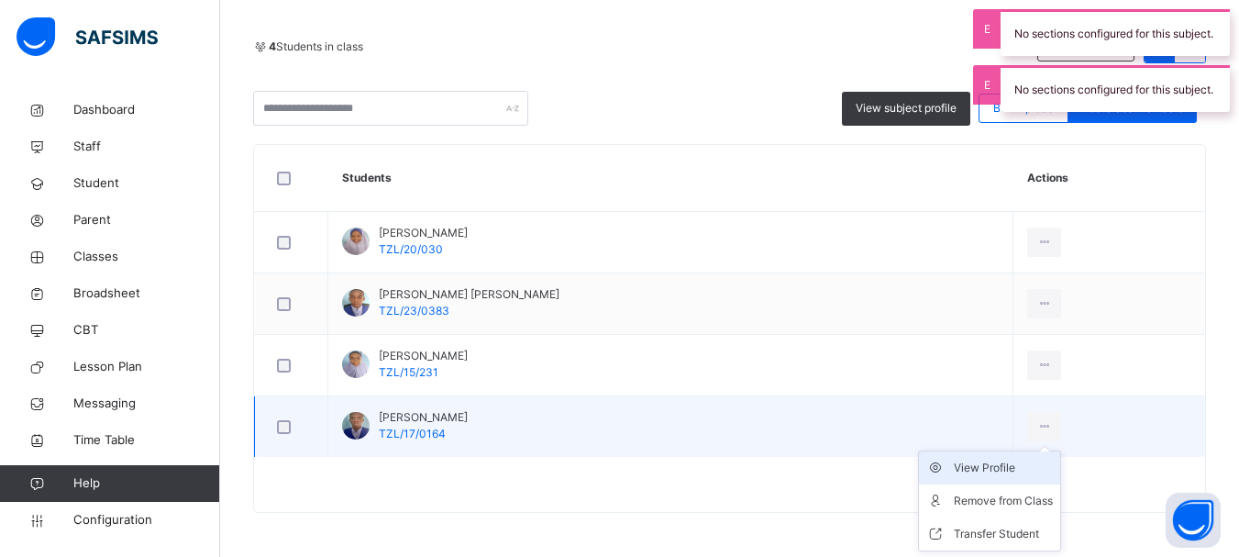
click at [983, 472] on div "View Profile" at bounding box center [1003, 468] width 99 height 18
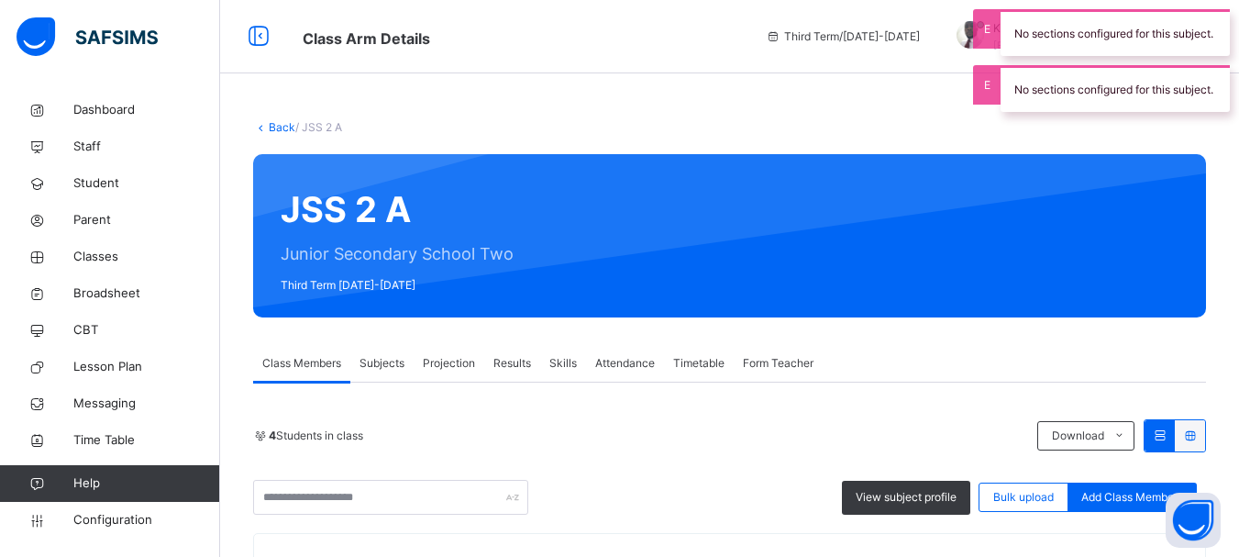
click at [278, 133] on link "Back" at bounding box center [282, 127] width 27 height 14
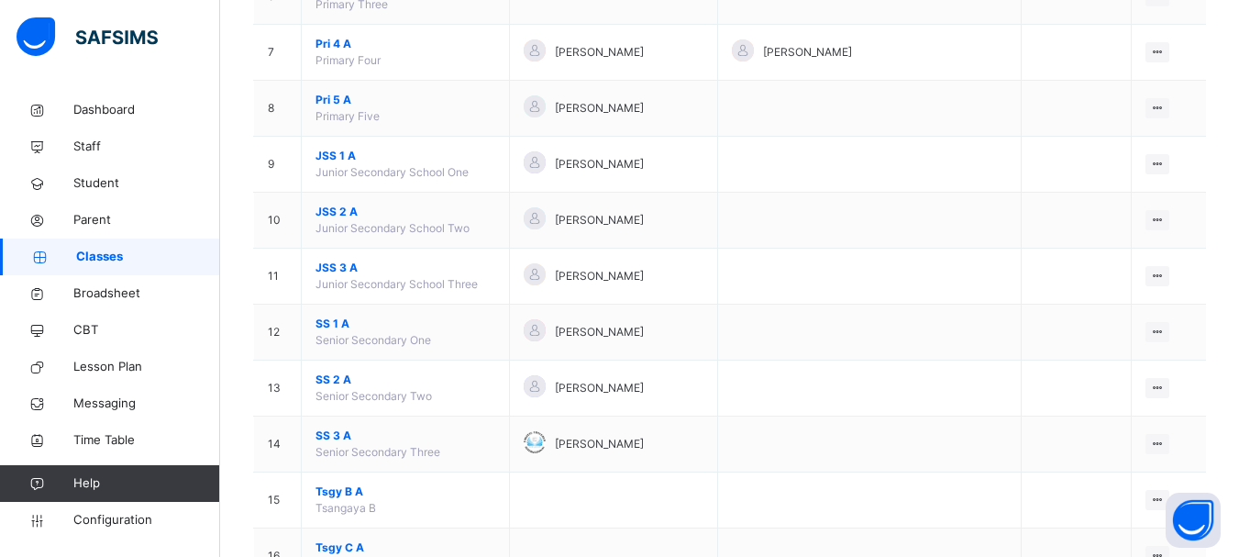
scroll to position [548, 0]
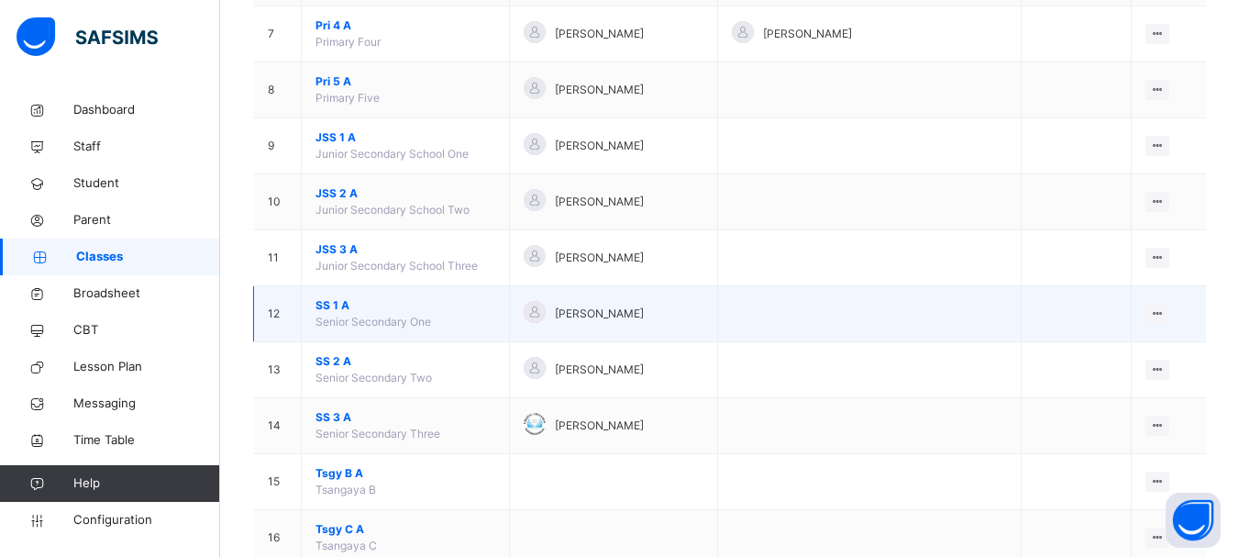
click at [328, 303] on span "SS 1 A" at bounding box center [406, 305] width 180 height 17
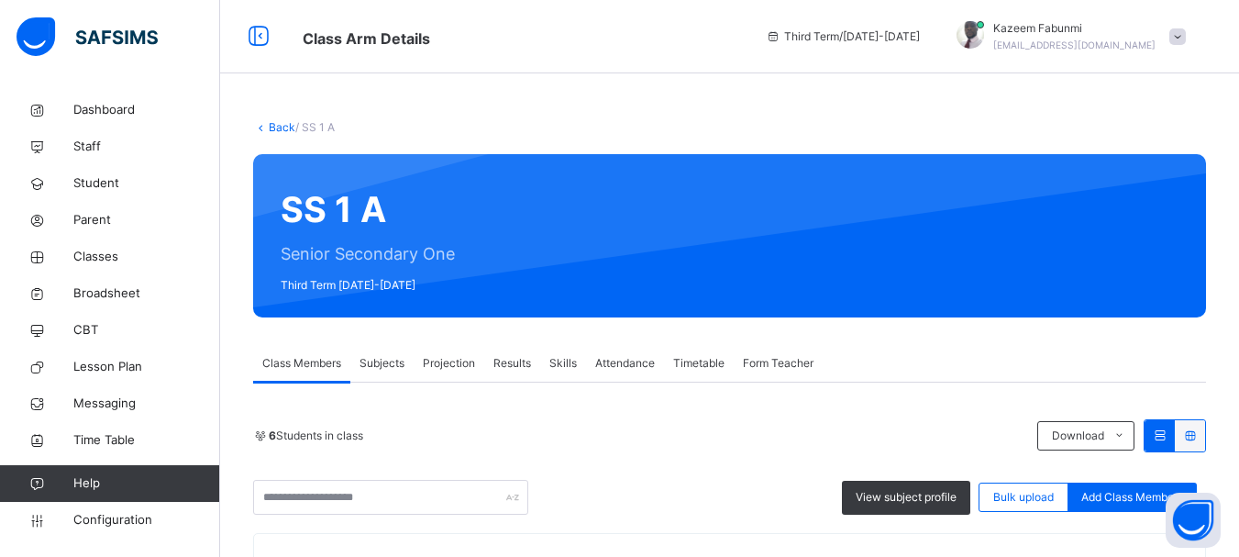
scroll to position [418, 0]
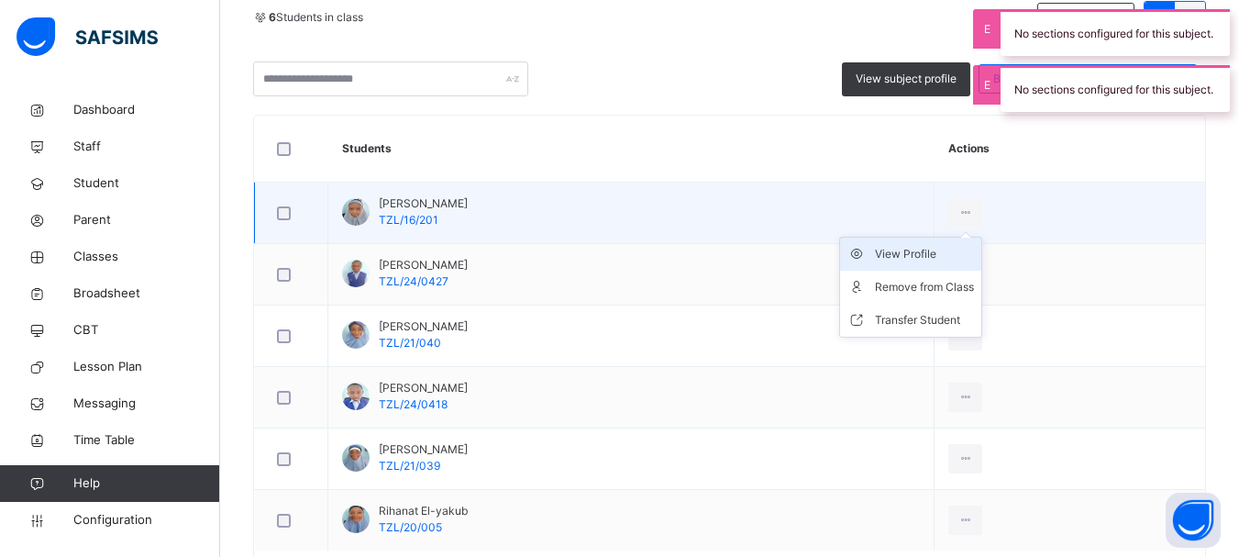
click at [974, 257] on div "View Profile" at bounding box center [924, 254] width 99 height 18
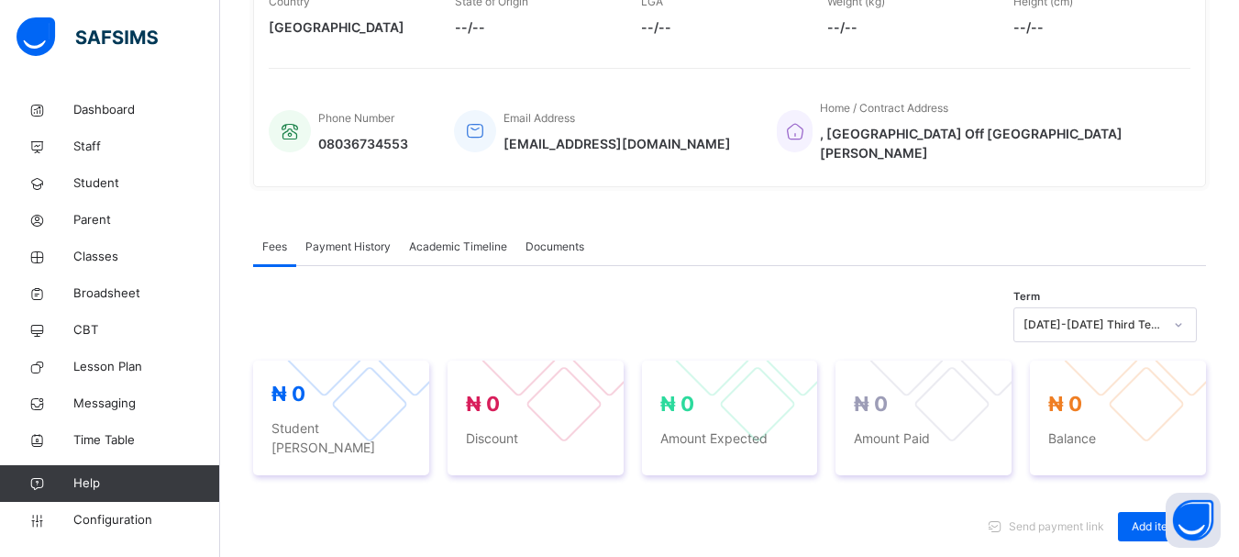
scroll to position [390, 0]
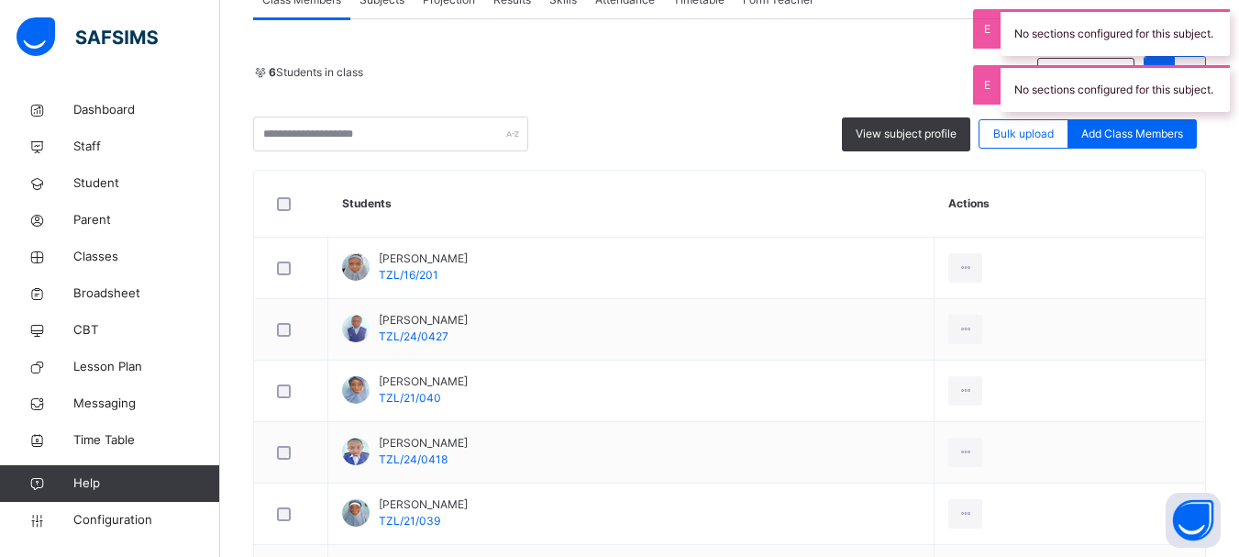
scroll to position [366, 0]
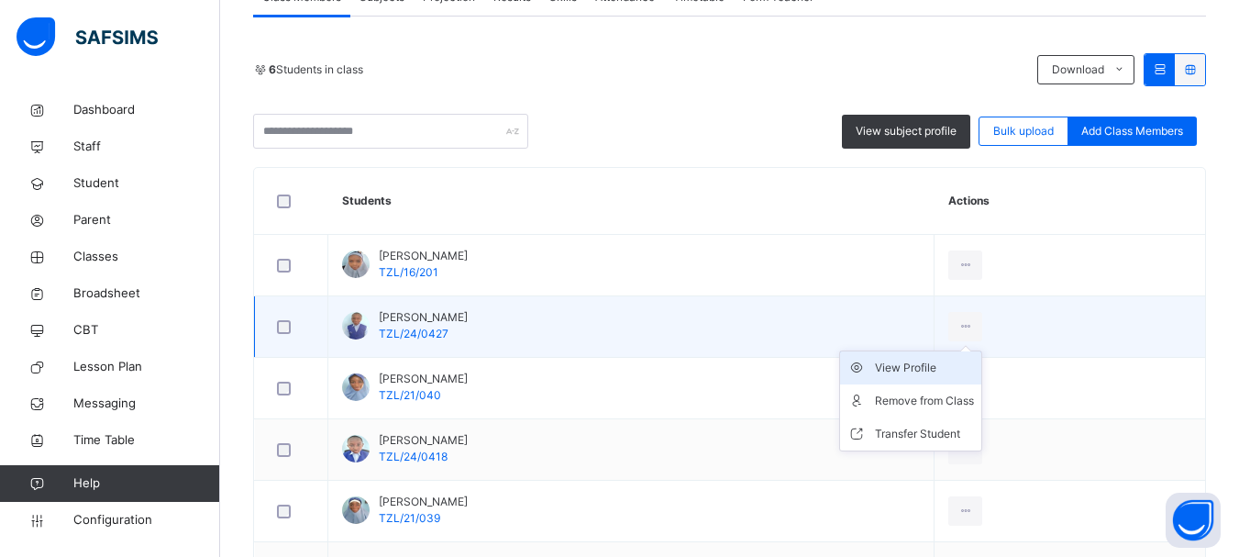
click at [974, 363] on div "View Profile" at bounding box center [924, 368] width 99 height 18
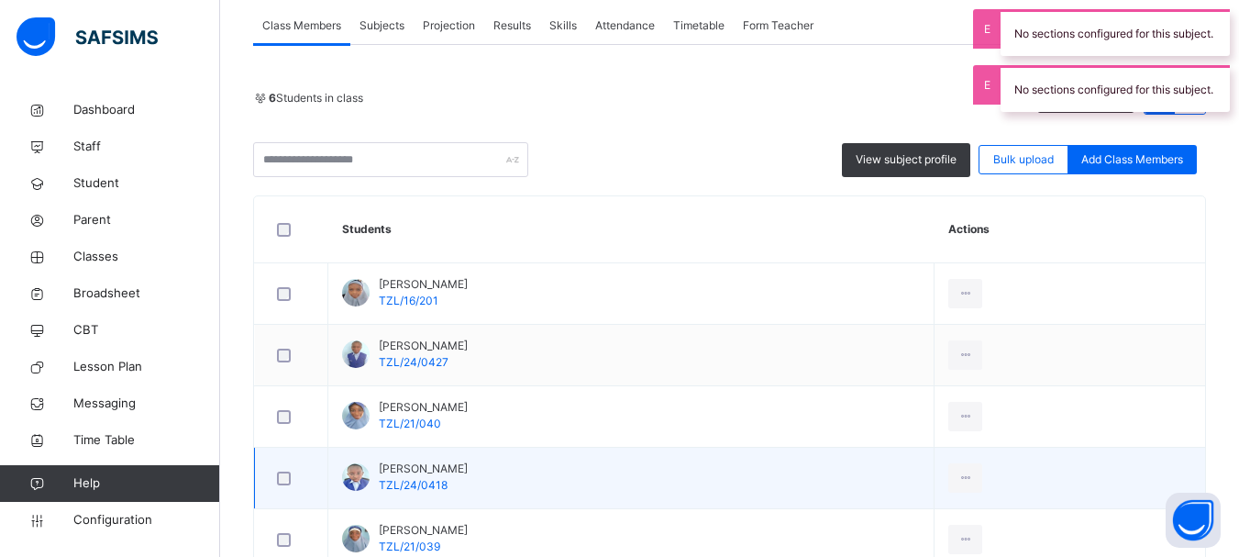
scroll to position [448, 0]
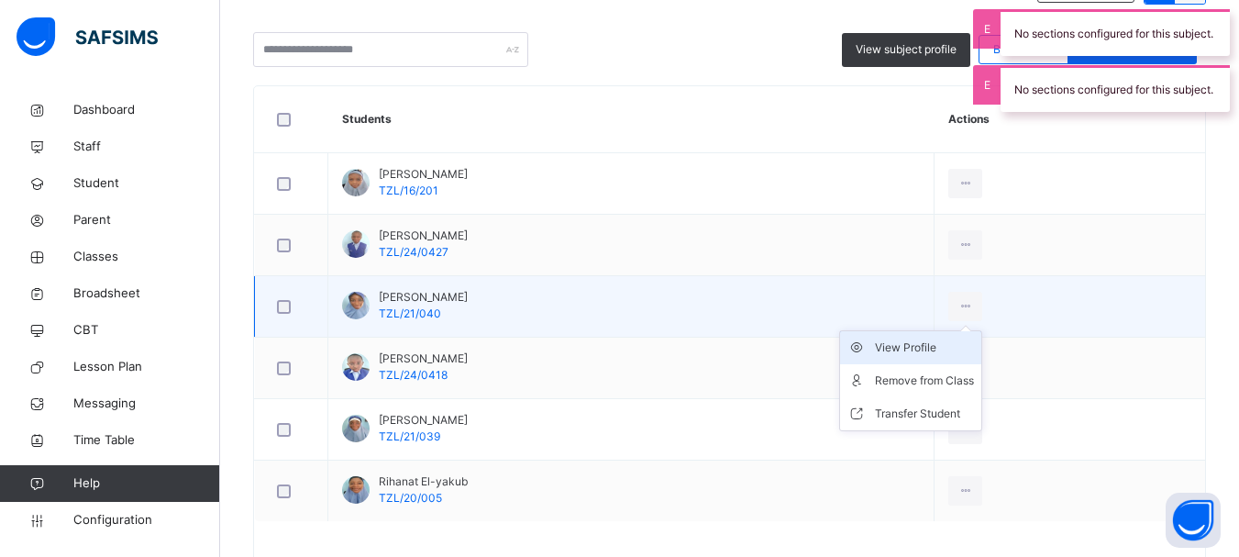
click at [974, 346] on div "View Profile" at bounding box center [924, 348] width 99 height 18
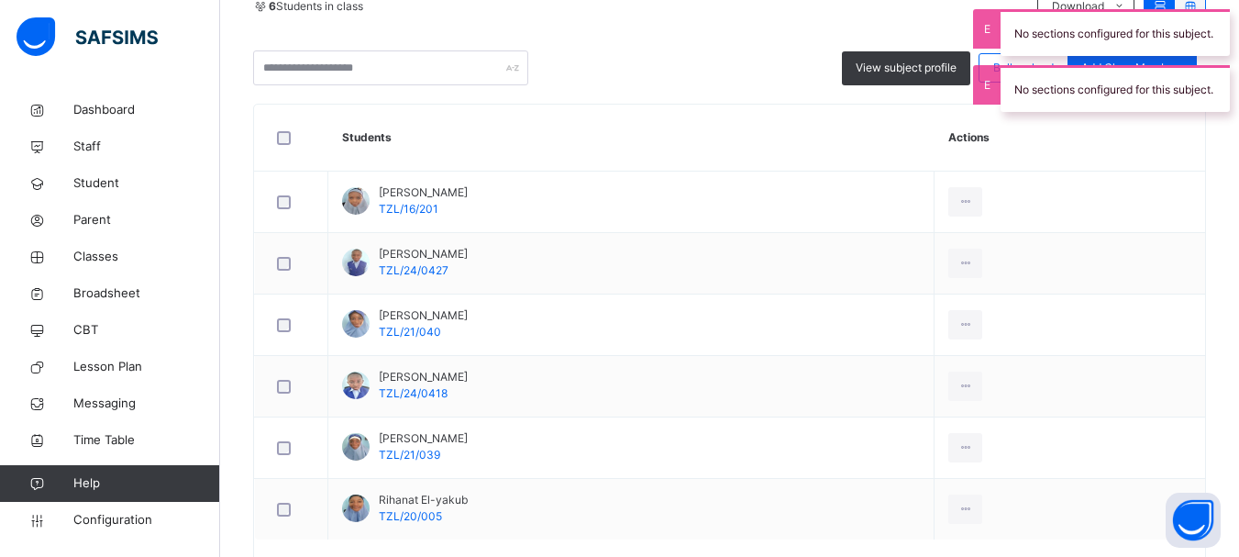
scroll to position [463, 0]
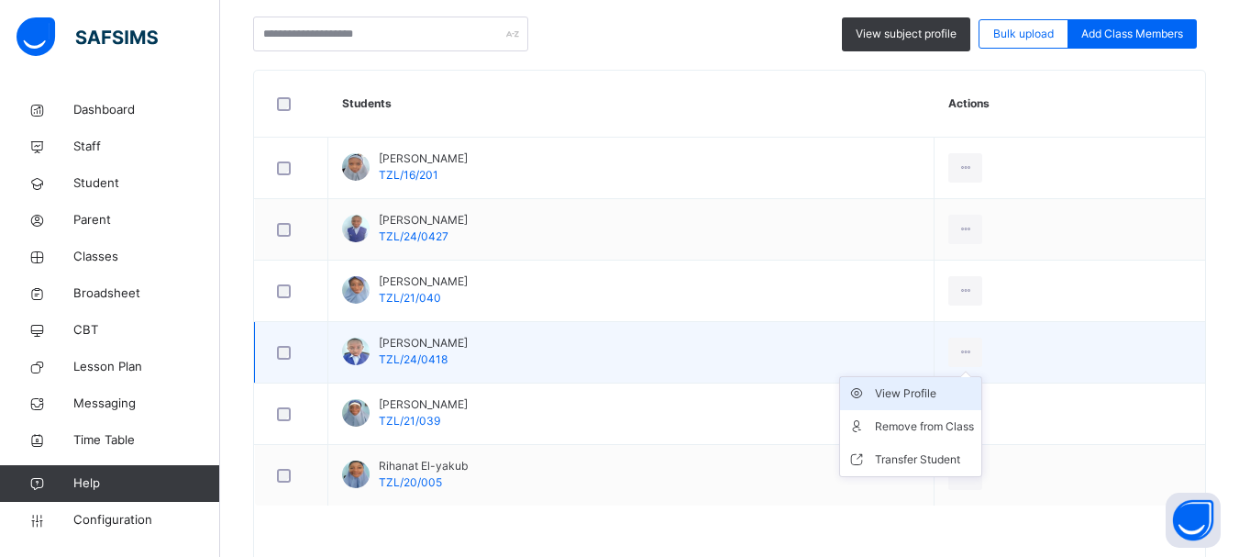
click at [974, 392] on div "View Profile" at bounding box center [924, 393] width 99 height 18
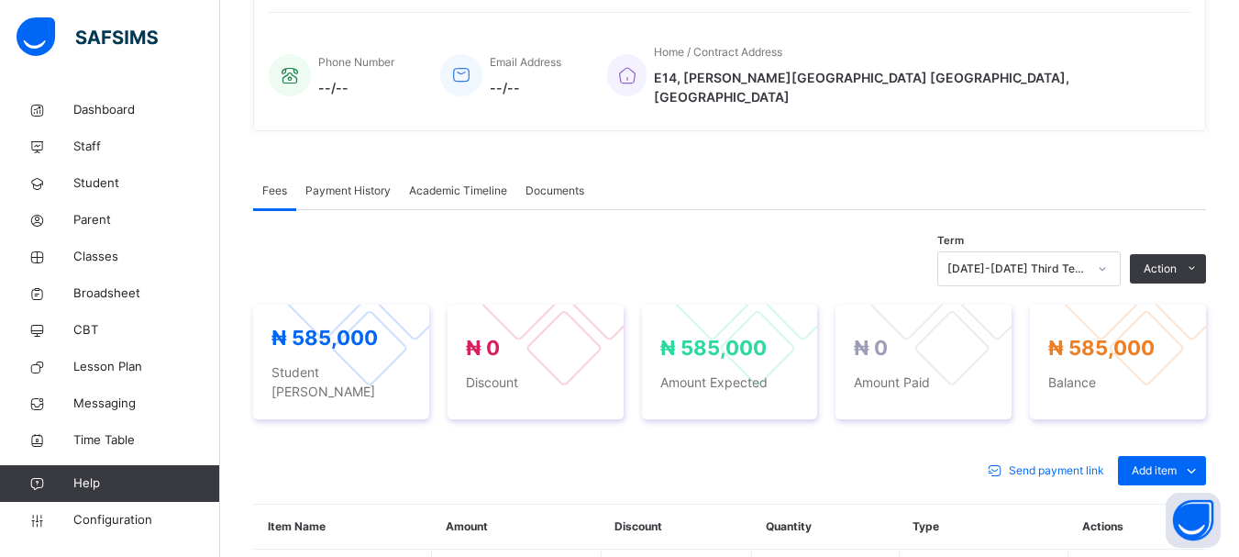
scroll to position [463, 0]
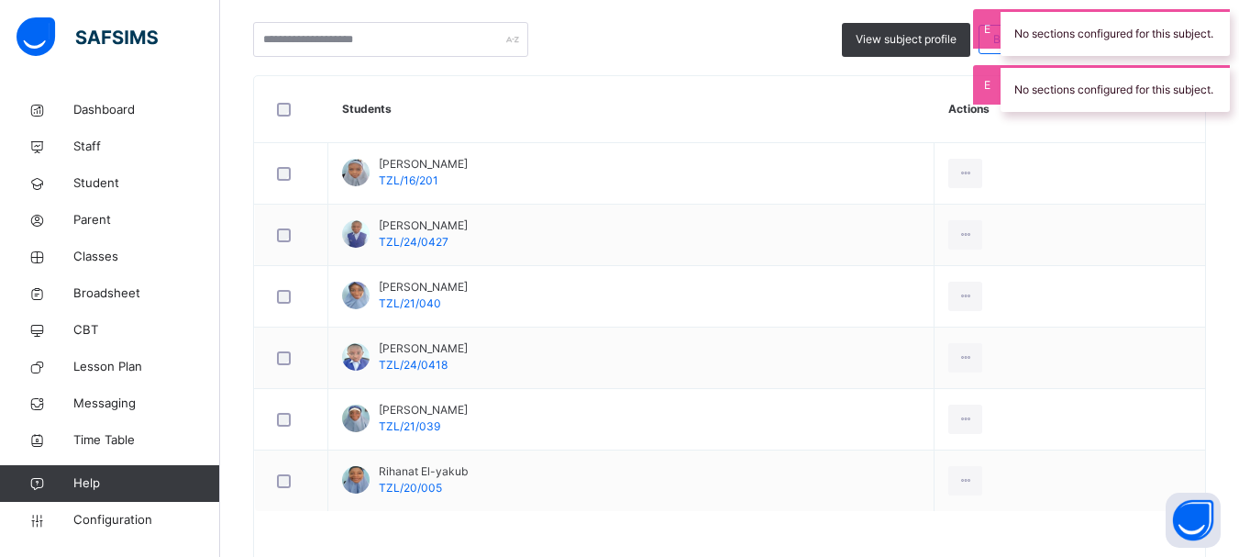
scroll to position [514, 0]
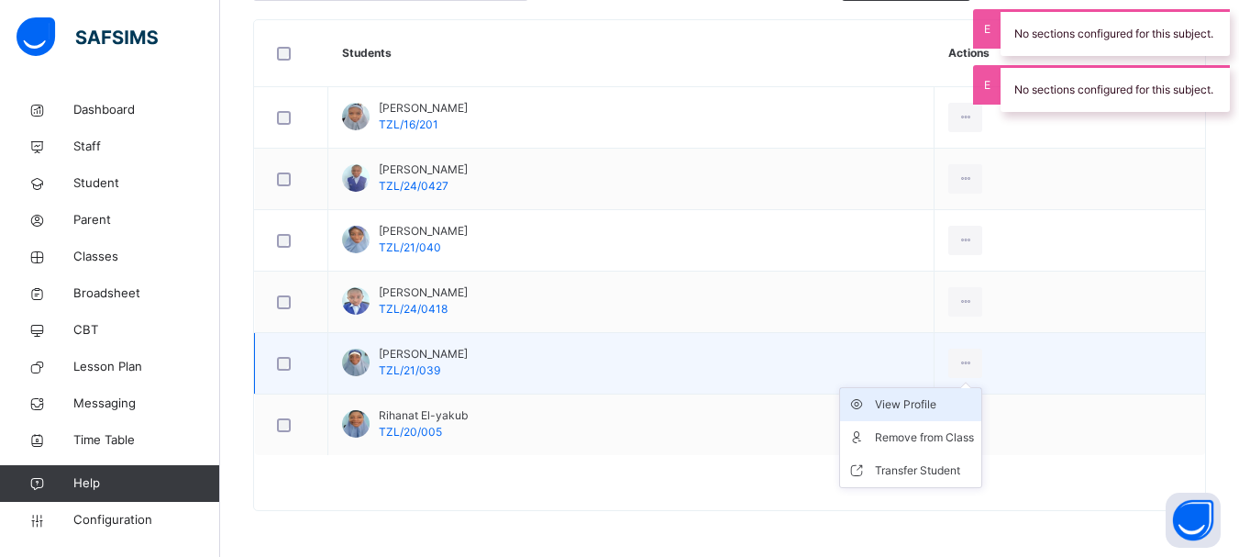
click at [974, 408] on div "View Profile" at bounding box center [924, 404] width 99 height 18
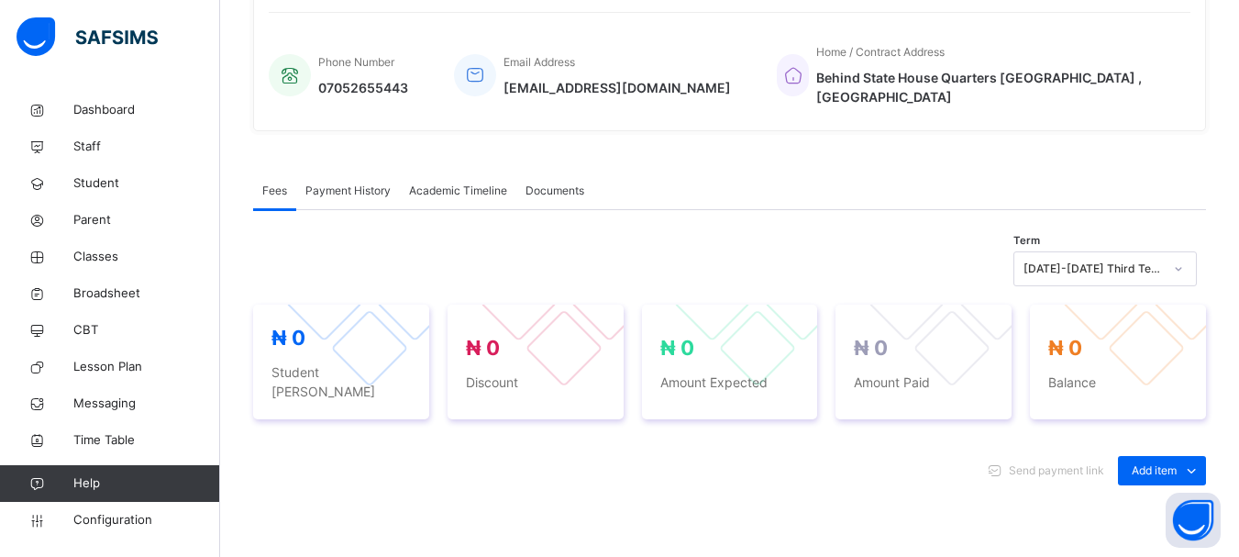
scroll to position [514, 0]
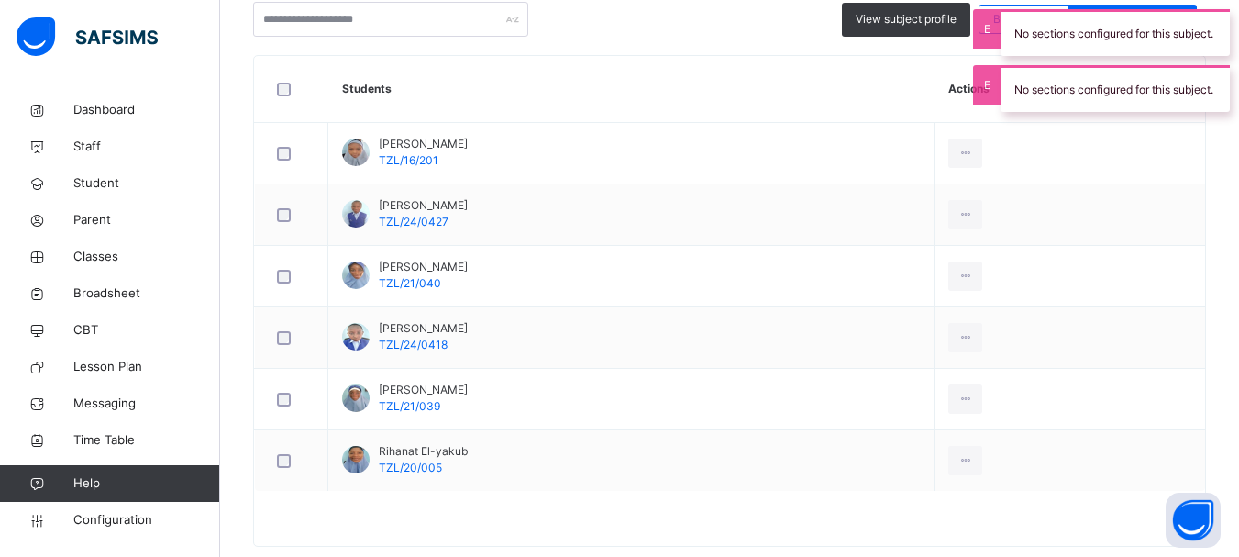
scroll to position [514, 0]
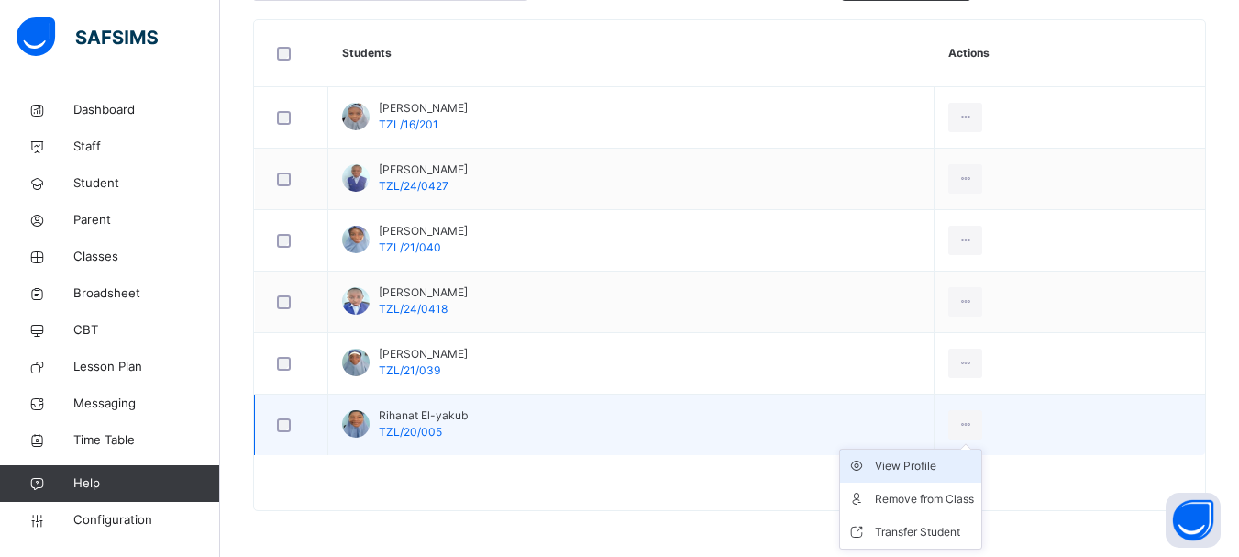
click at [974, 464] on div "View Profile" at bounding box center [924, 466] width 99 height 18
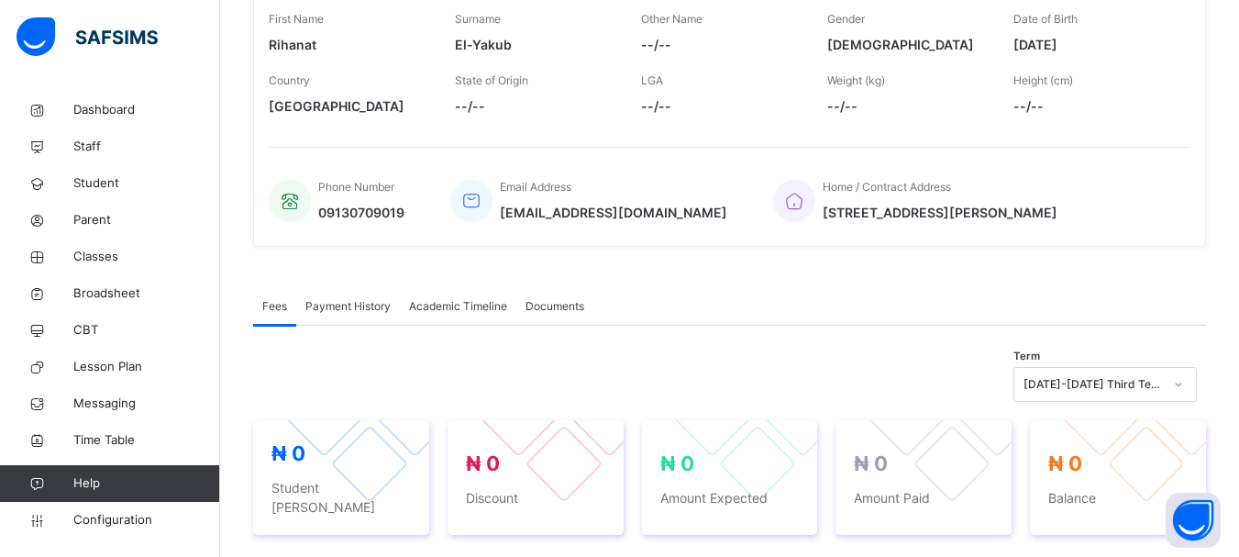
scroll to position [309, 0]
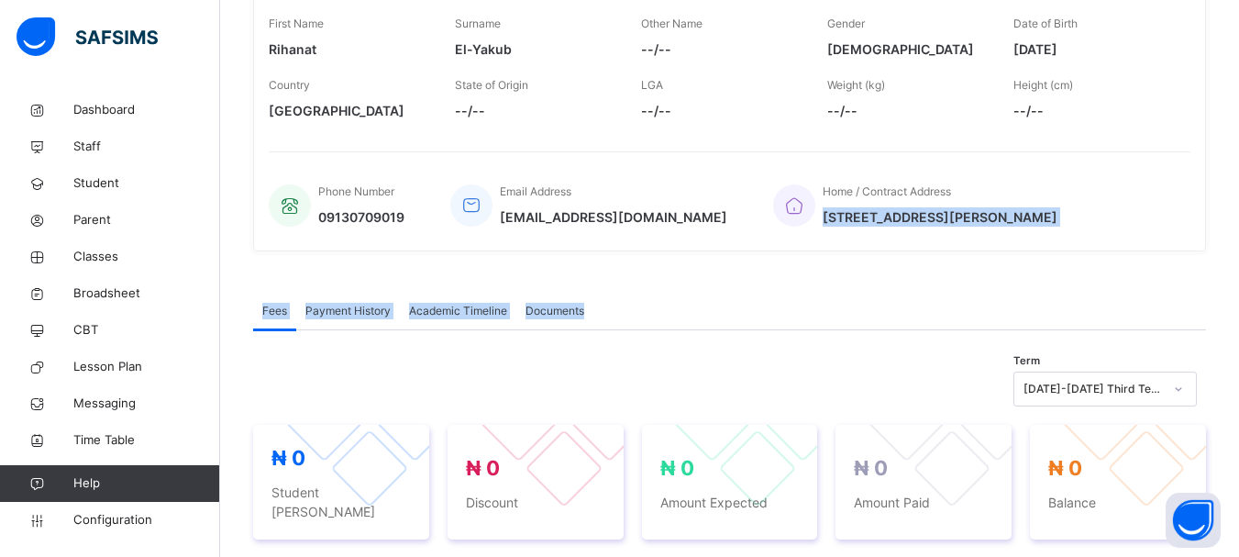
drag, startPoint x: 1229, startPoint y: 294, endPoint x: 935, endPoint y: 168, distance: 320.5
click at [935, 168] on div "× Delete Document This action would delete the document with name: from the sys…" at bounding box center [729, 417] width 1019 height 1268
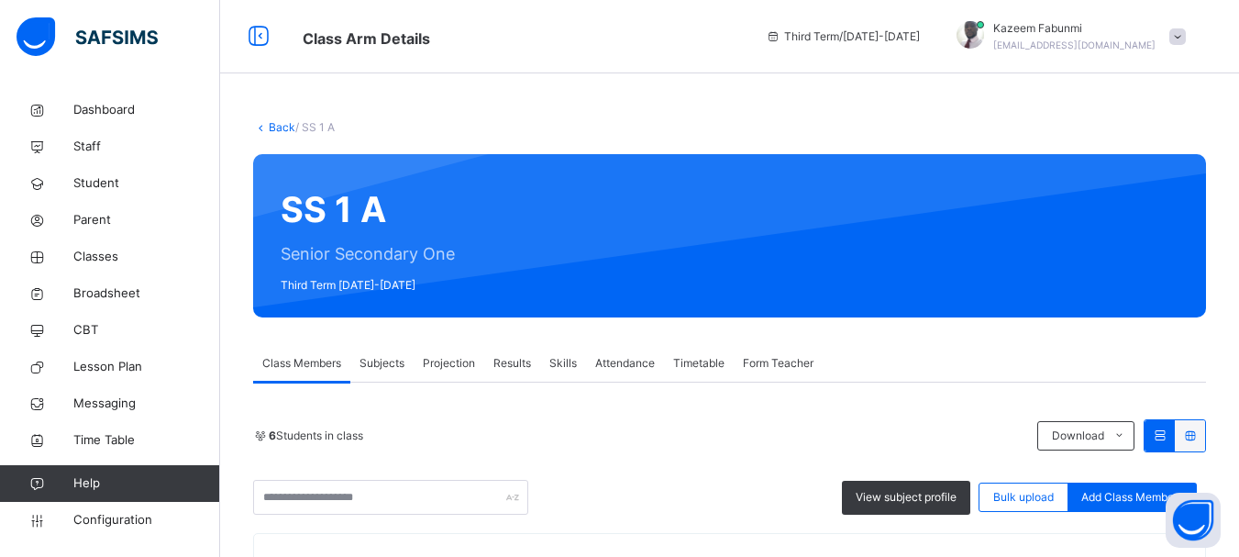
scroll to position [13, 0]
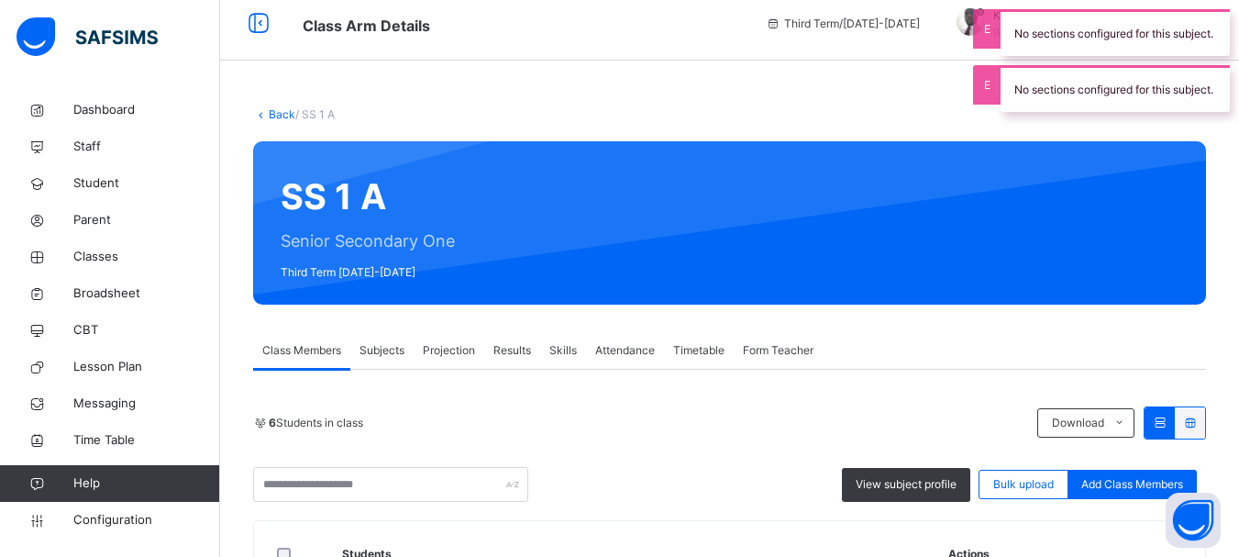
click at [280, 111] on link "Back" at bounding box center [282, 114] width 27 height 14
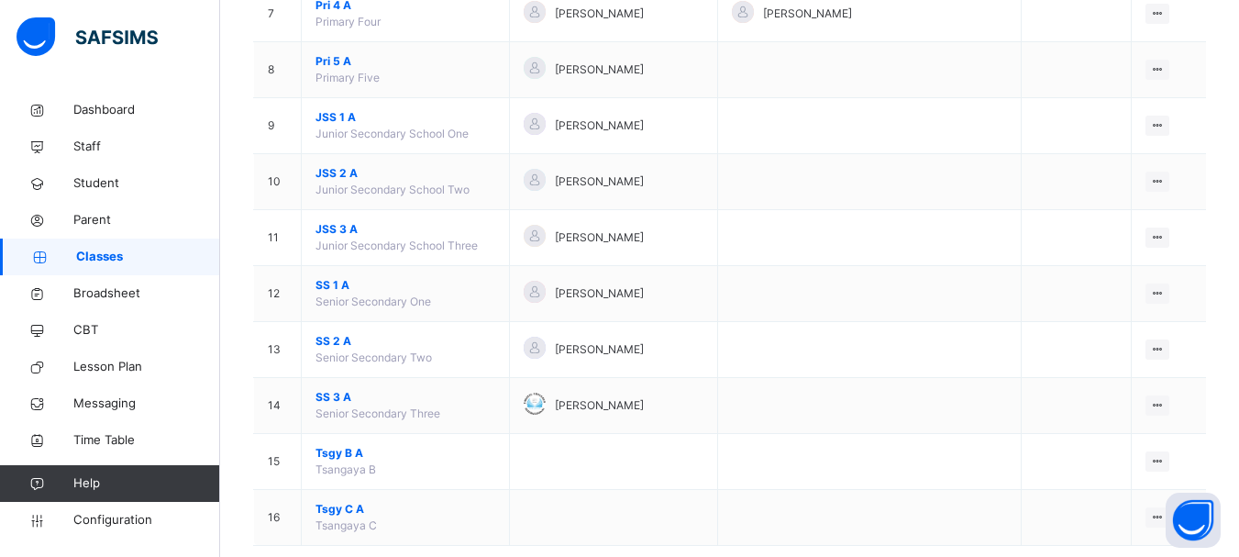
scroll to position [576, 0]
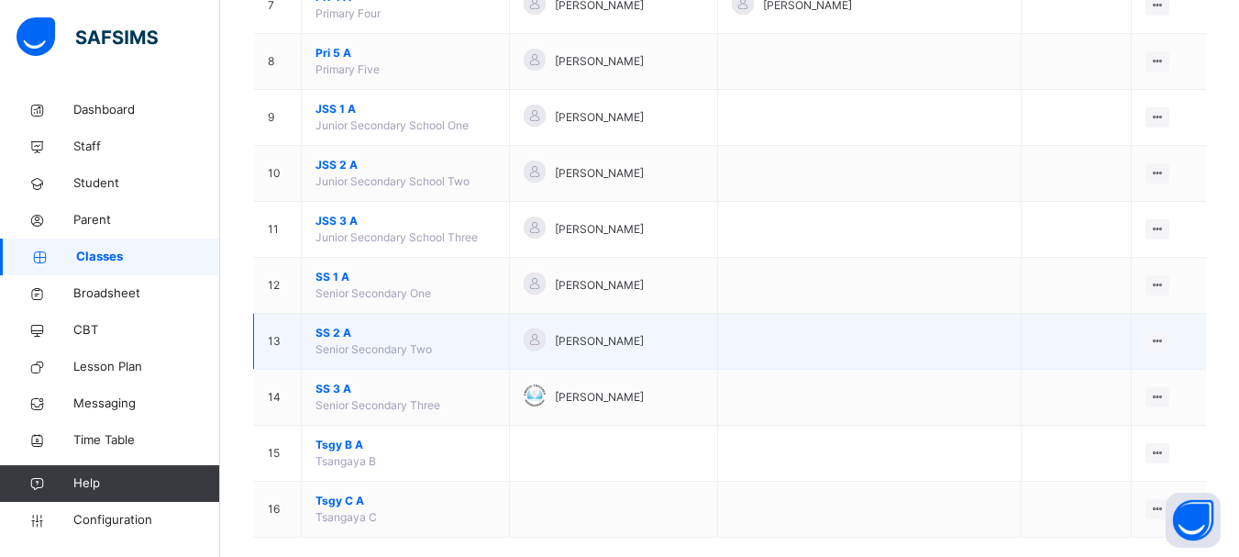
click at [328, 332] on span "SS 2 A" at bounding box center [406, 333] width 180 height 17
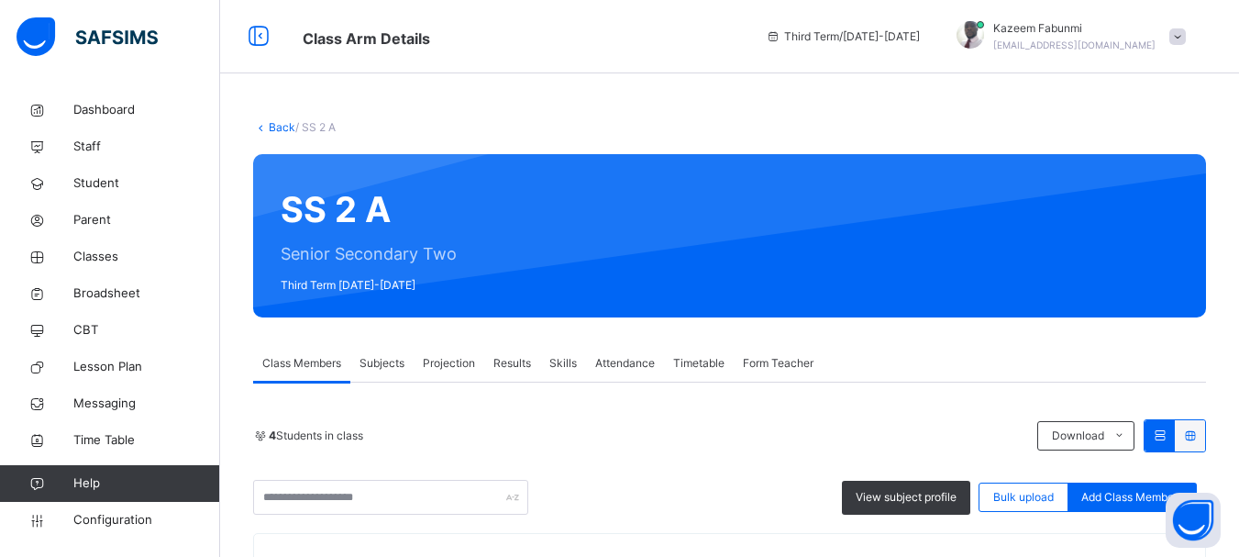
scroll to position [391, 0]
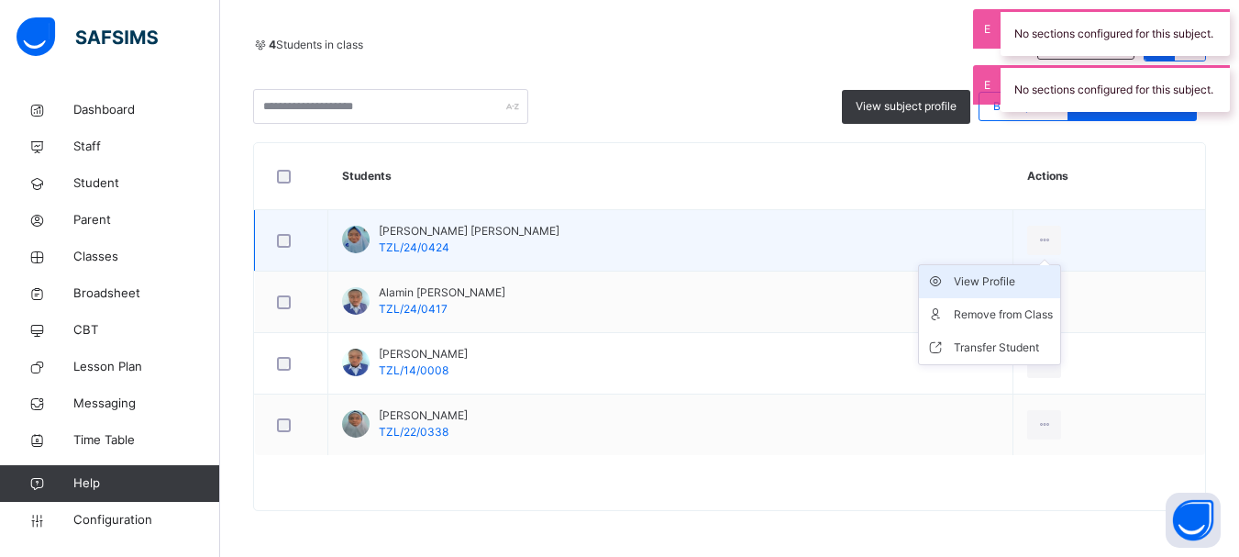
click at [957, 282] on div "View Profile" at bounding box center [1003, 281] width 99 height 18
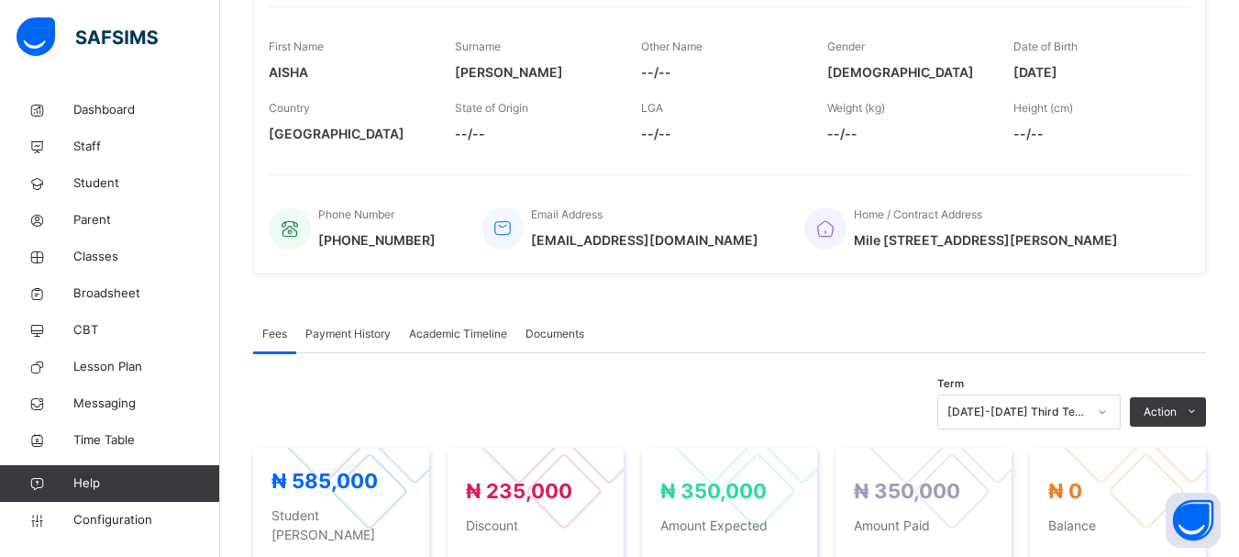
scroll to position [284, 0]
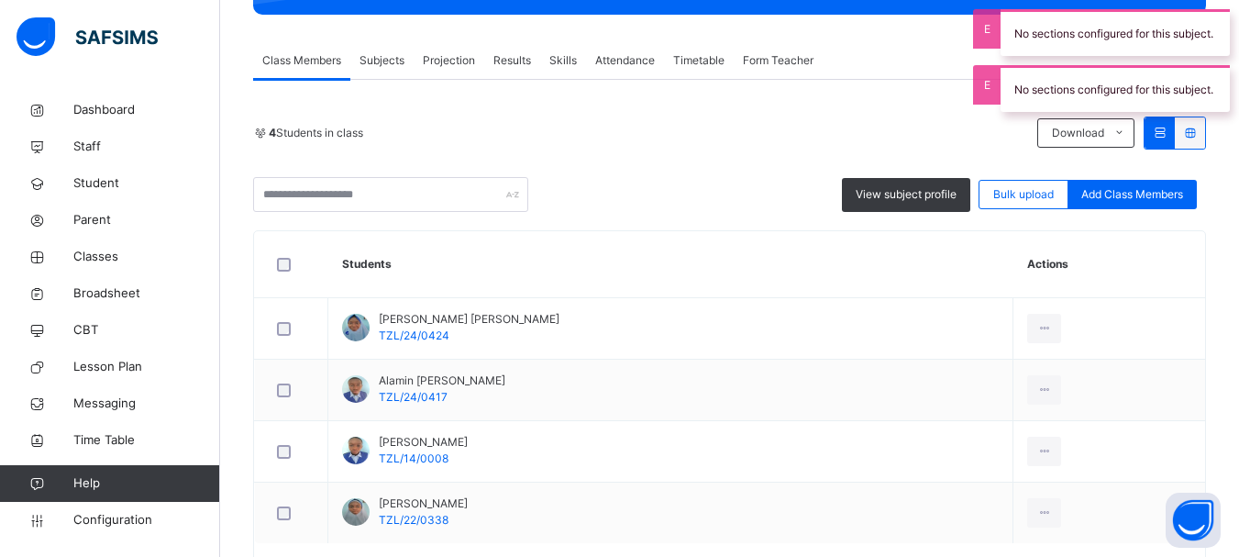
scroll to position [386, 0]
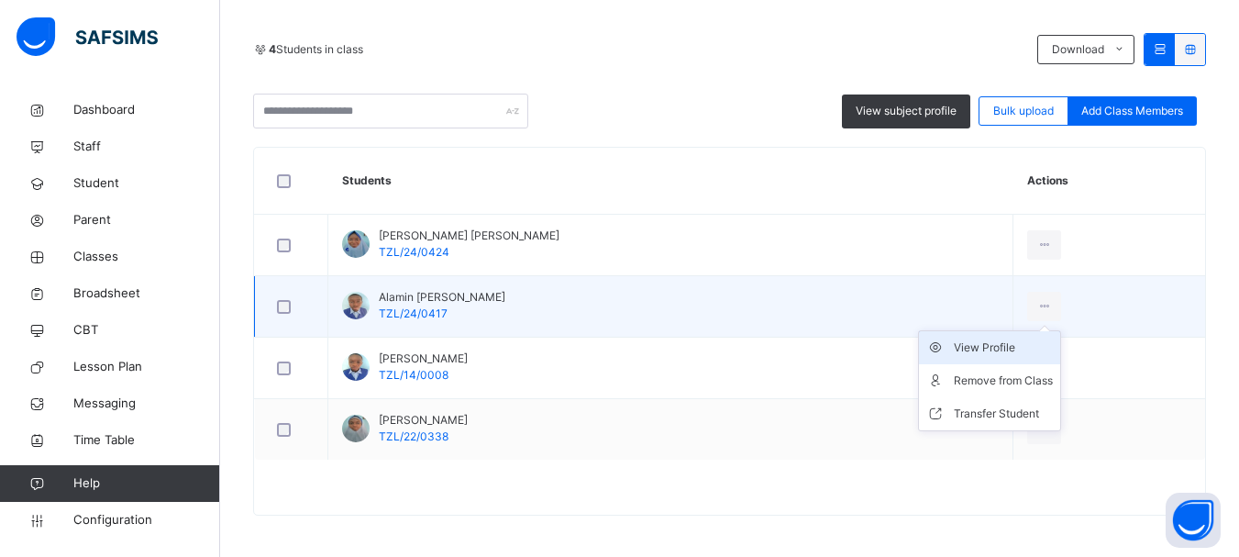
click at [970, 349] on div "View Profile" at bounding box center [1003, 348] width 99 height 18
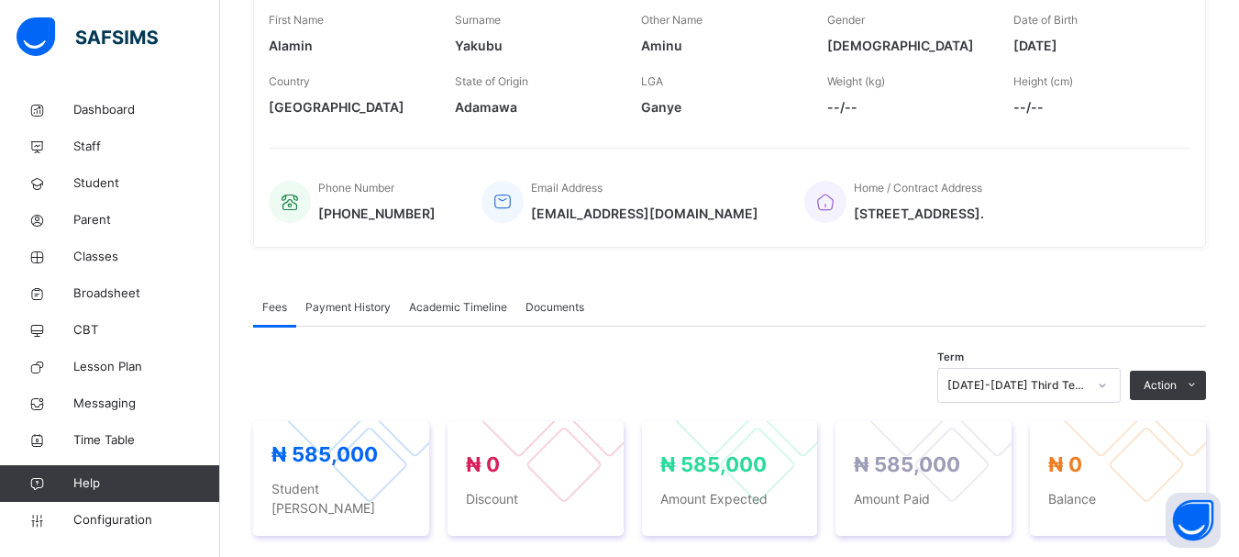
scroll to position [295, 0]
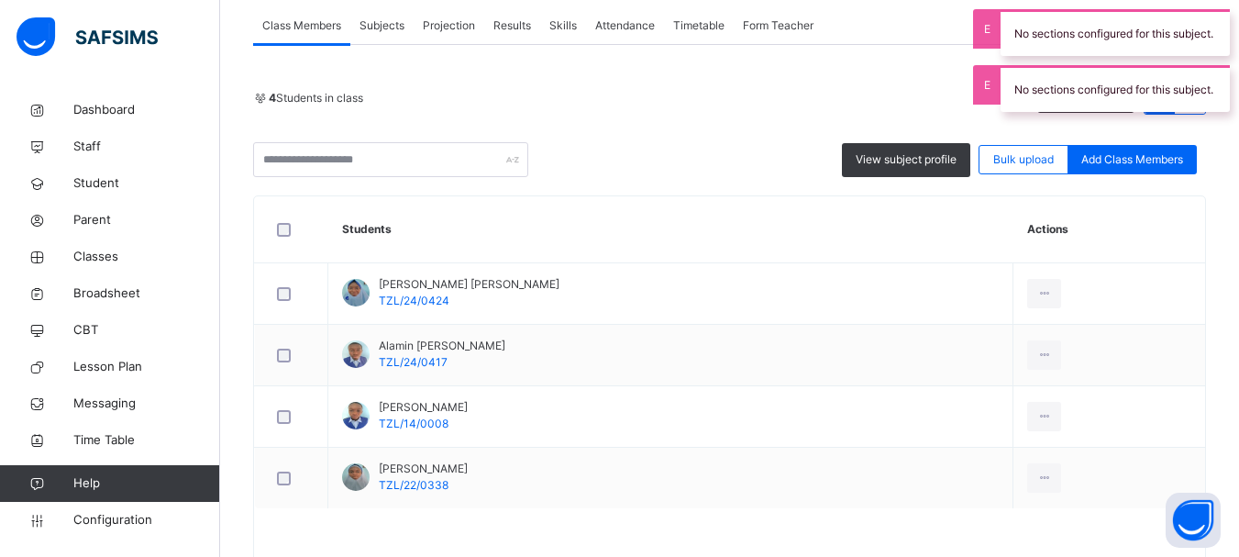
scroll to position [391, 0]
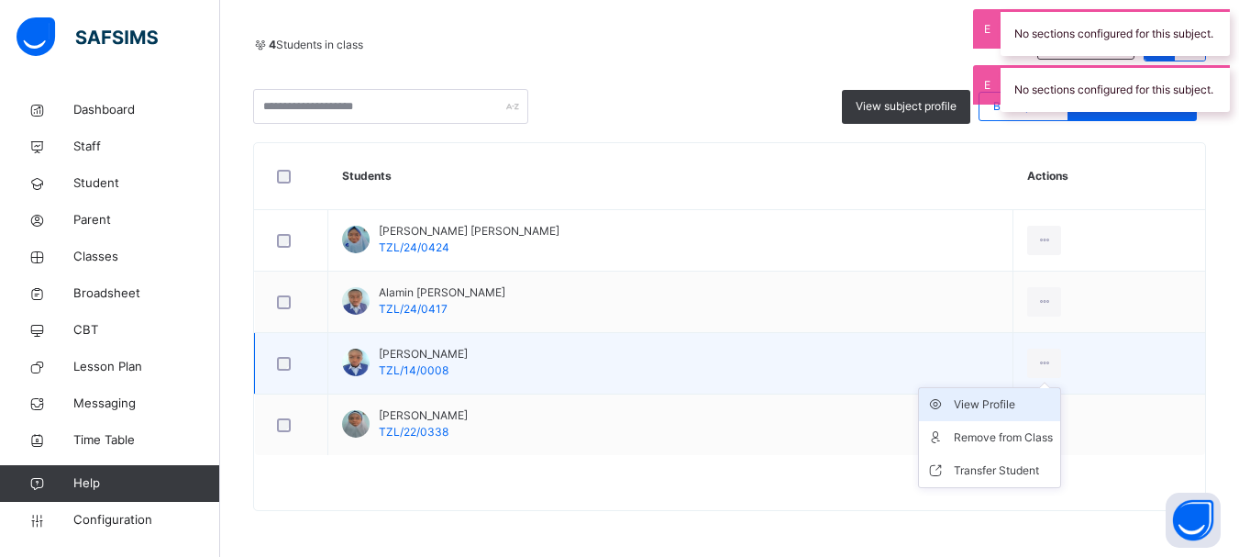
click at [966, 405] on div "View Profile" at bounding box center [1003, 404] width 99 height 18
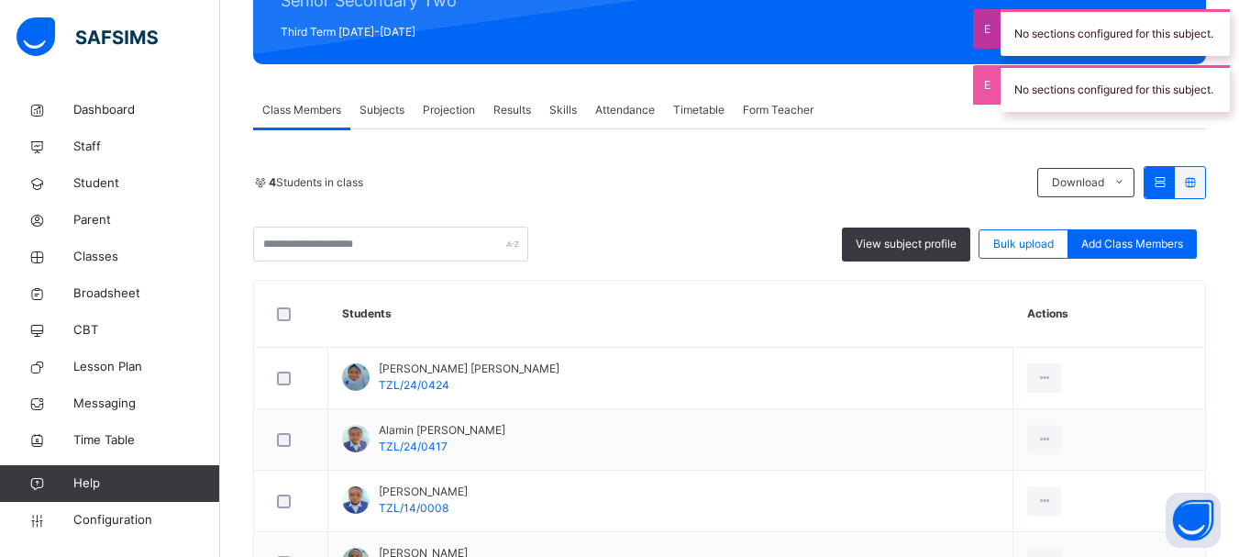
scroll to position [391, 0]
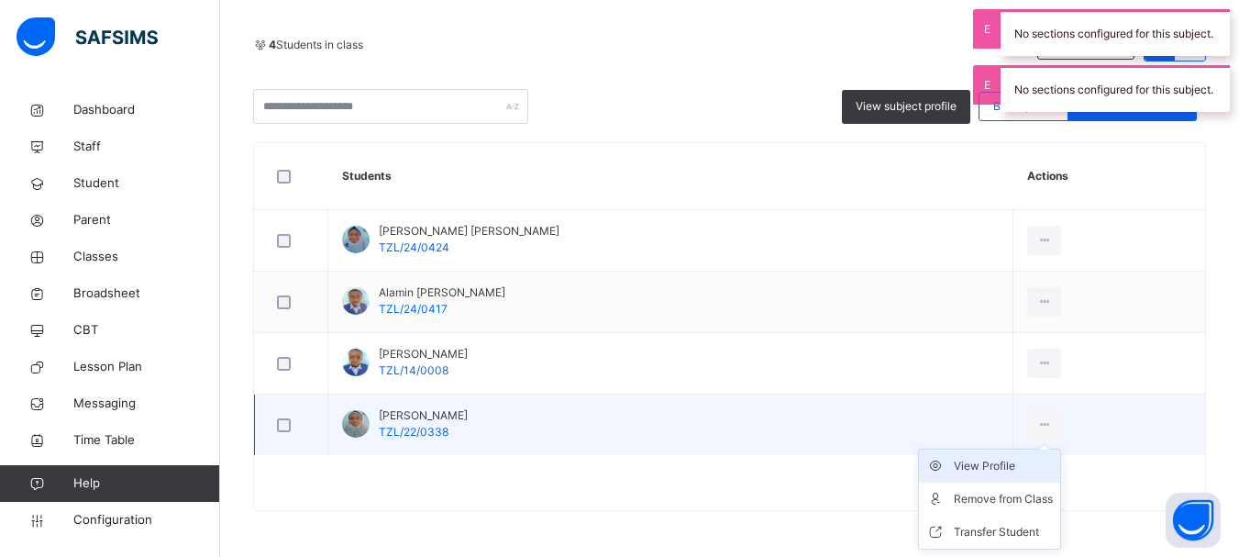
click at [964, 460] on div "View Profile" at bounding box center [1003, 466] width 99 height 18
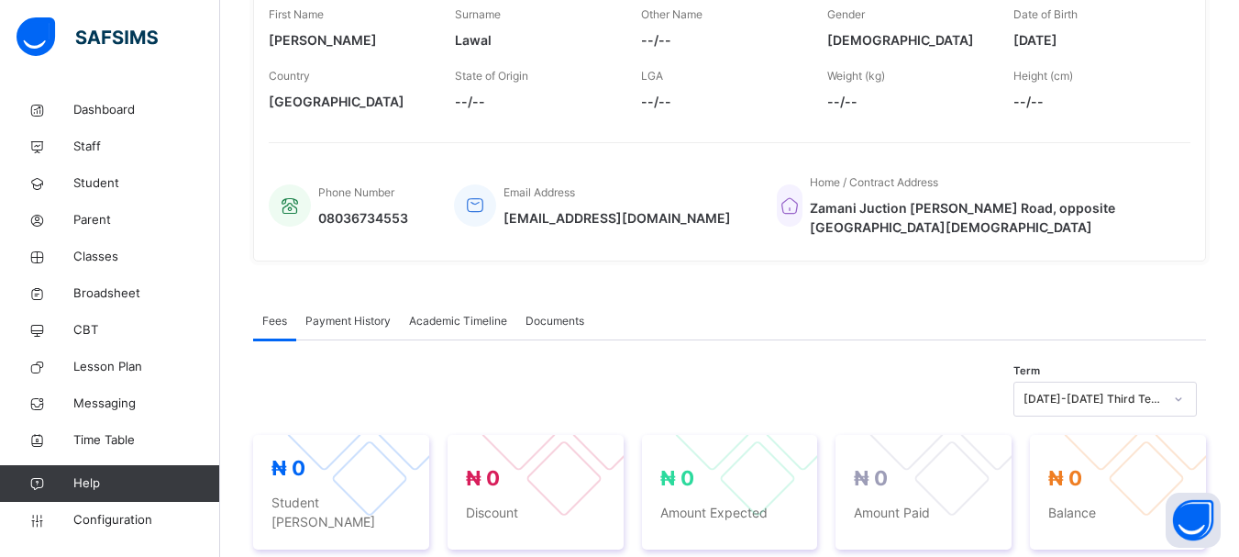
scroll to position [316, 0]
